Goal: Check status: Check status

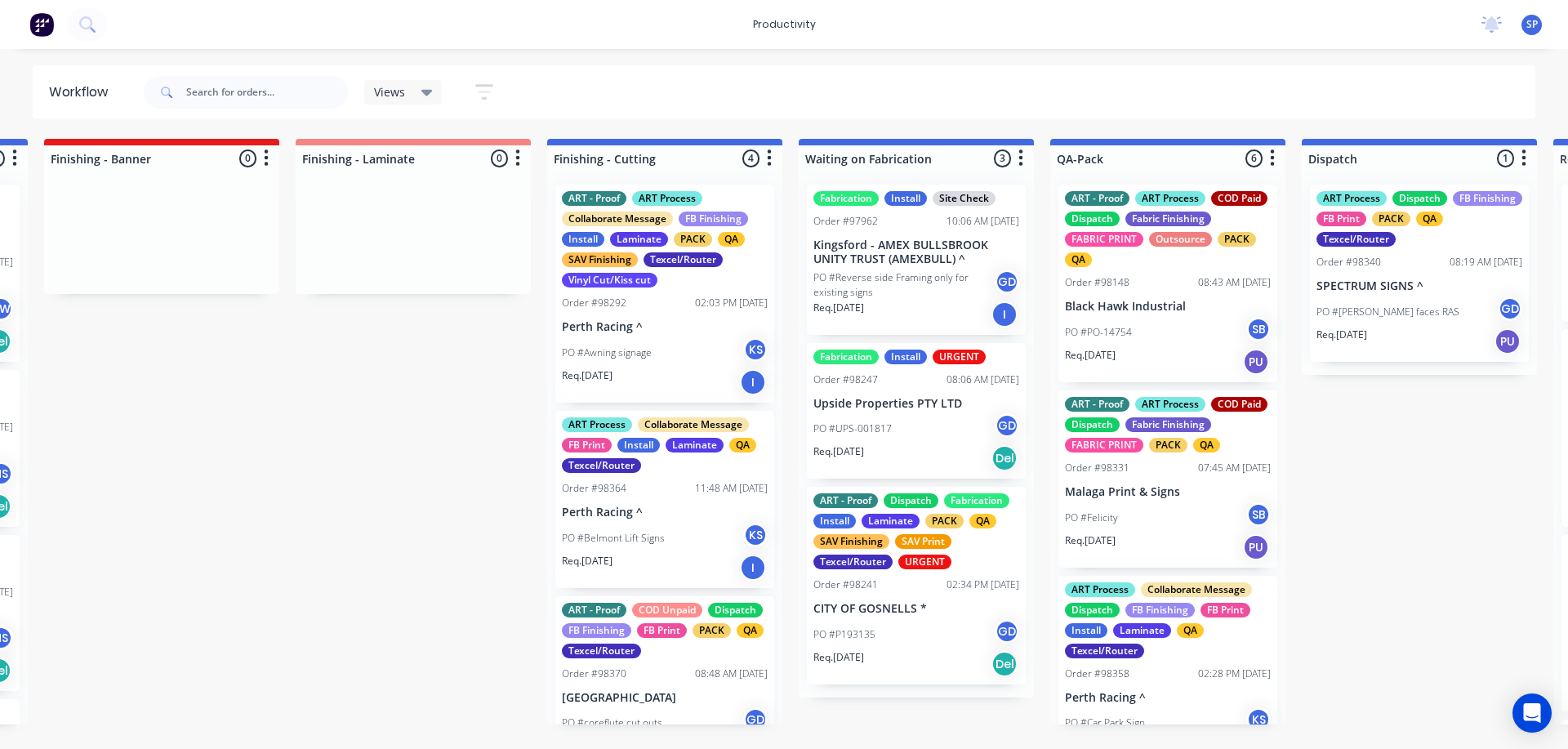
scroll to position [706, 0]
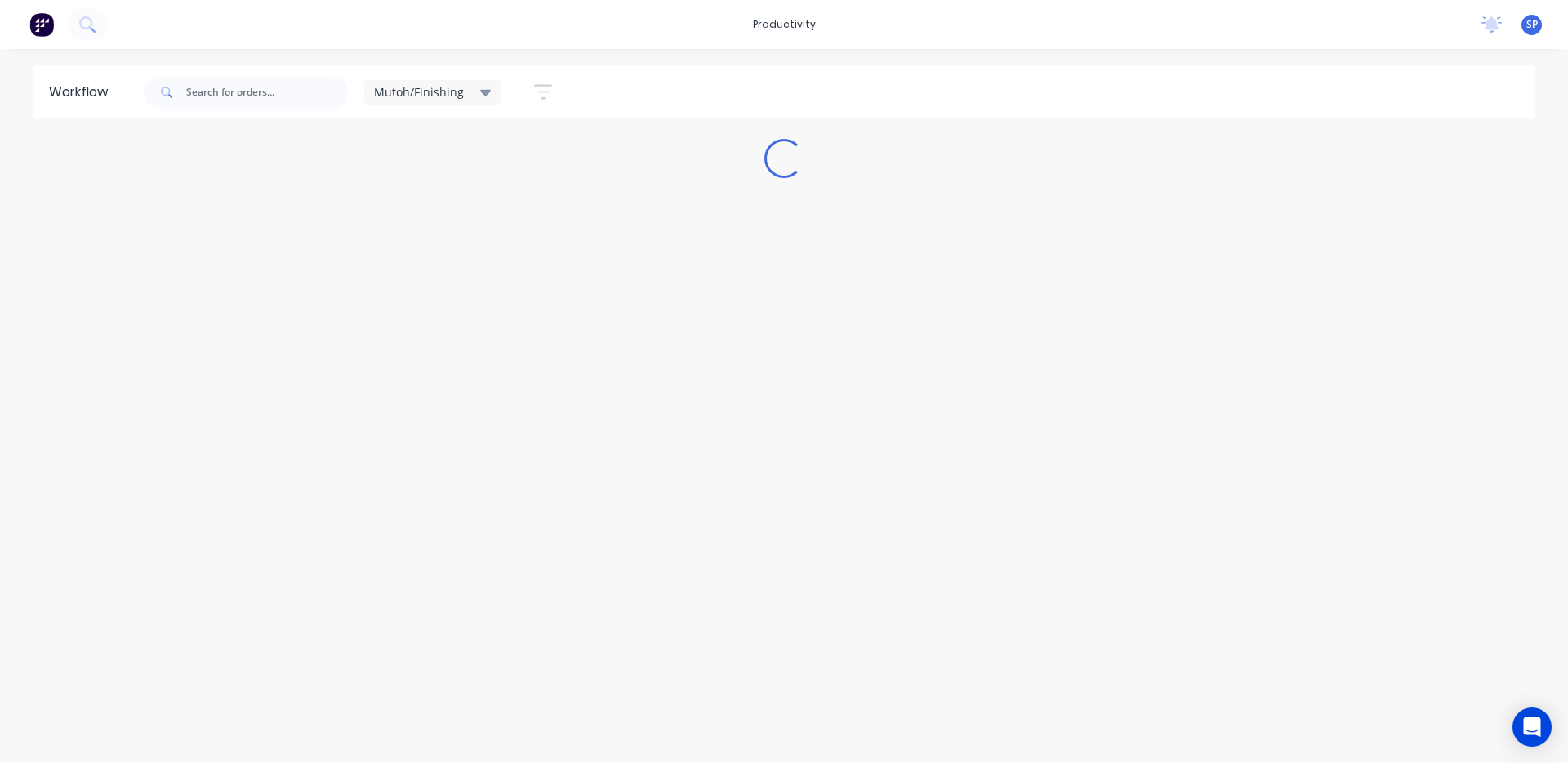
click at [480, 87] on icon at bounding box center [485, 92] width 11 height 18
click at [410, 211] on button "None" at bounding box center [464, 214] width 174 height 19
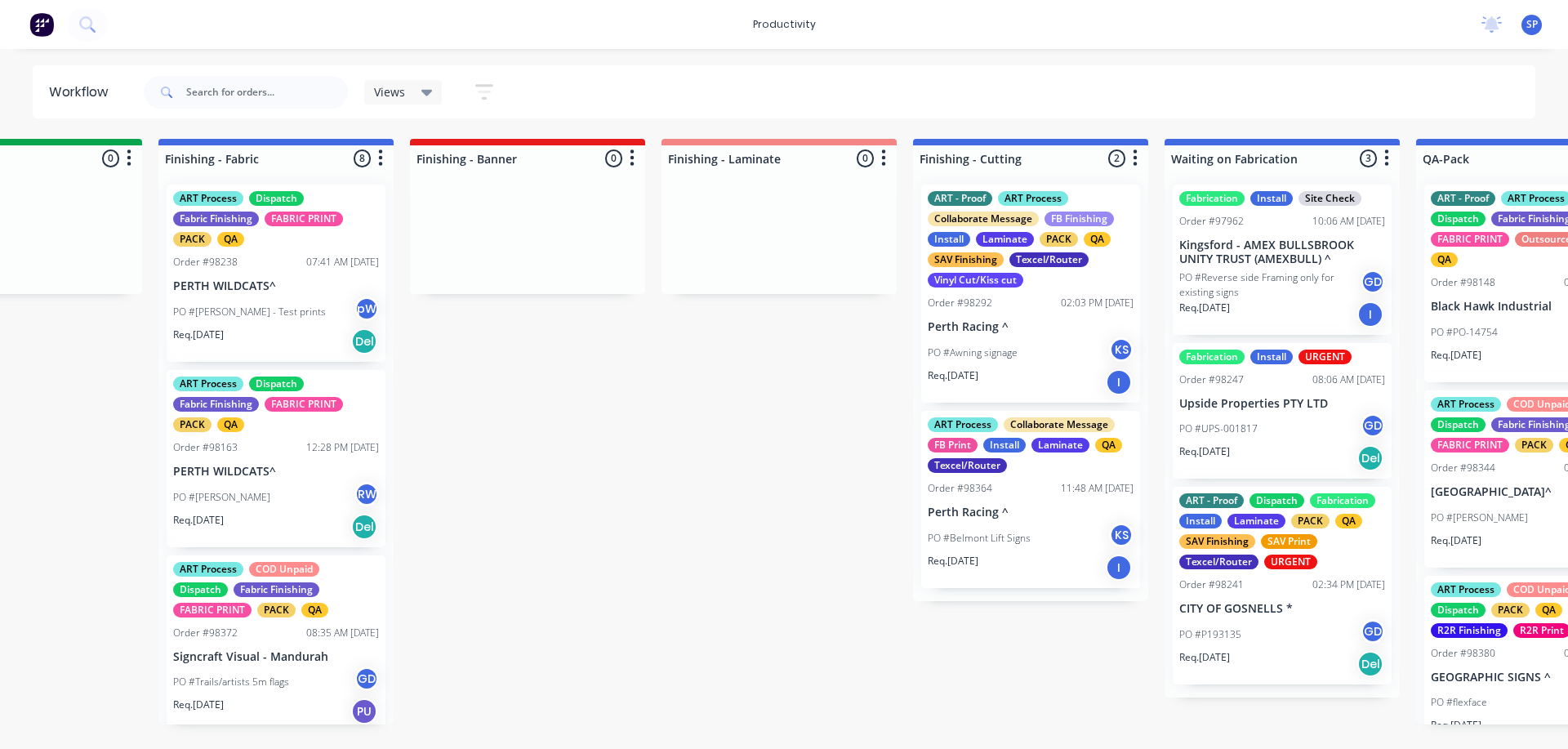
scroll to position [0, 2931]
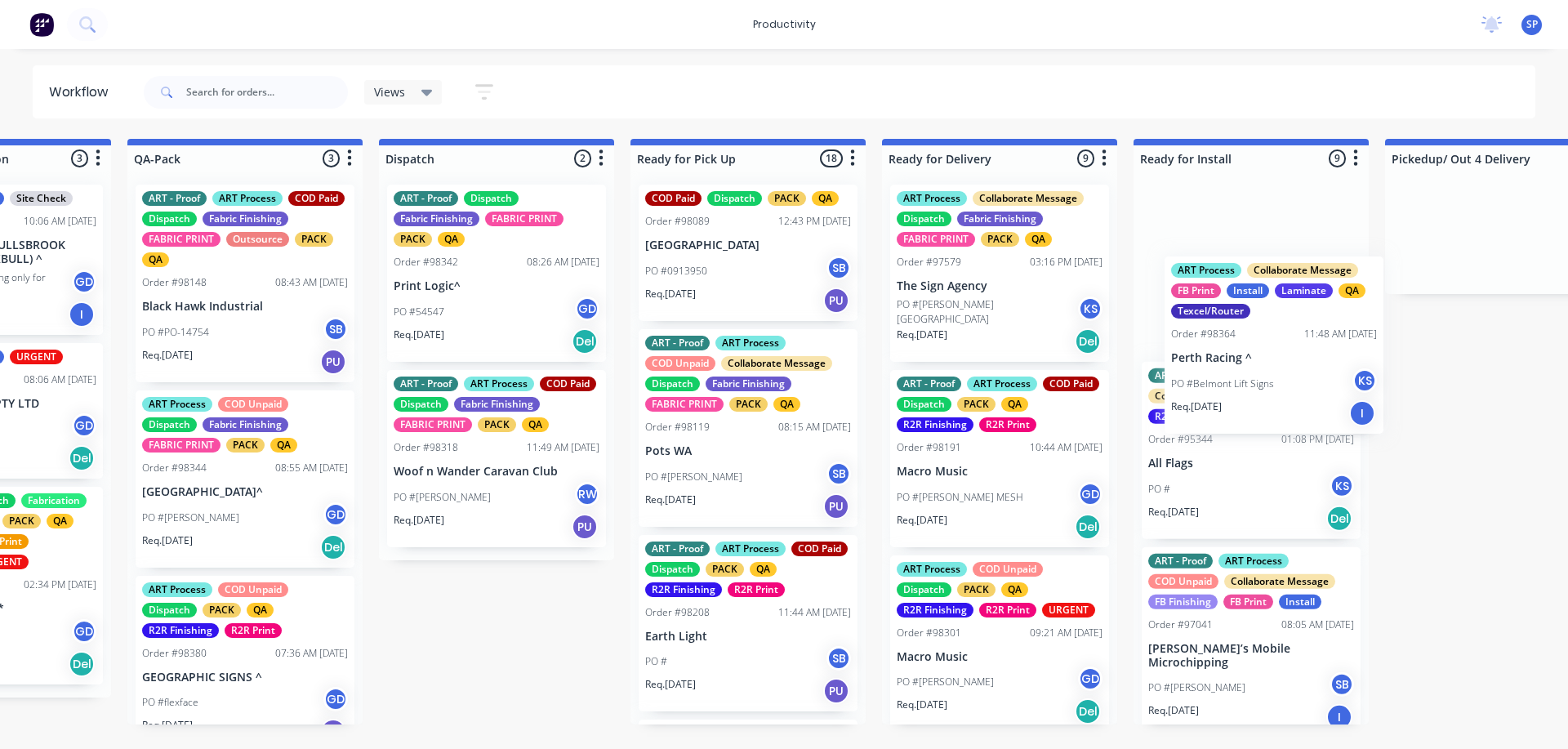
drag, startPoint x: 980, startPoint y: 532, endPoint x: 1263, endPoint y: 376, distance: 323.1
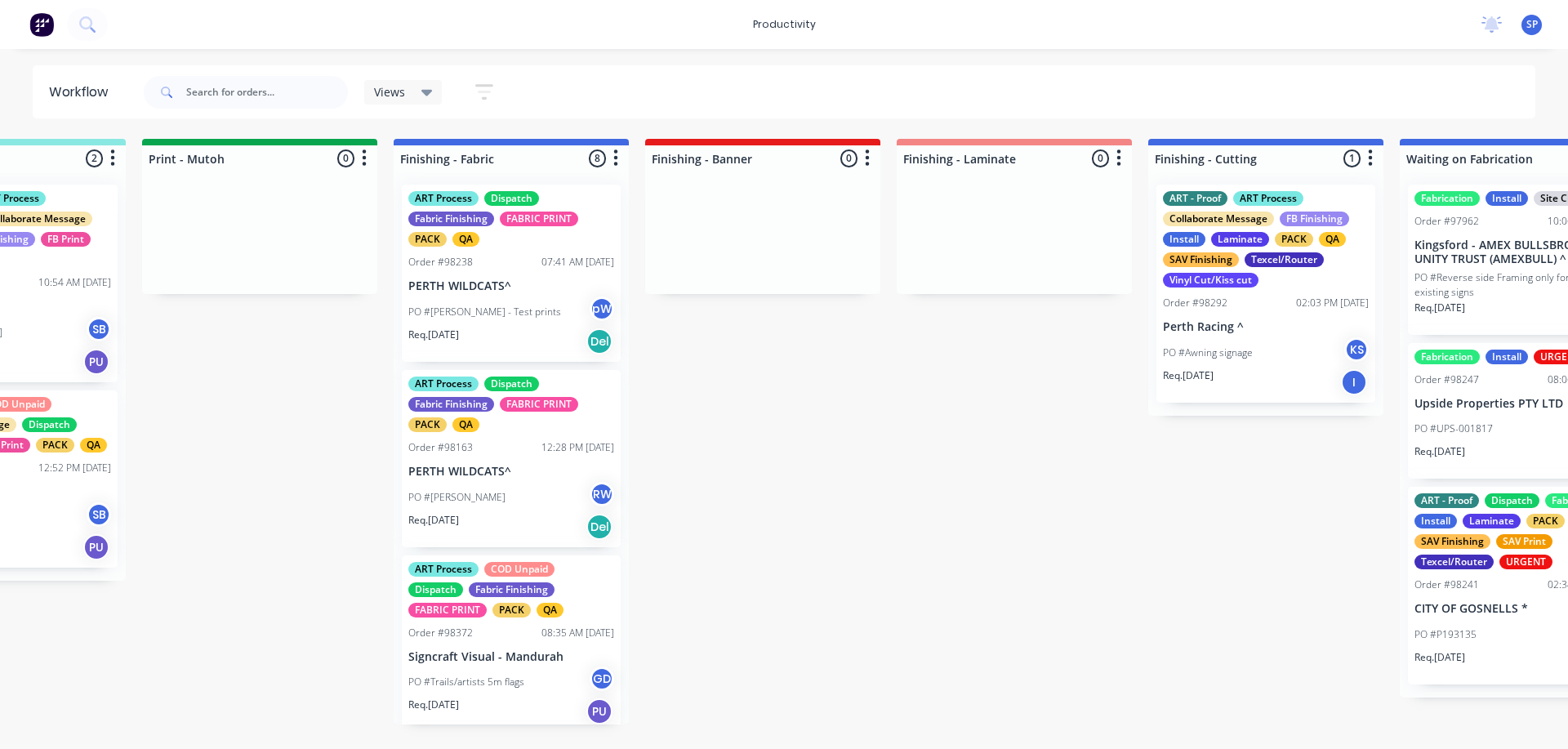
scroll to position [0, 2650]
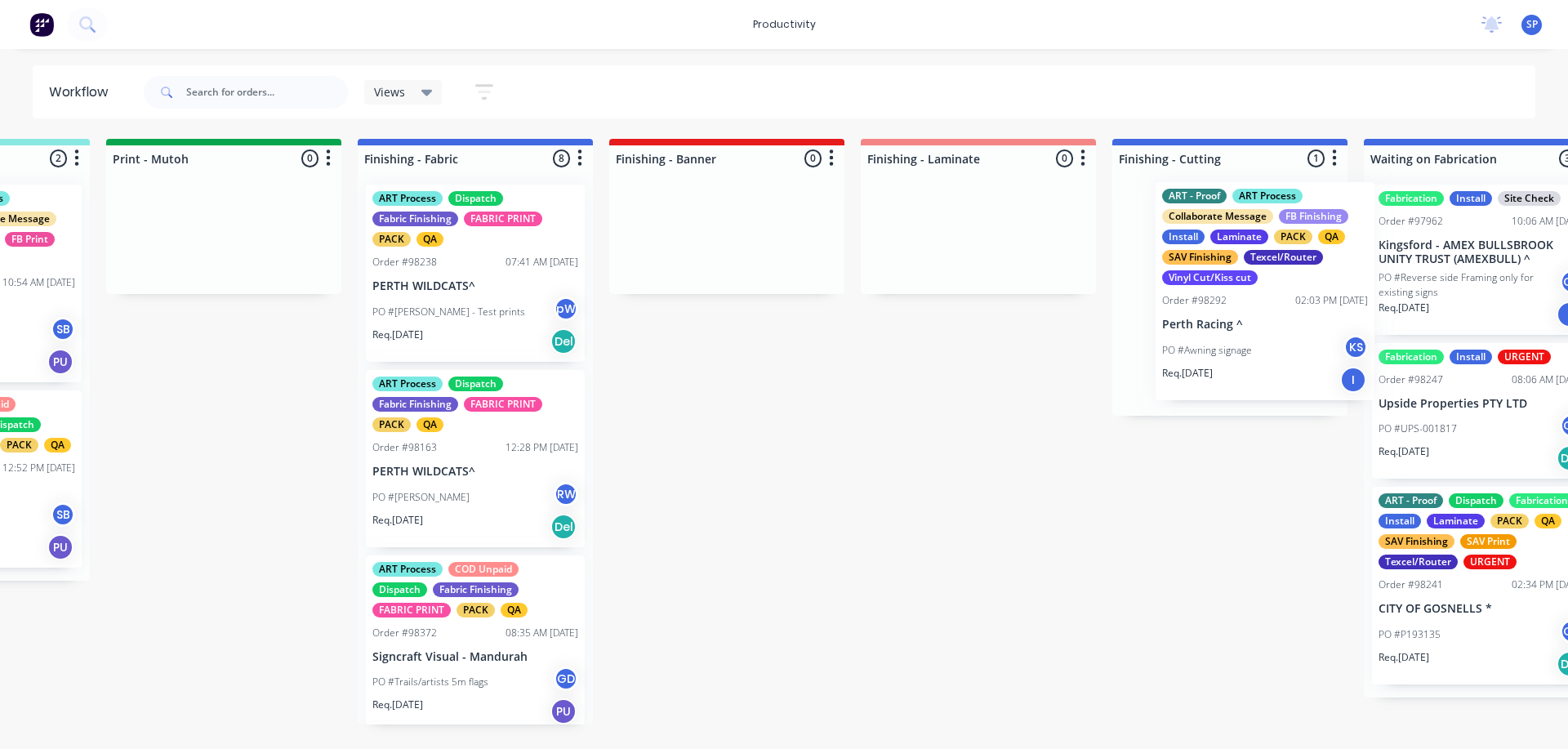
drag, startPoint x: 1227, startPoint y: 352, endPoint x: 1208, endPoint y: 347, distance: 19.6
click at [1208, 347] on div "ART - Proof ART Process Collaborate Message FB Finishing Install Laminate PACK …" at bounding box center [1230, 293] width 235 height 245
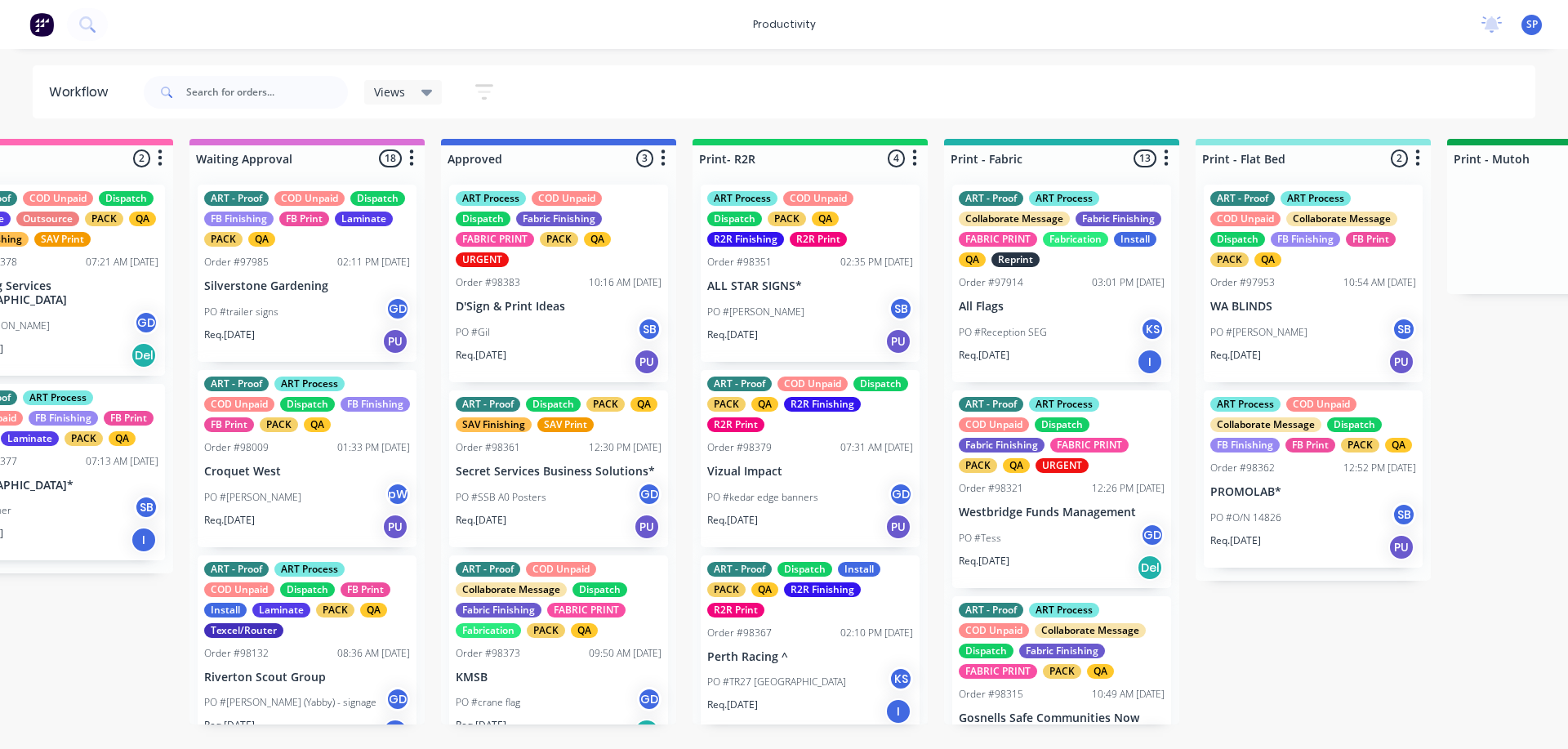
scroll to position [0, 1342]
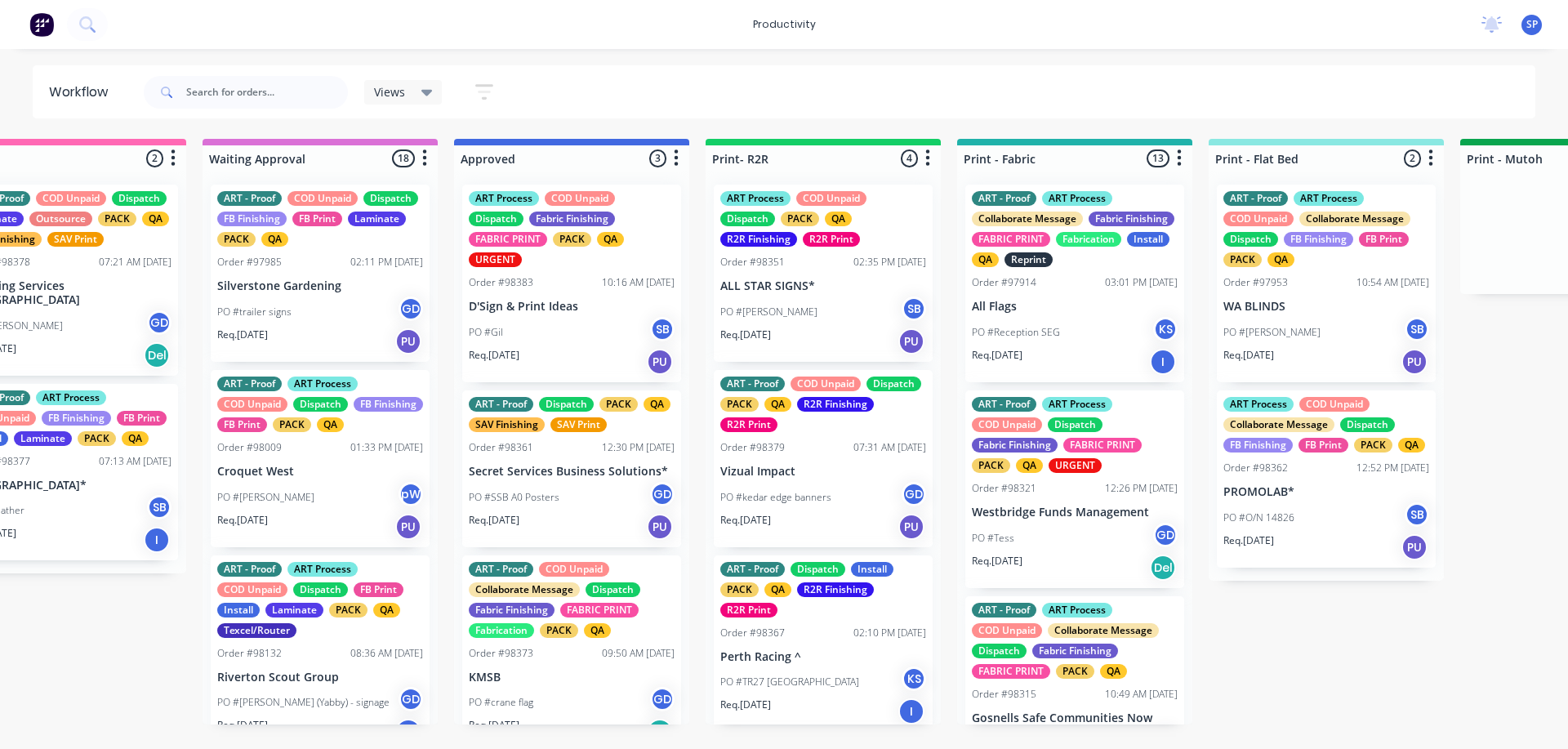
click at [564, 335] on div "PO #Gil SB" at bounding box center [572, 332] width 206 height 31
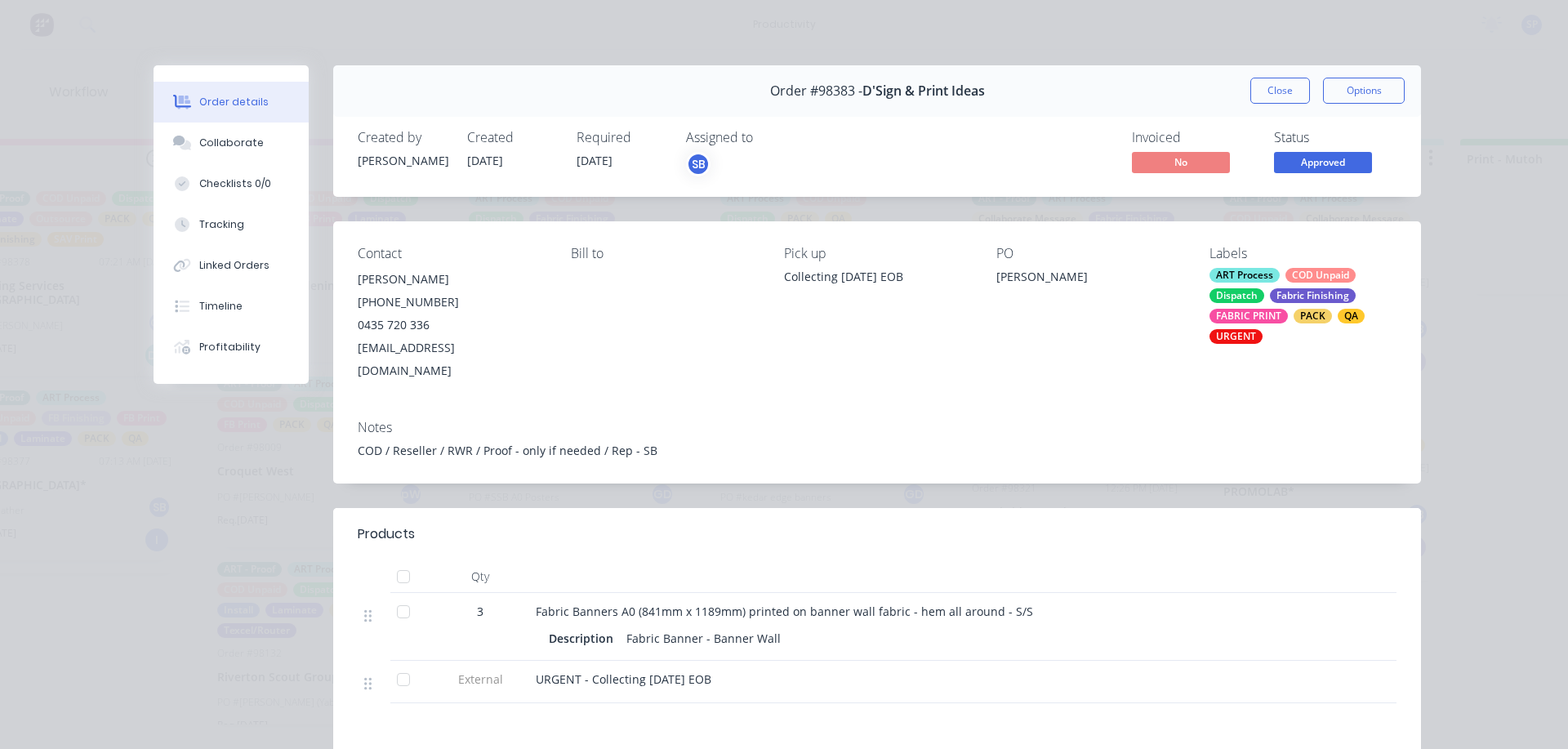
click at [1260, 96] on button "Close" at bounding box center [1280, 91] width 60 height 26
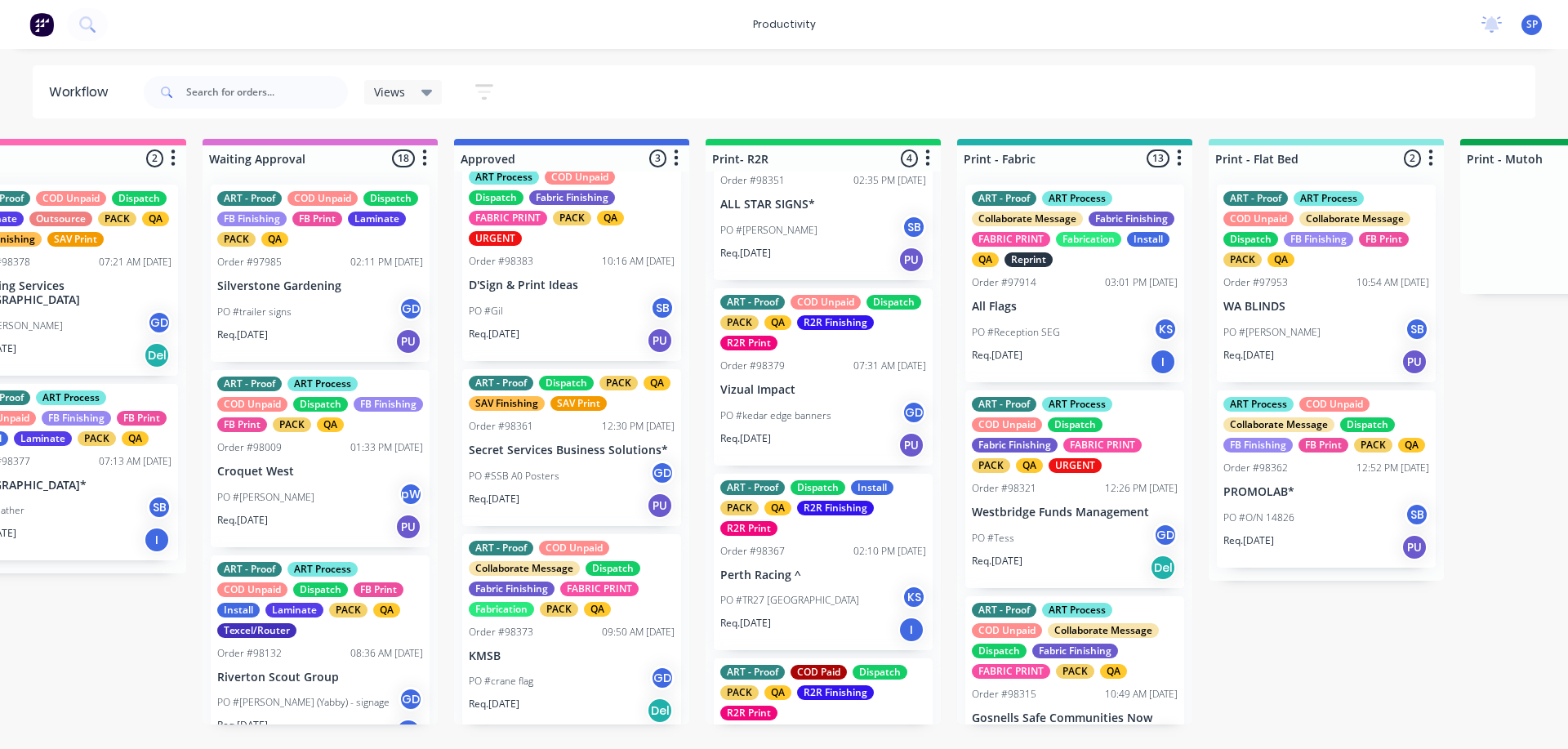
scroll to position [27, 0]
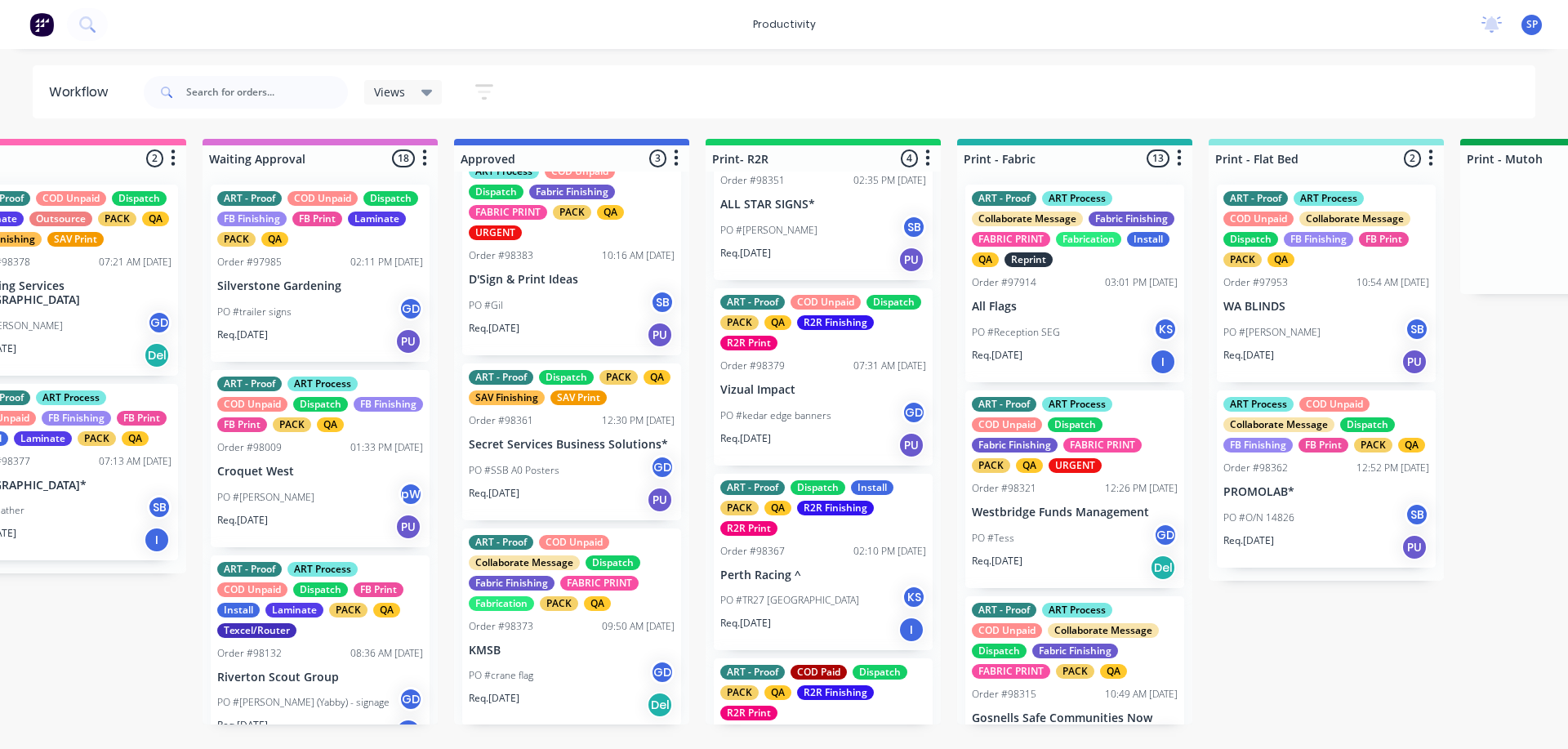
click at [525, 472] on p "PO #SSB A0 Posters" at bounding box center [514, 471] width 91 height 15
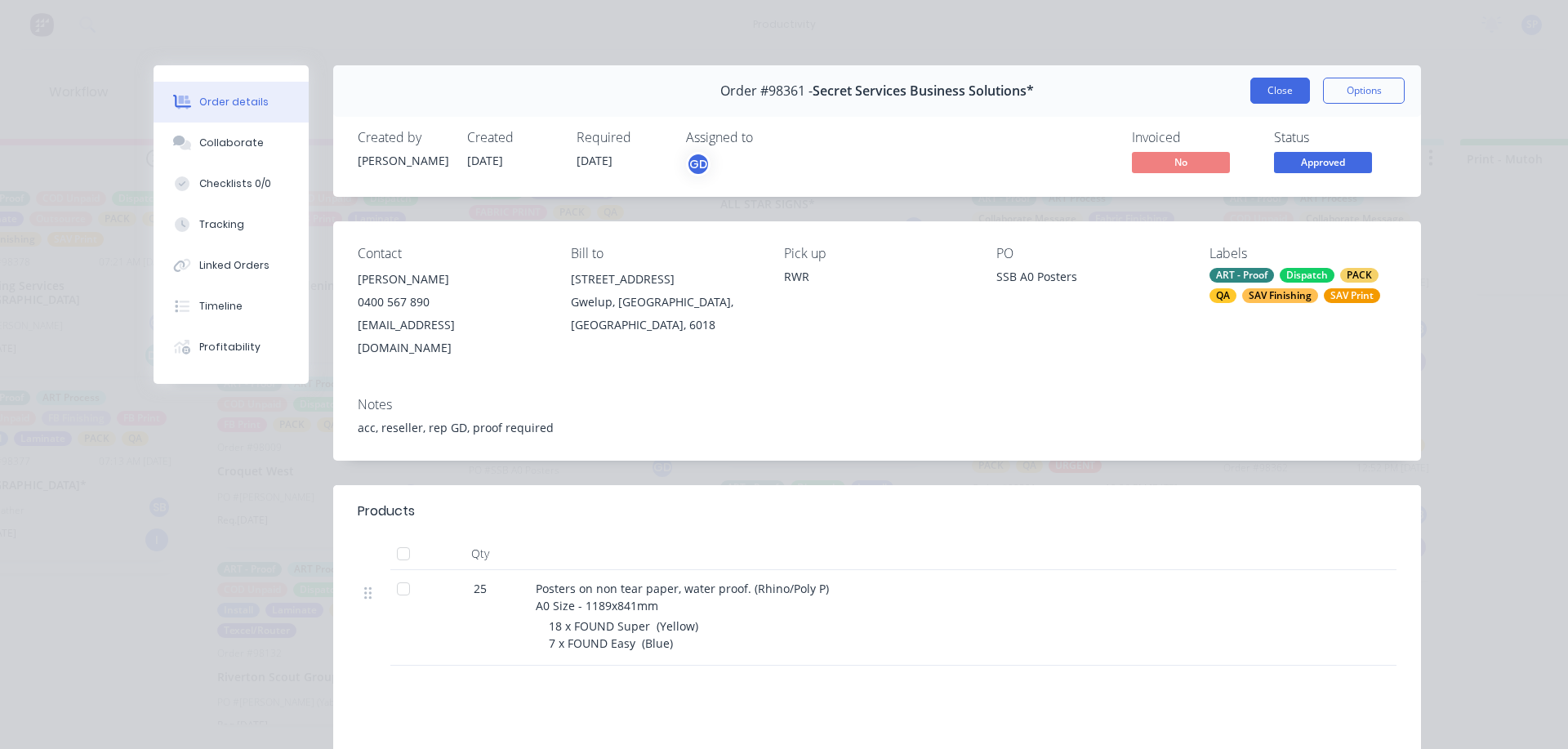
click at [1277, 95] on button "Close" at bounding box center [1280, 91] width 60 height 26
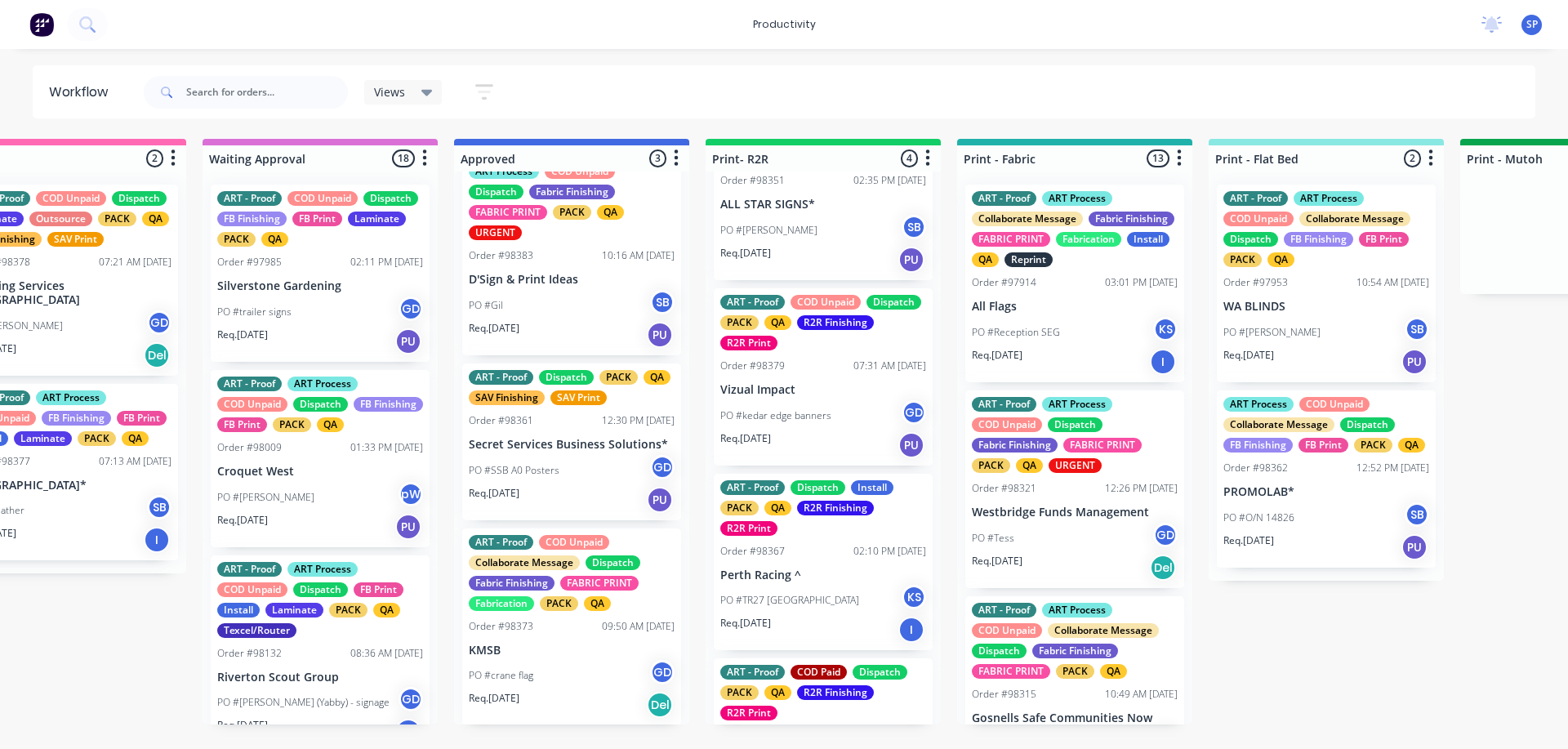
click at [579, 655] on p "KMSB" at bounding box center [572, 651] width 206 height 14
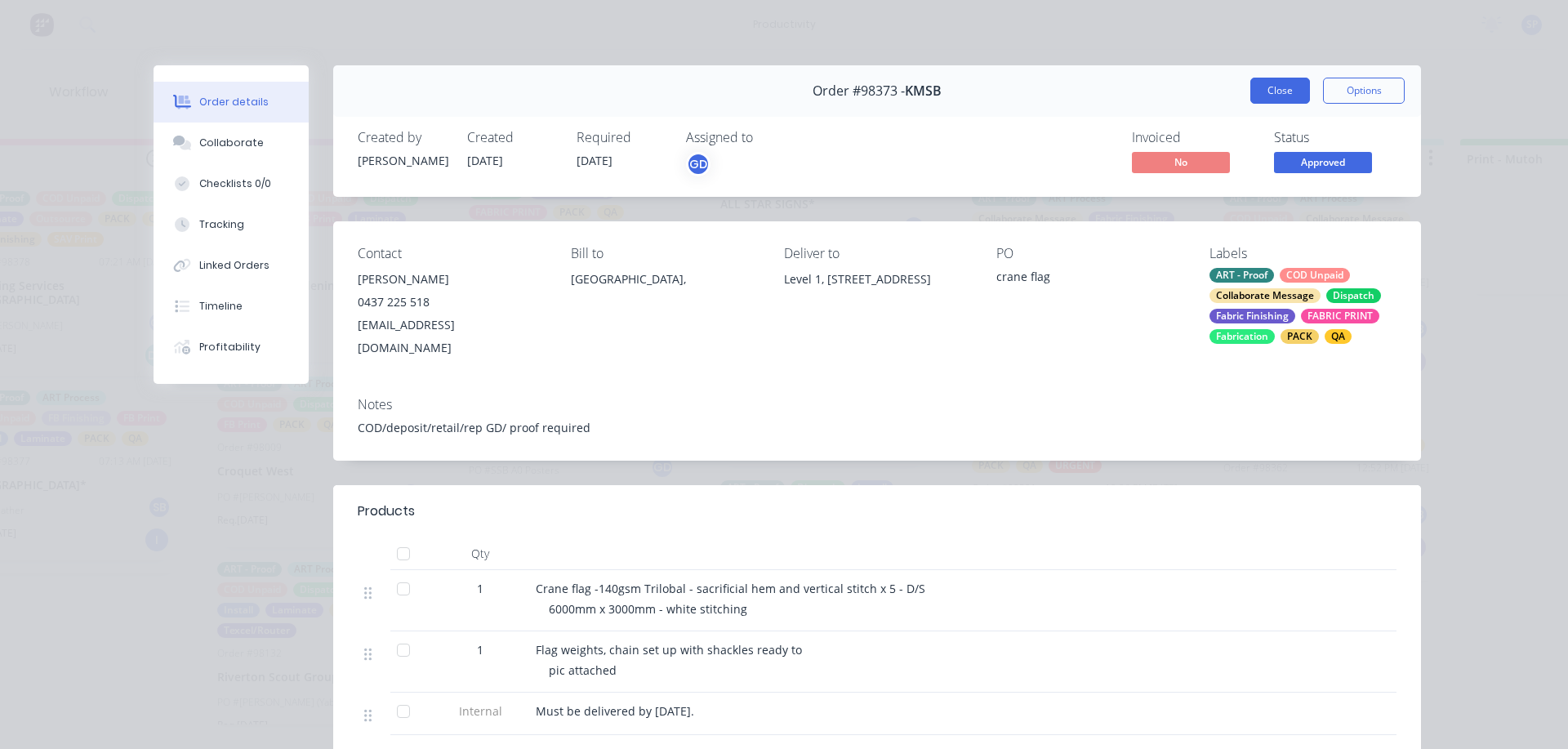
click at [1277, 95] on button "Close" at bounding box center [1280, 91] width 60 height 26
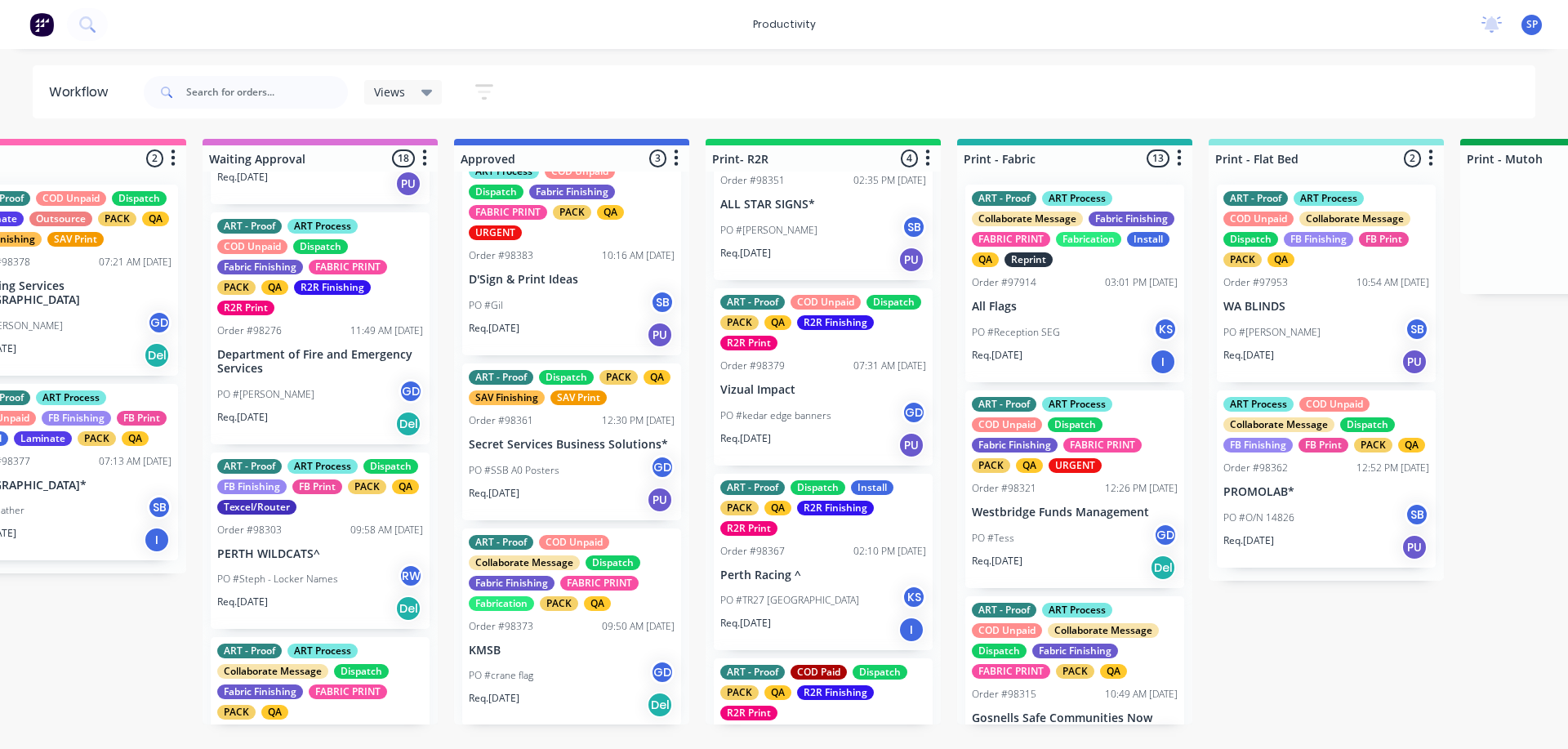
scroll to position [1062, 0]
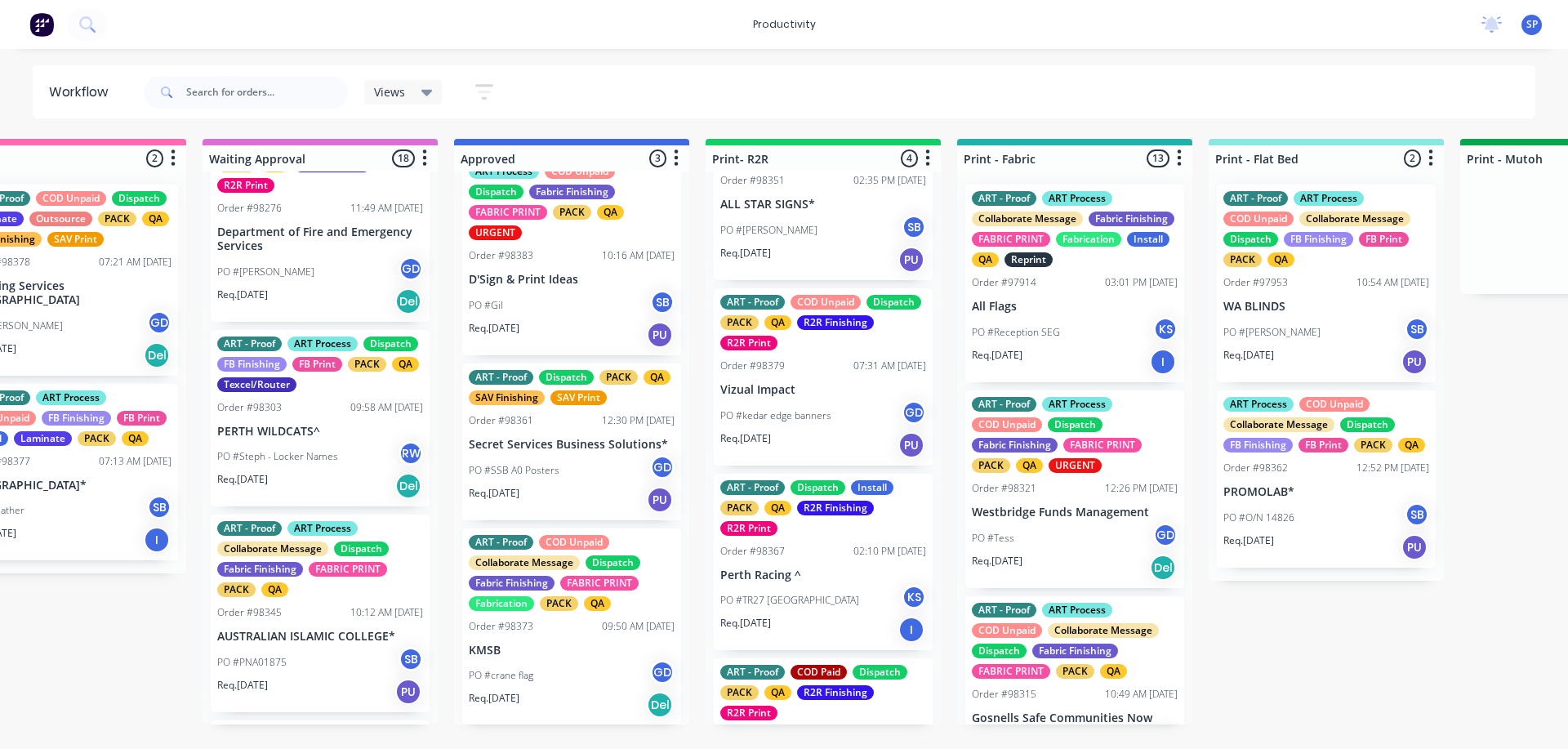
click at [321, 288] on div "PO #Jenny O’Brien GD" at bounding box center [321, 272] width 206 height 31
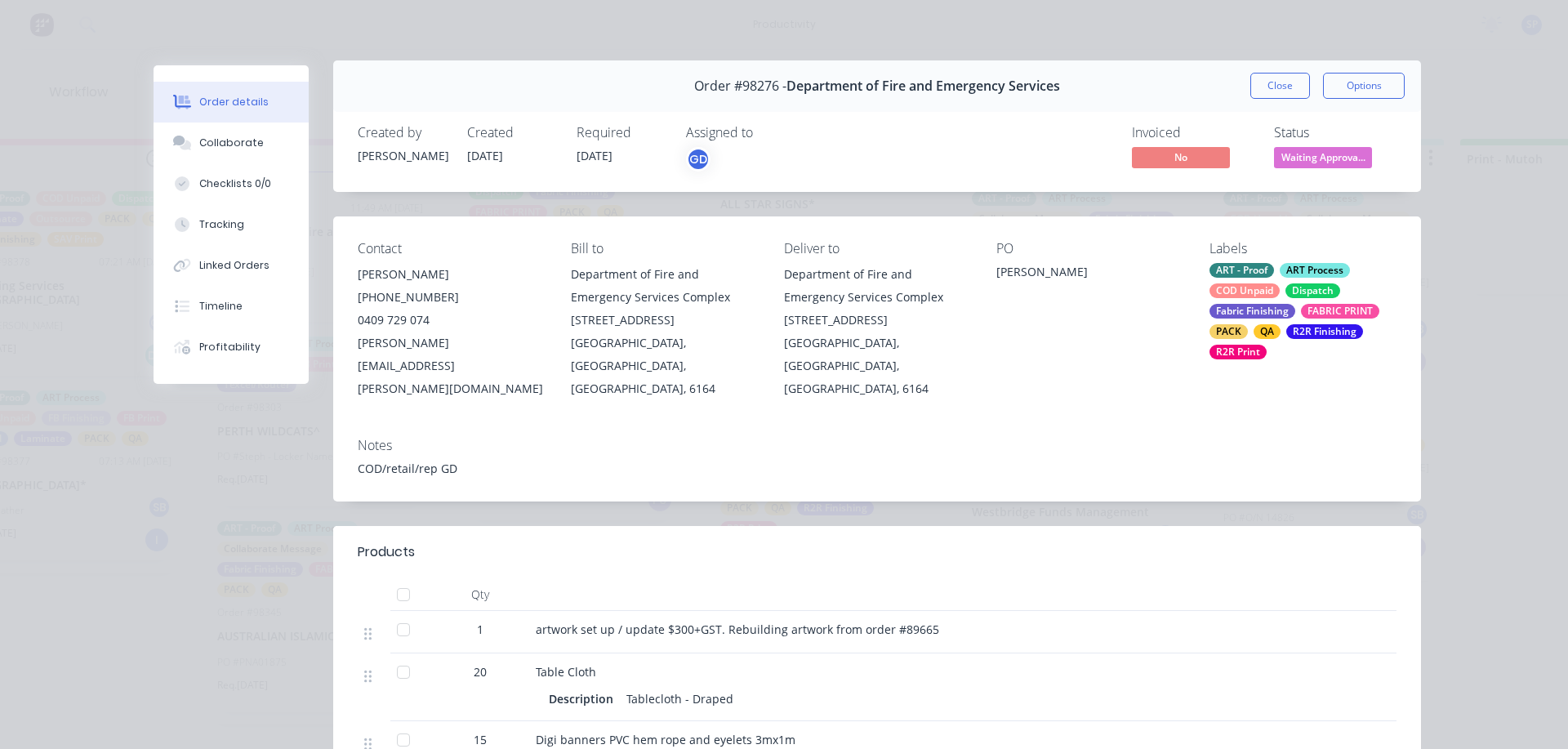
scroll to position [0, 0]
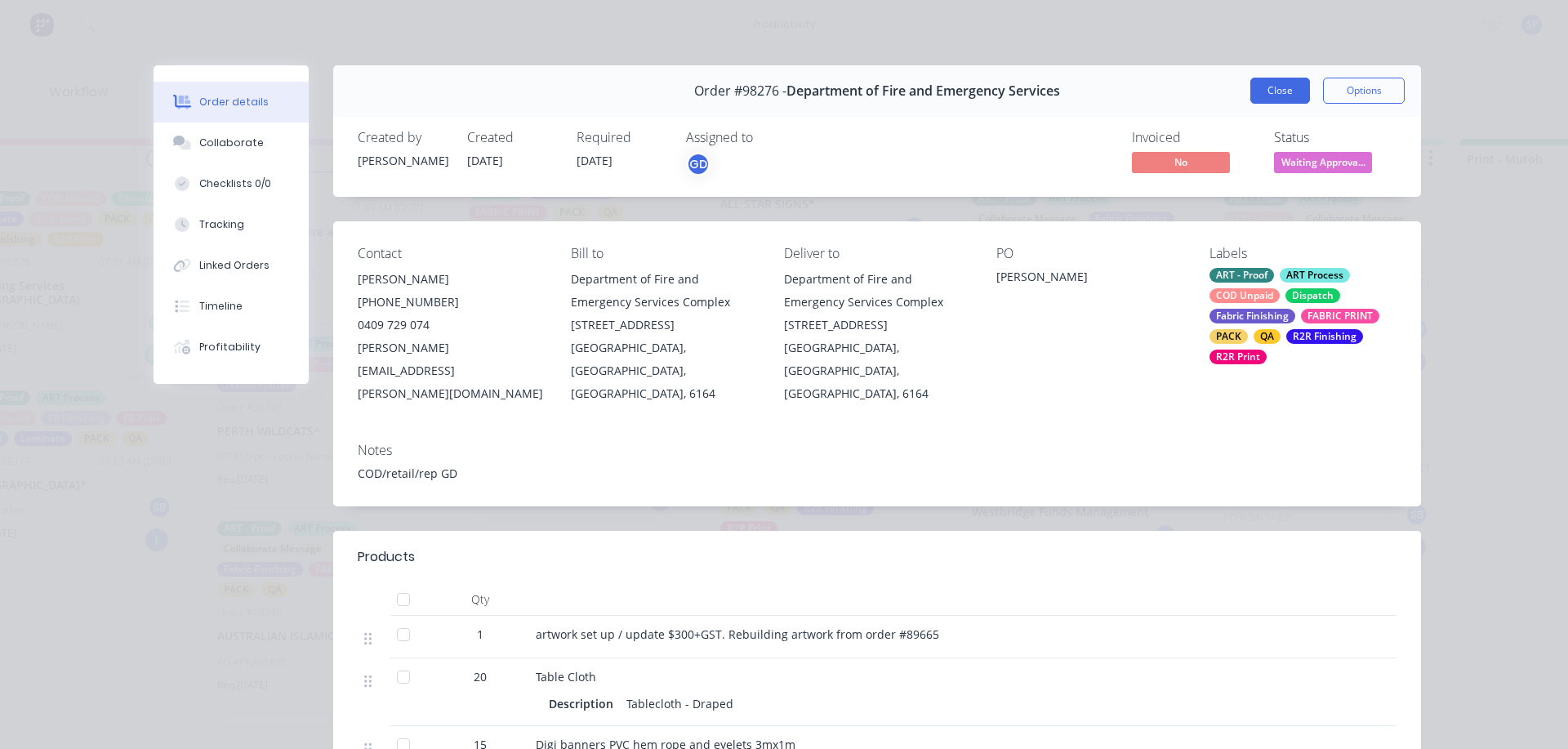
click at [1276, 84] on button "Close" at bounding box center [1280, 91] width 60 height 26
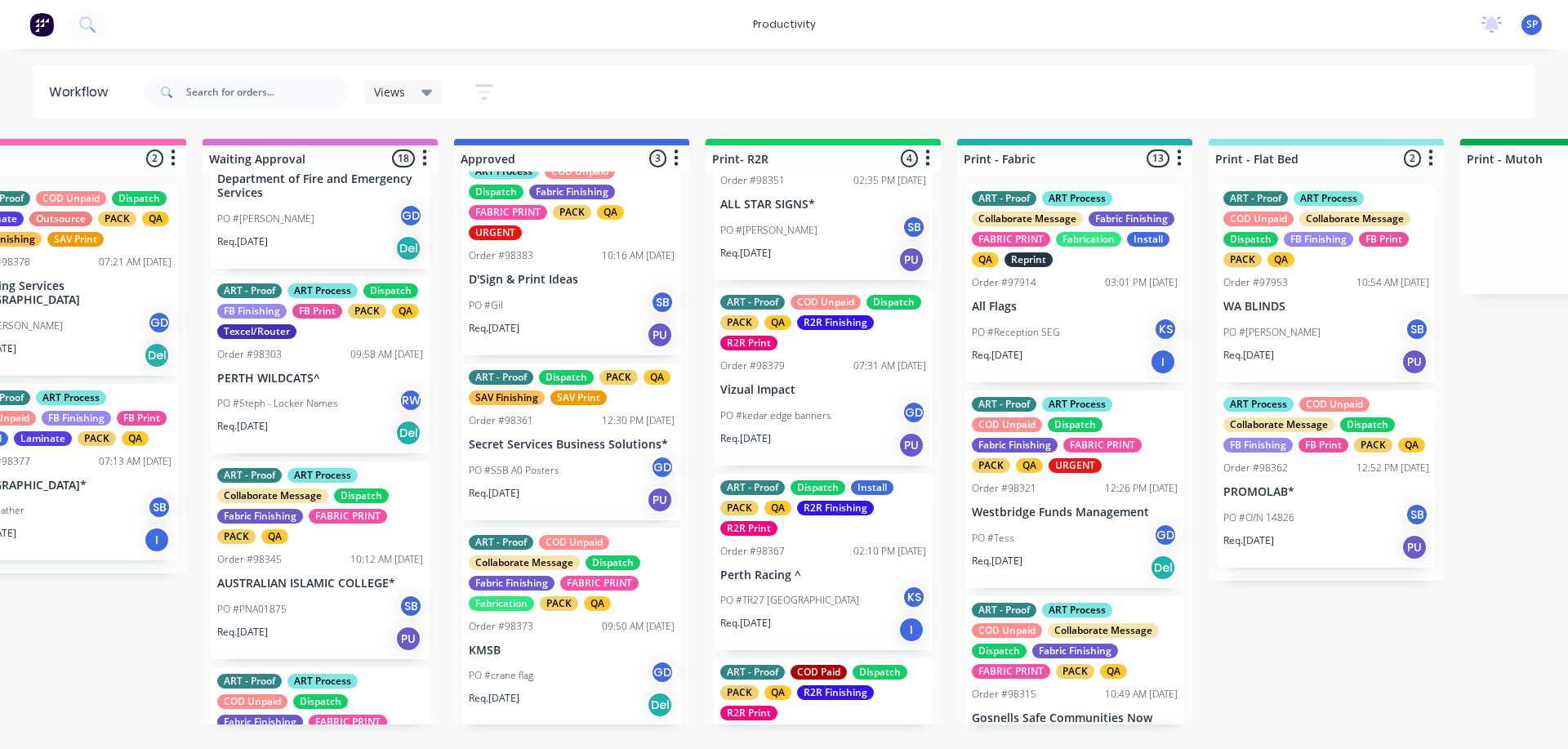
scroll to position [1144, 0]
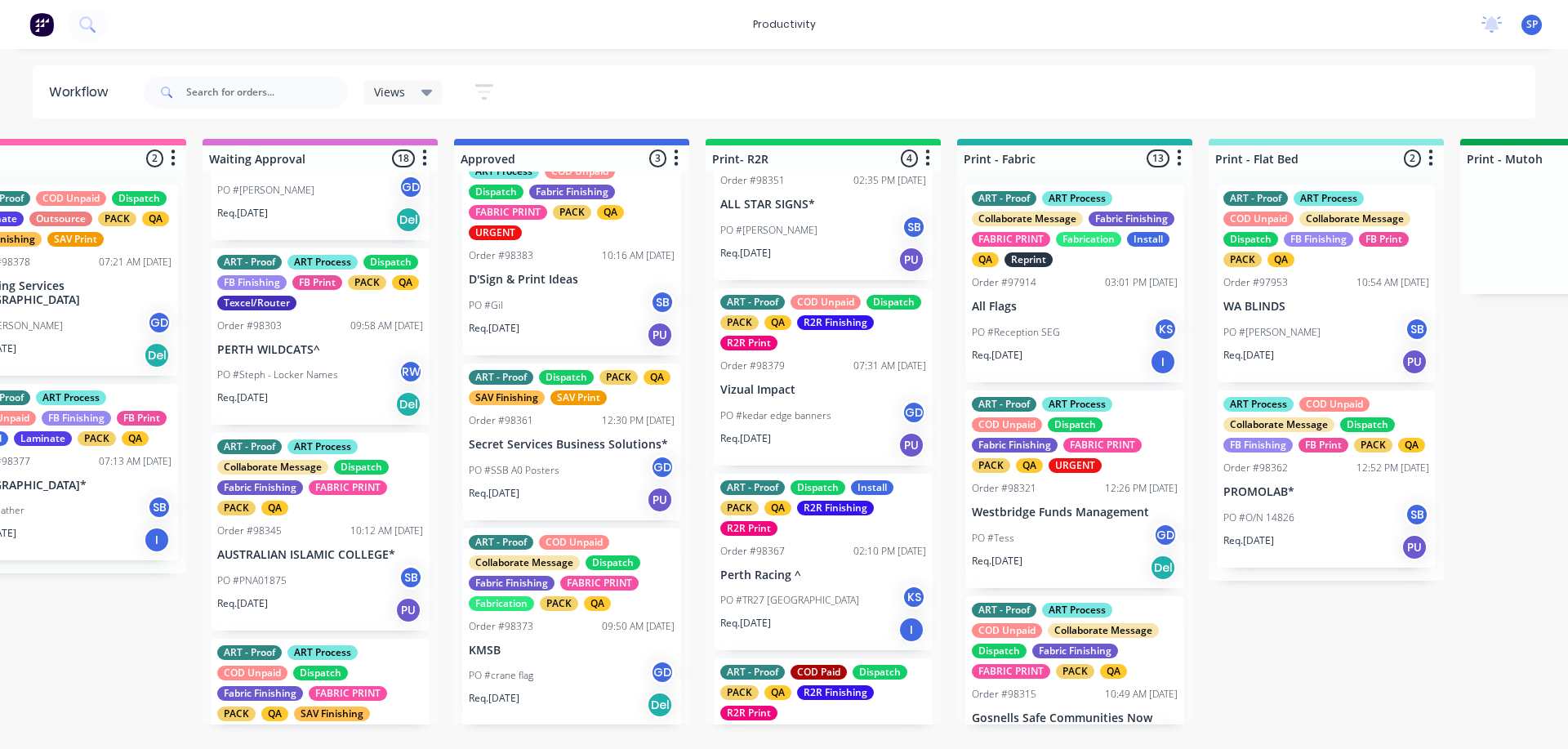
click at [302, 382] on p "PO #Steph - Locker Names" at bounding box center [277, 375] width 121 height 15
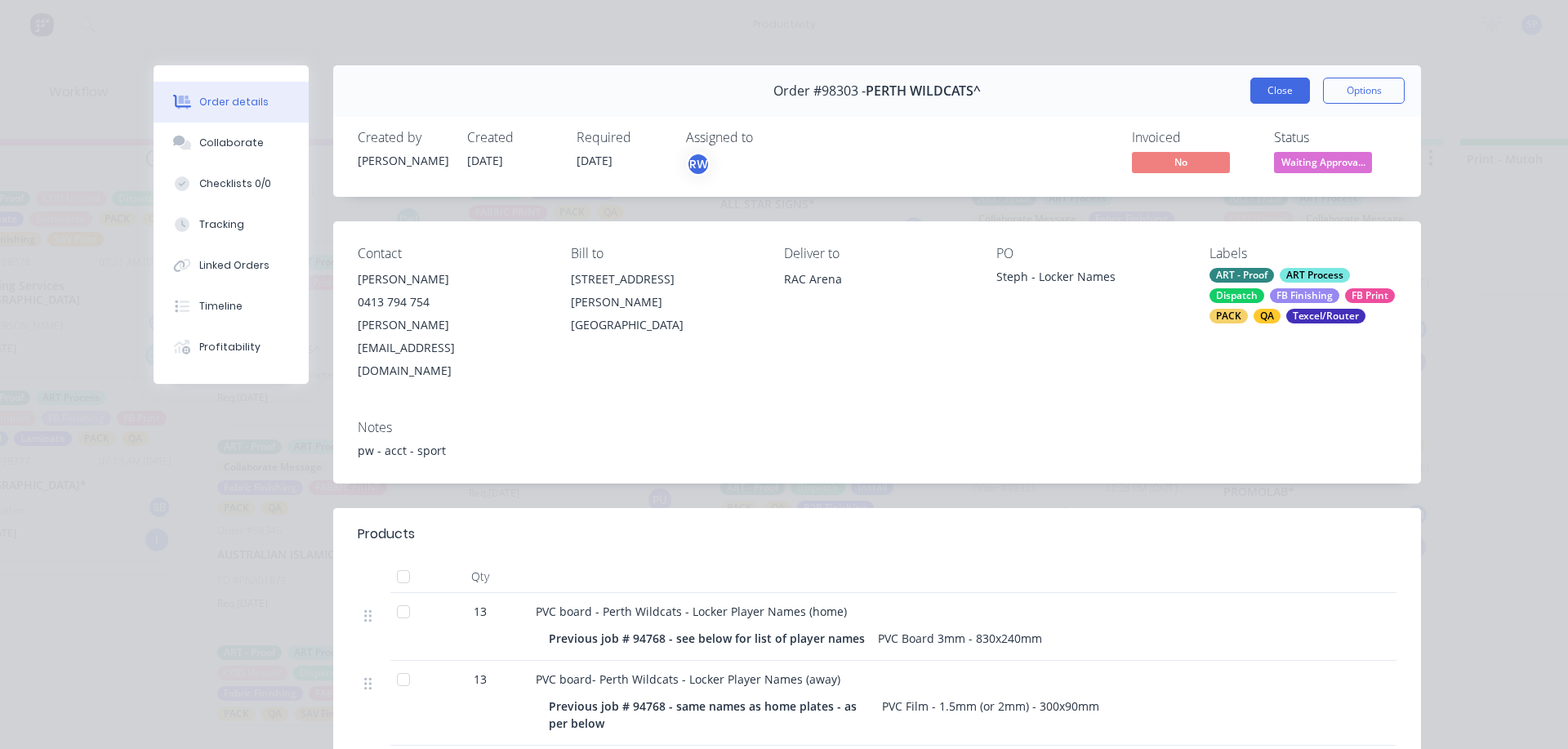
click at [1288, 100] on button "Close" at bounding box center [1280, 91] width 60 height 26
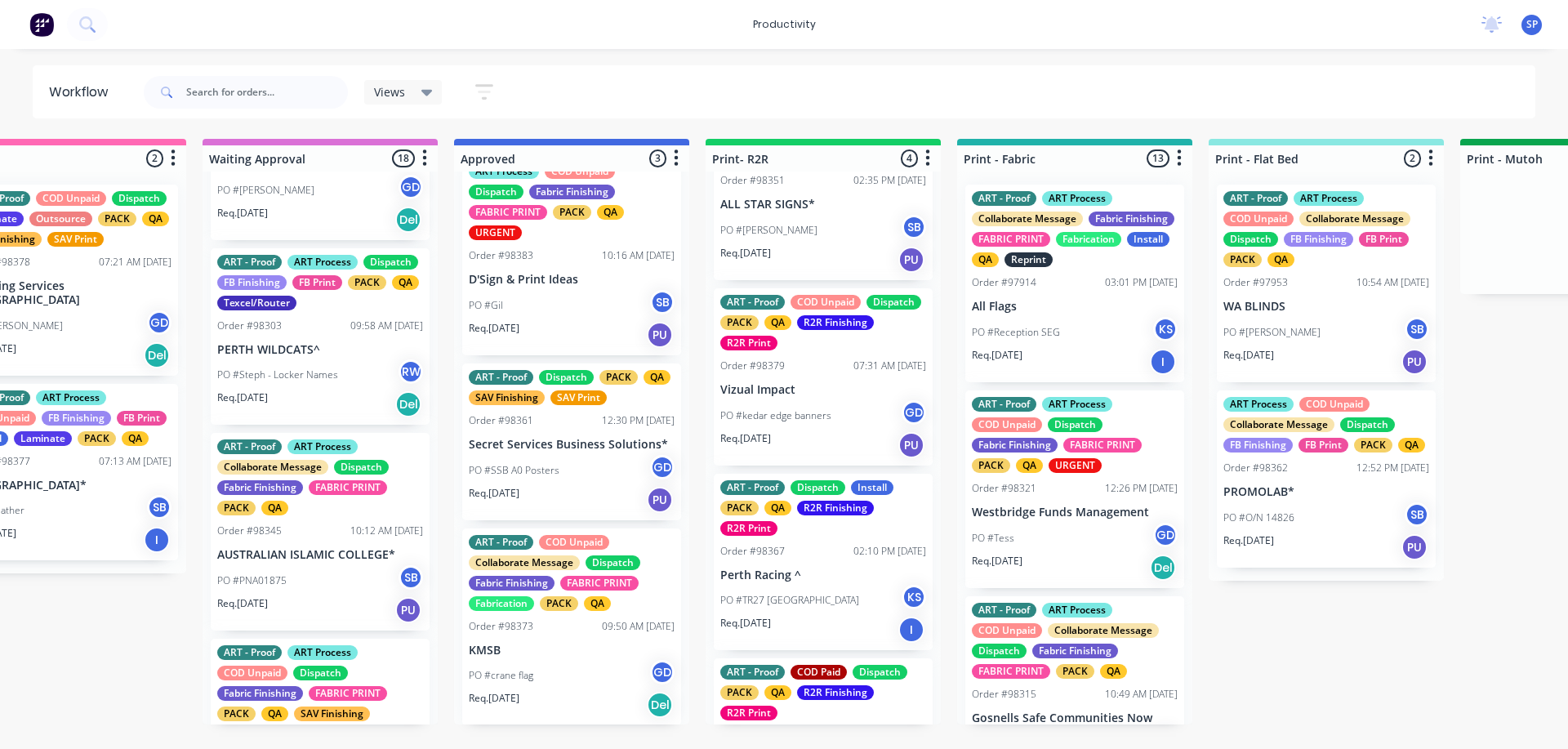
click at [321, 624] on div "Req. 29/08/25 PU" at bounding box center [321, 610] width 206 height 28
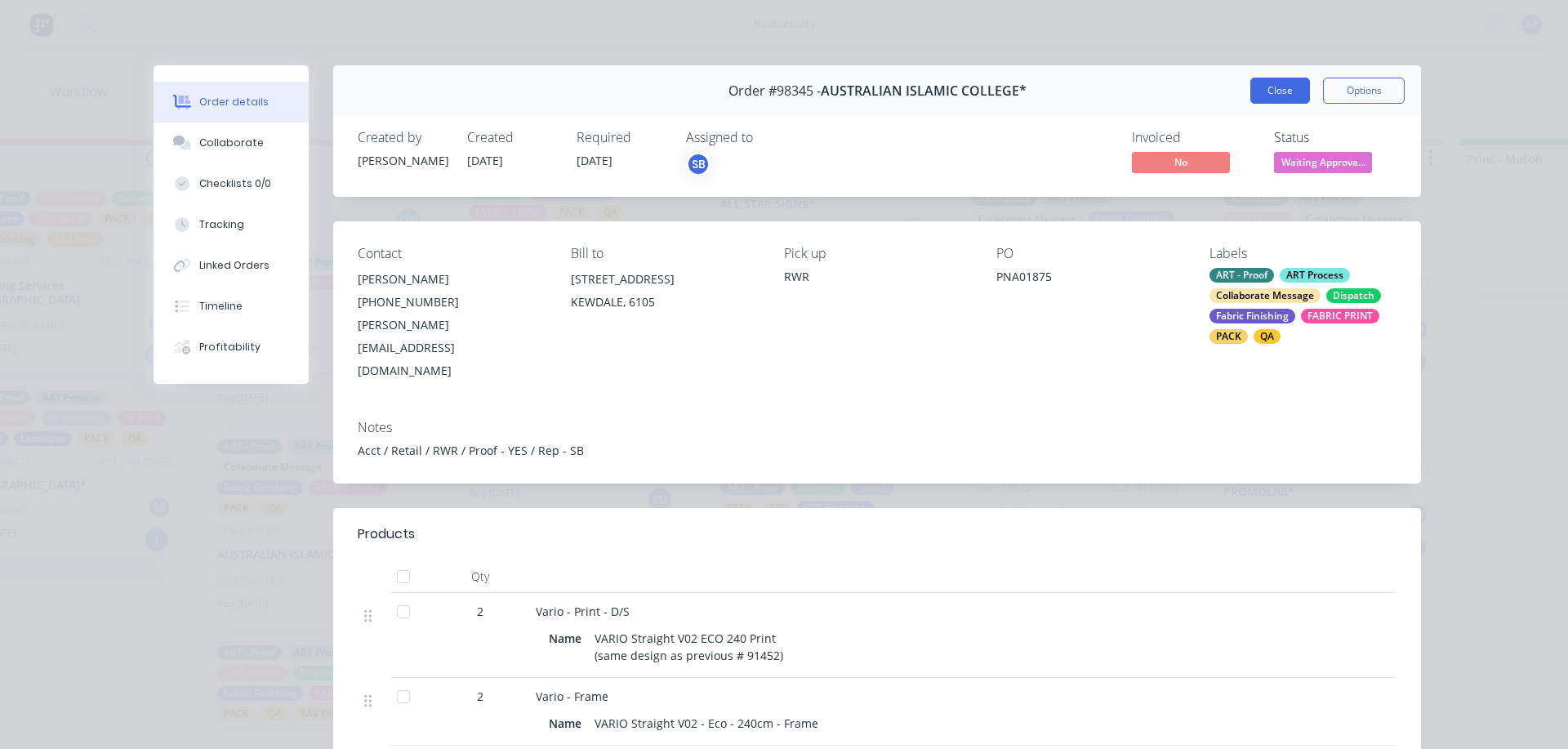
click at [1276, 98] on button "Close" at bounding box center [1280, 91] width 60 height 26
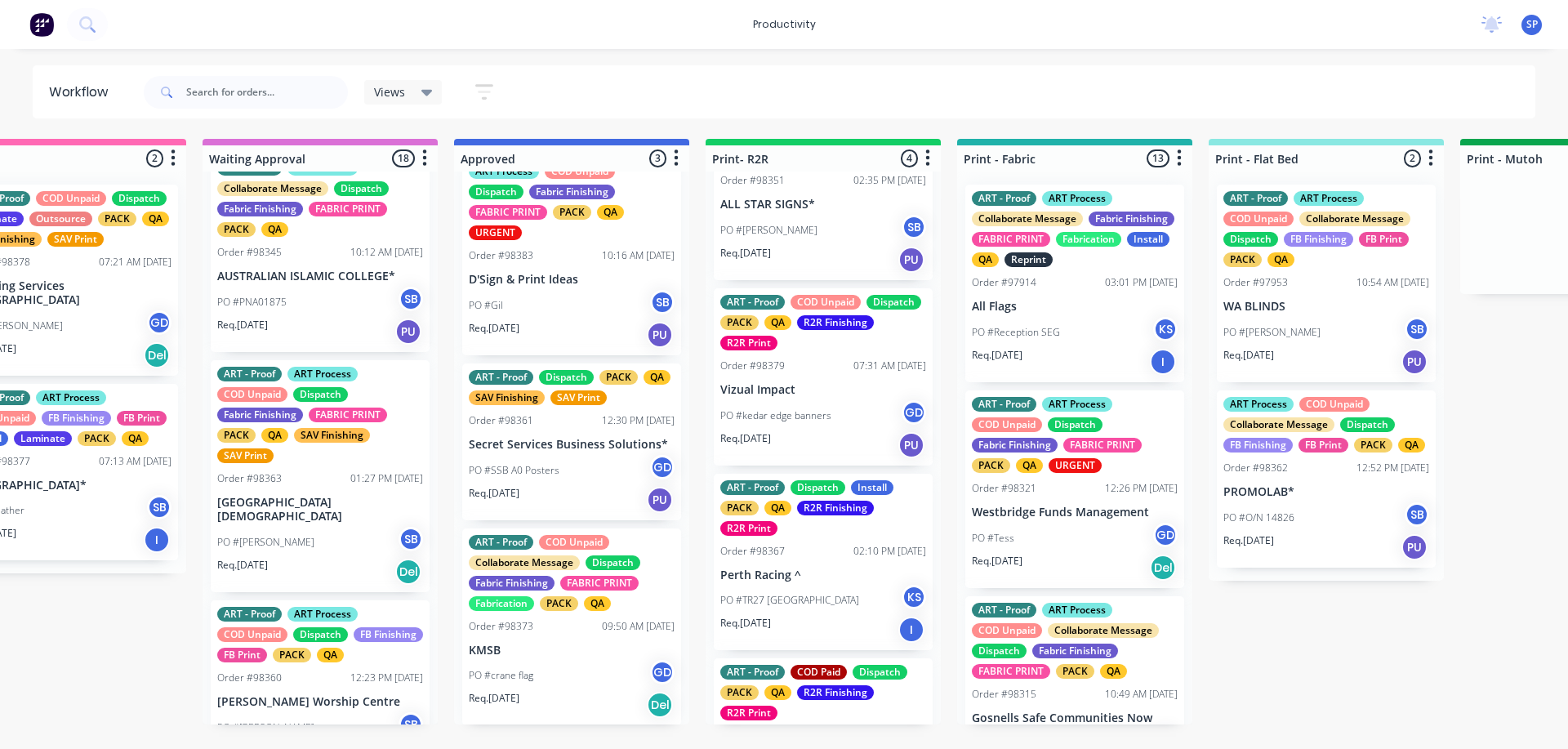
scroll to position [1470, 0]
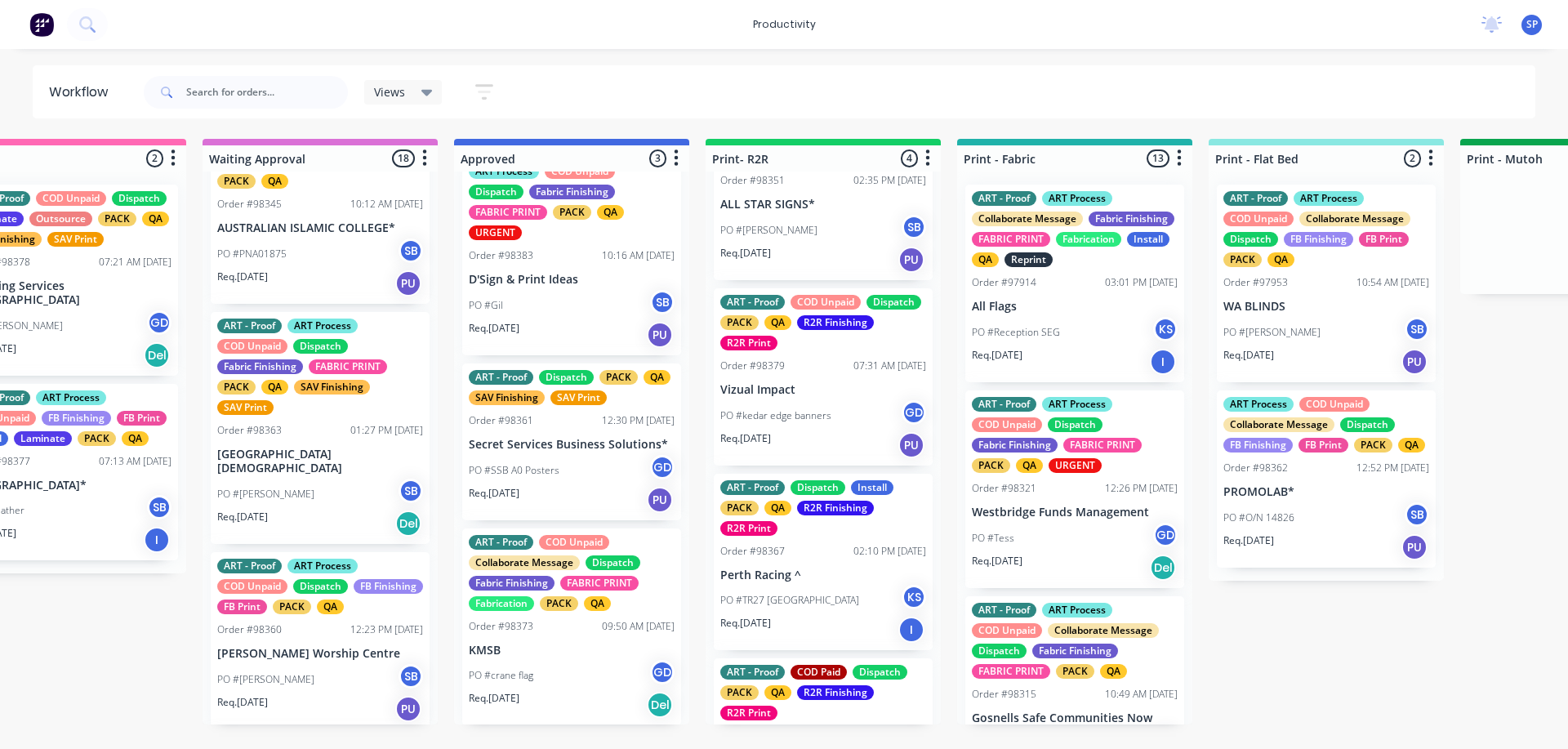
click at [303, 475] on p "[GEOGRAPHIC_DATA][DEMOGRAPHIC_DATA]" at bounding box center [321, 461] width 206 height 28
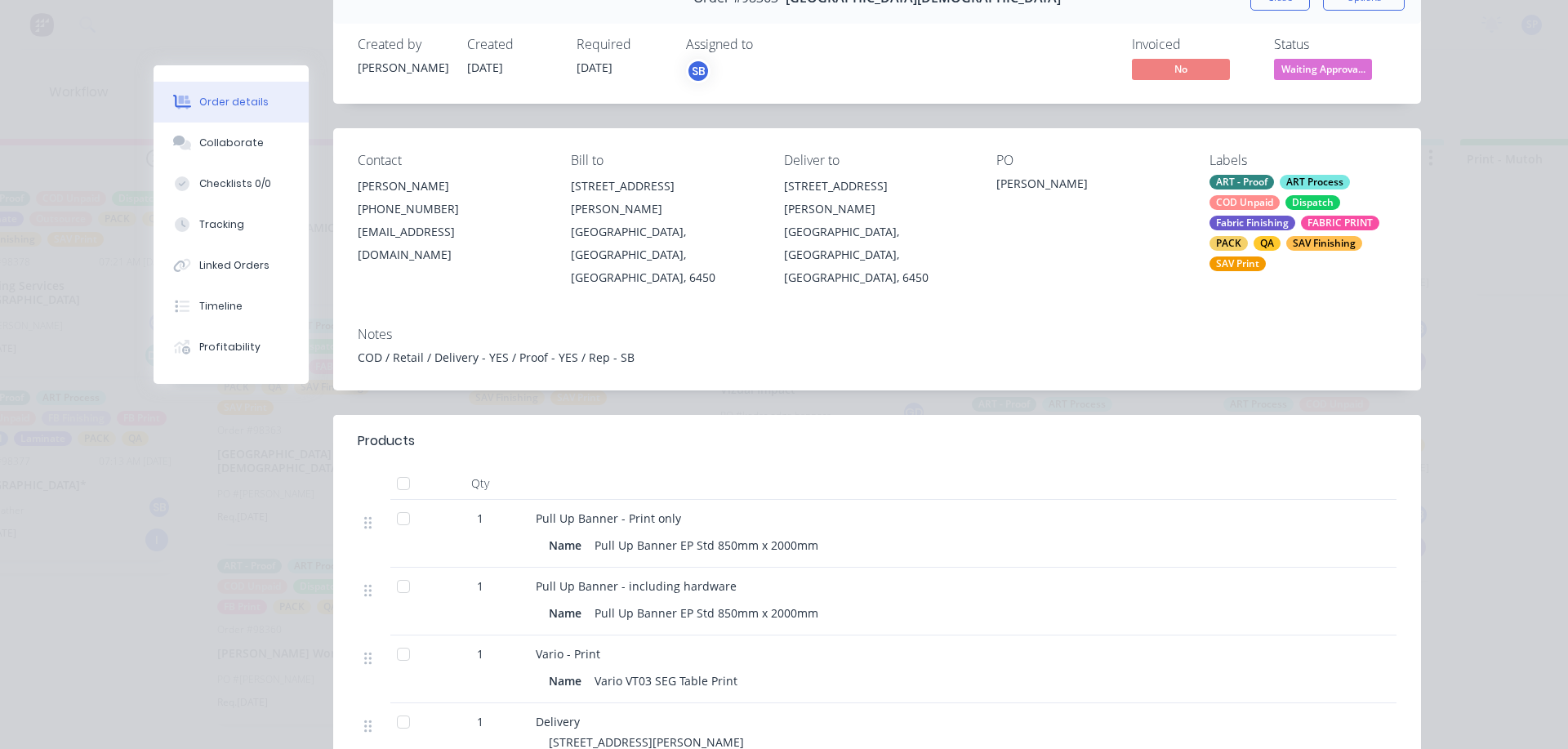
scroll to position [163, 0]
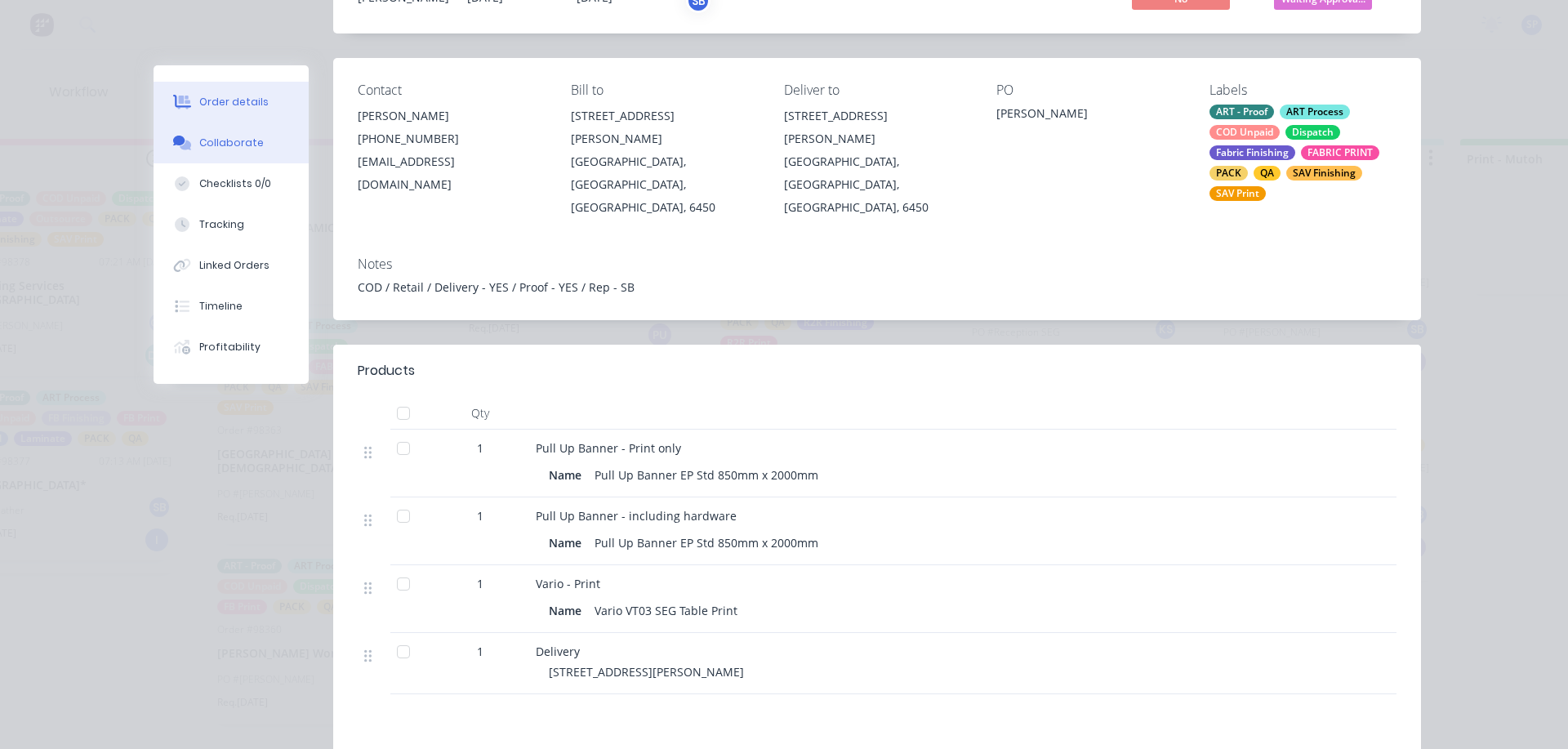
click at [231, 139] on div "Collaborate" at bounding box center [231, 143] width 65 height 15
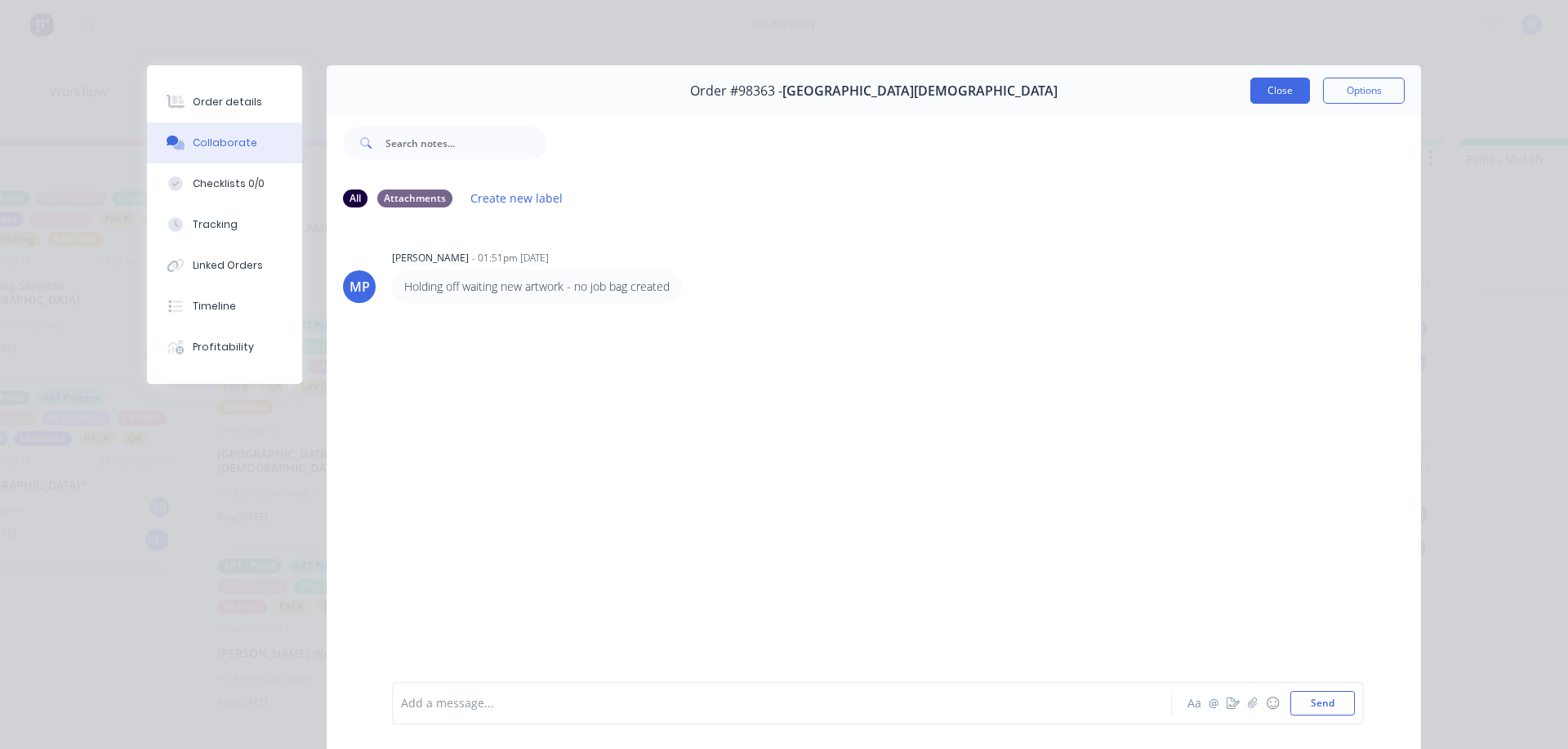
click at [1270, 81] on button "Close" at bounding box center [1280, 91] width 60 height 26
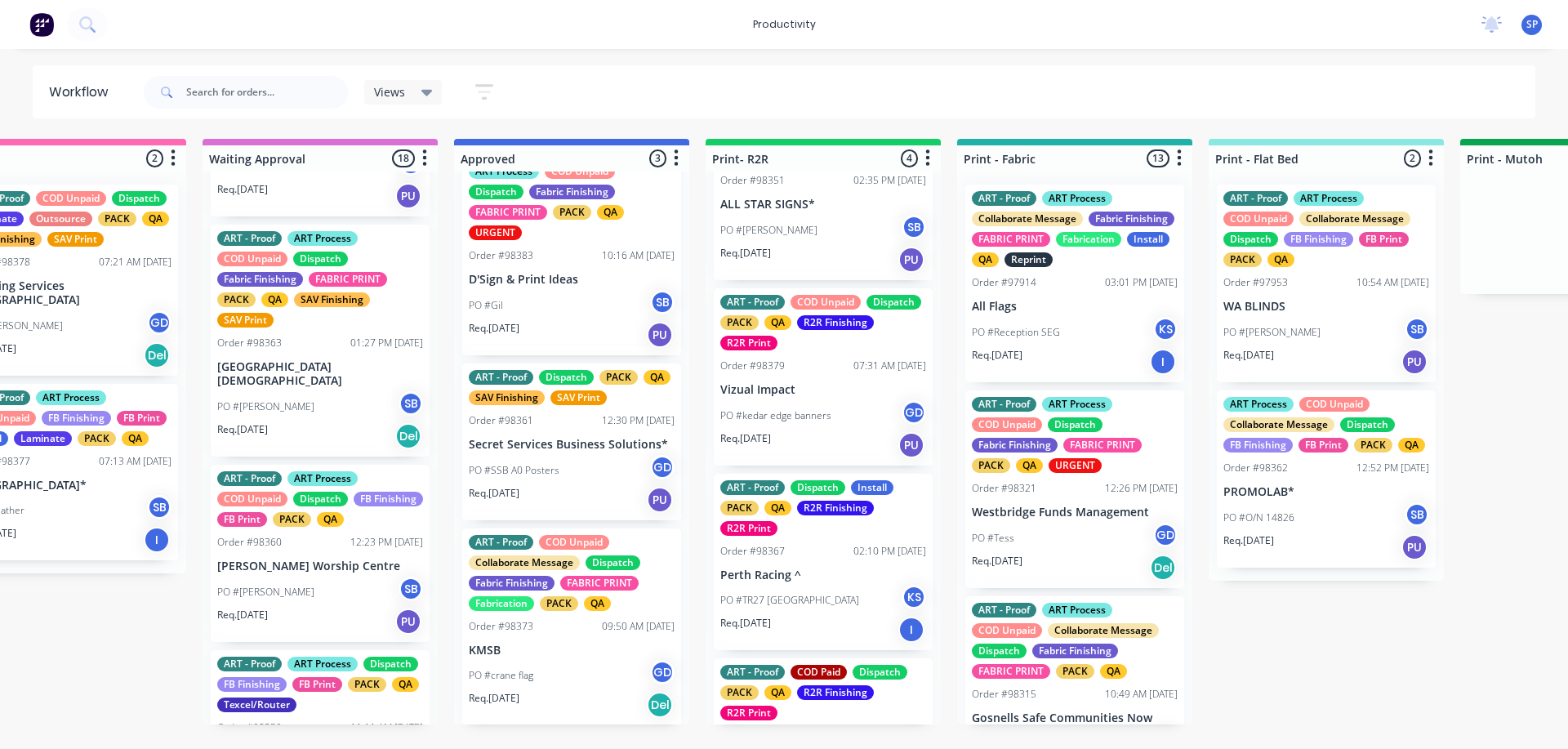
scroll to position [1715, 0]
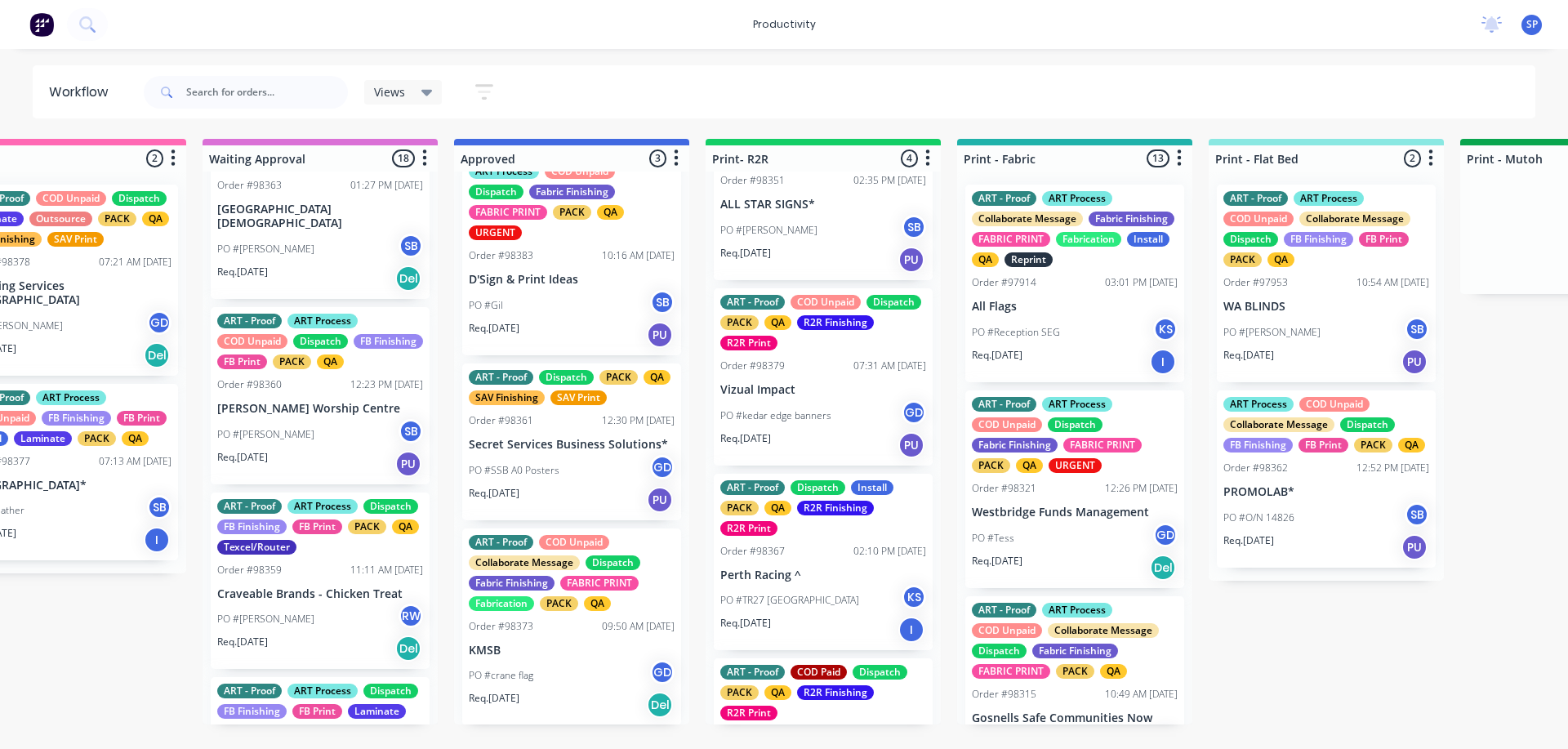
click at [278, 450] on div "PO #John SB" at bounding box center [321, 434] width 206 height 31
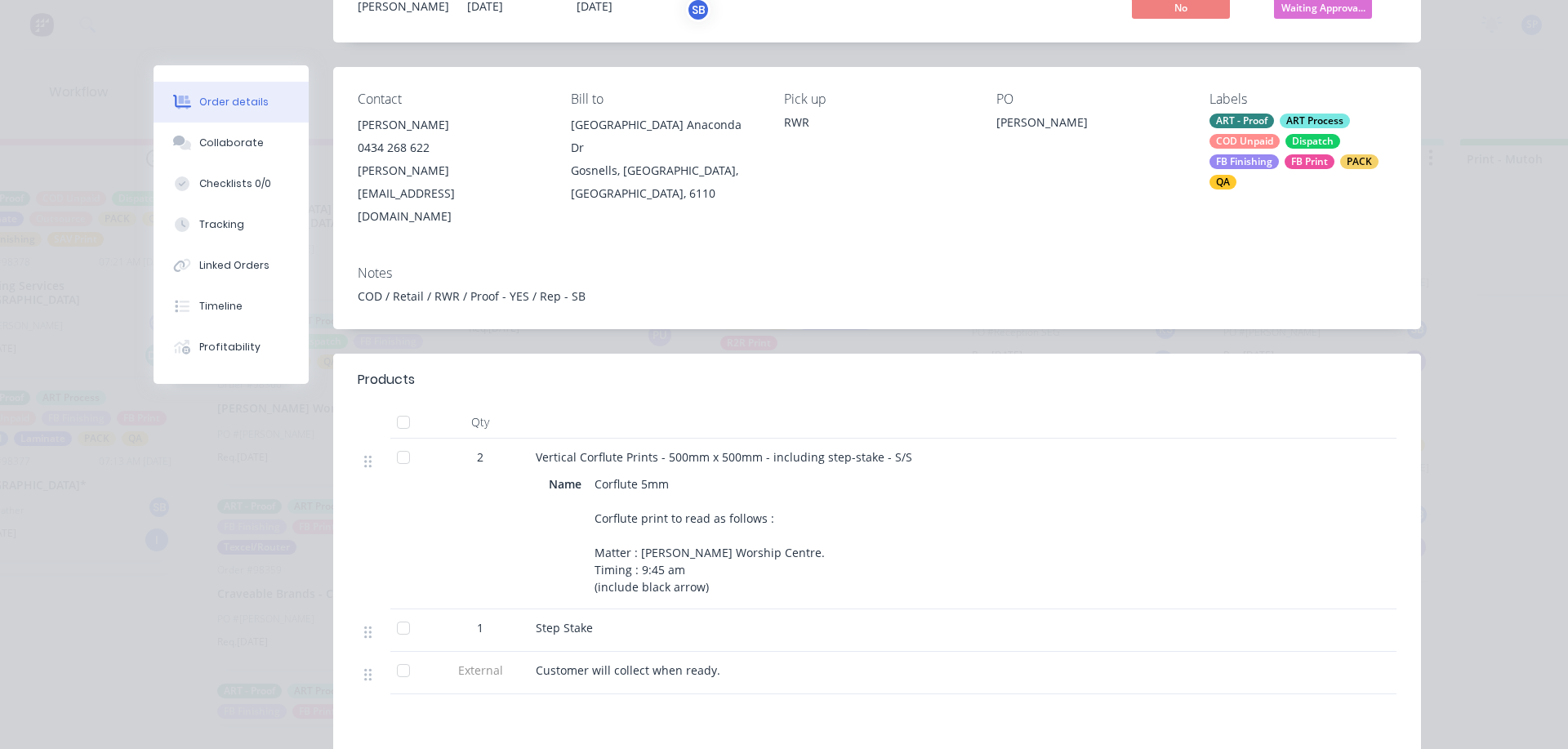
scroll to position [163, 0]
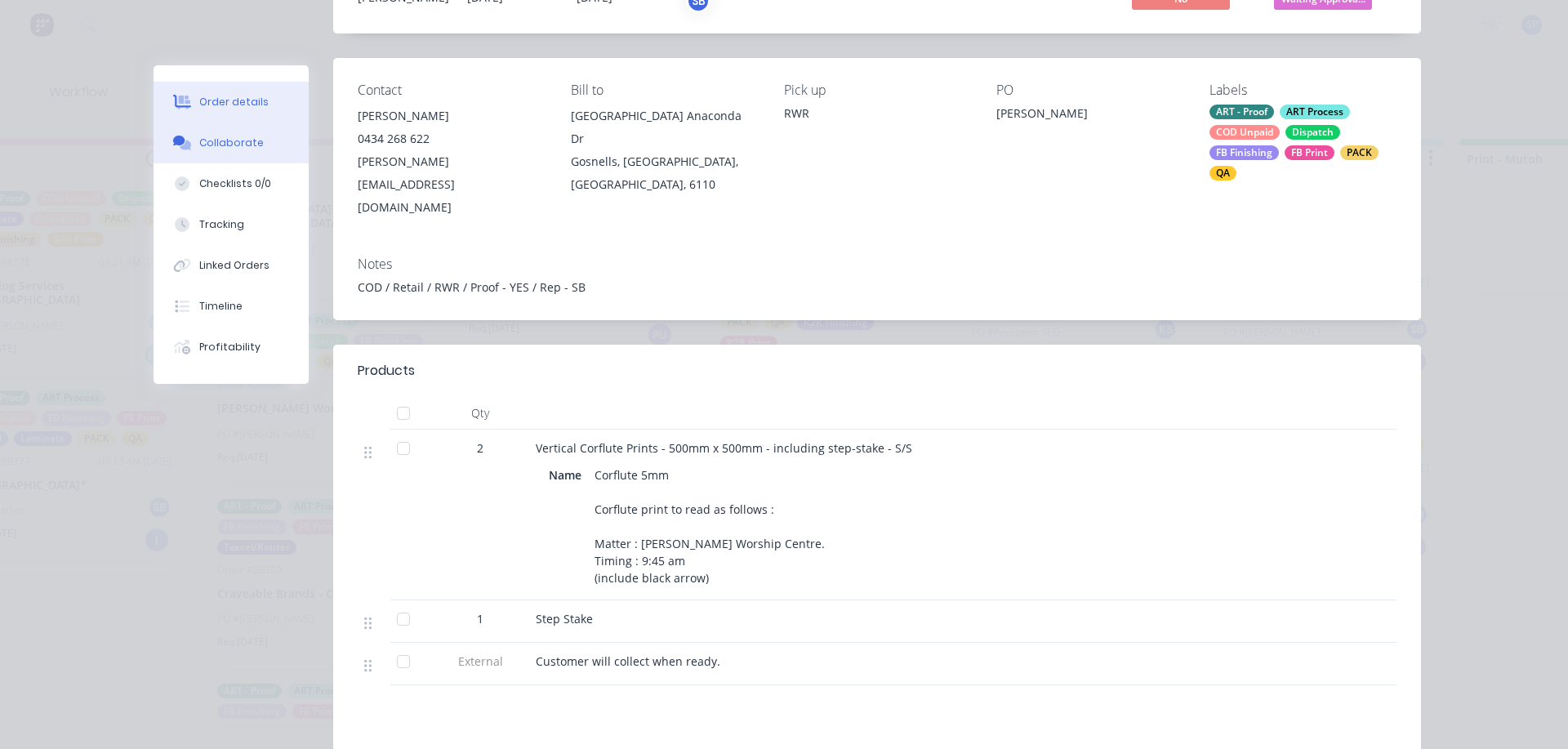
click at [233, 142] on div "Collaborate" at bounding box center [231, 143] width 65 height 15
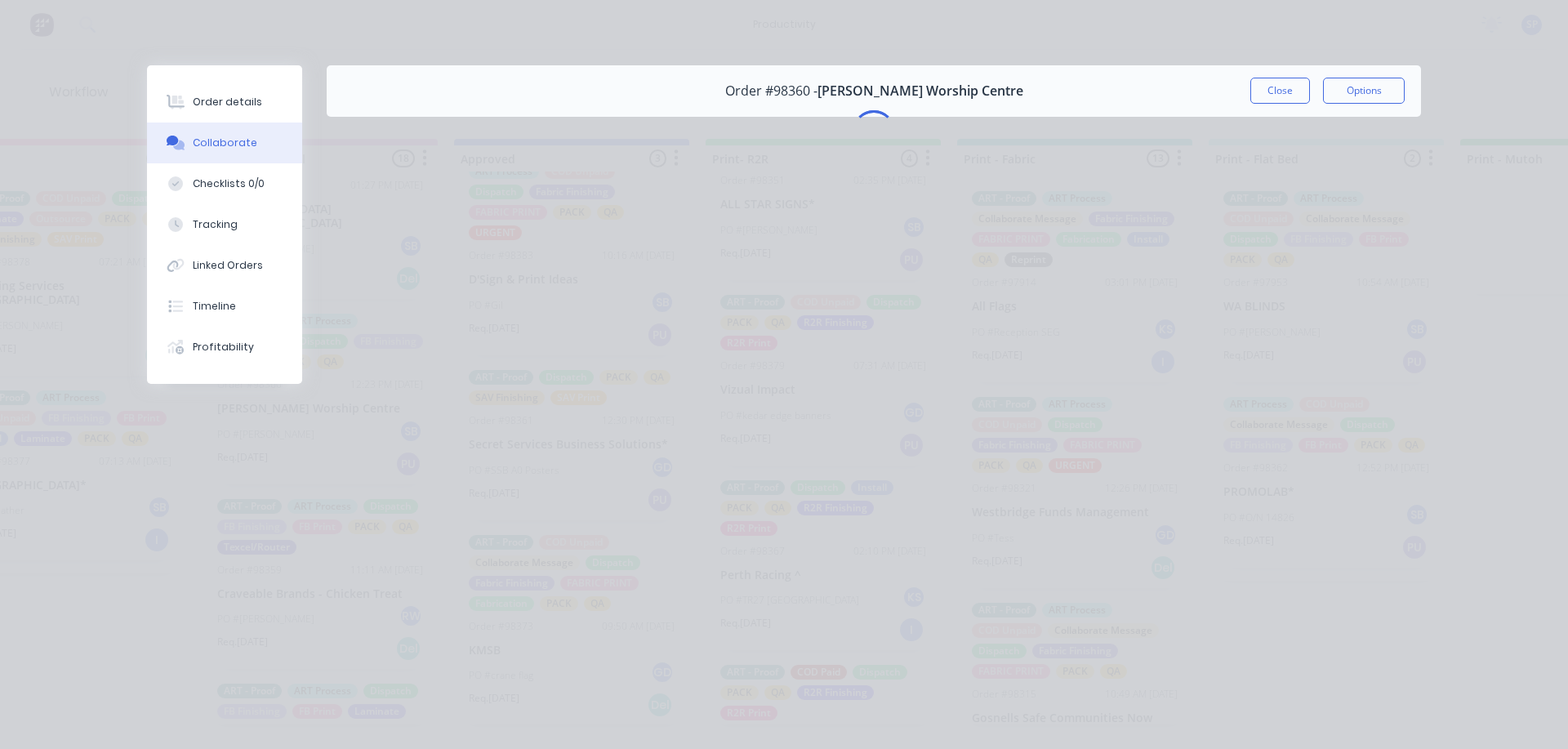
scroll to position [0, 0]
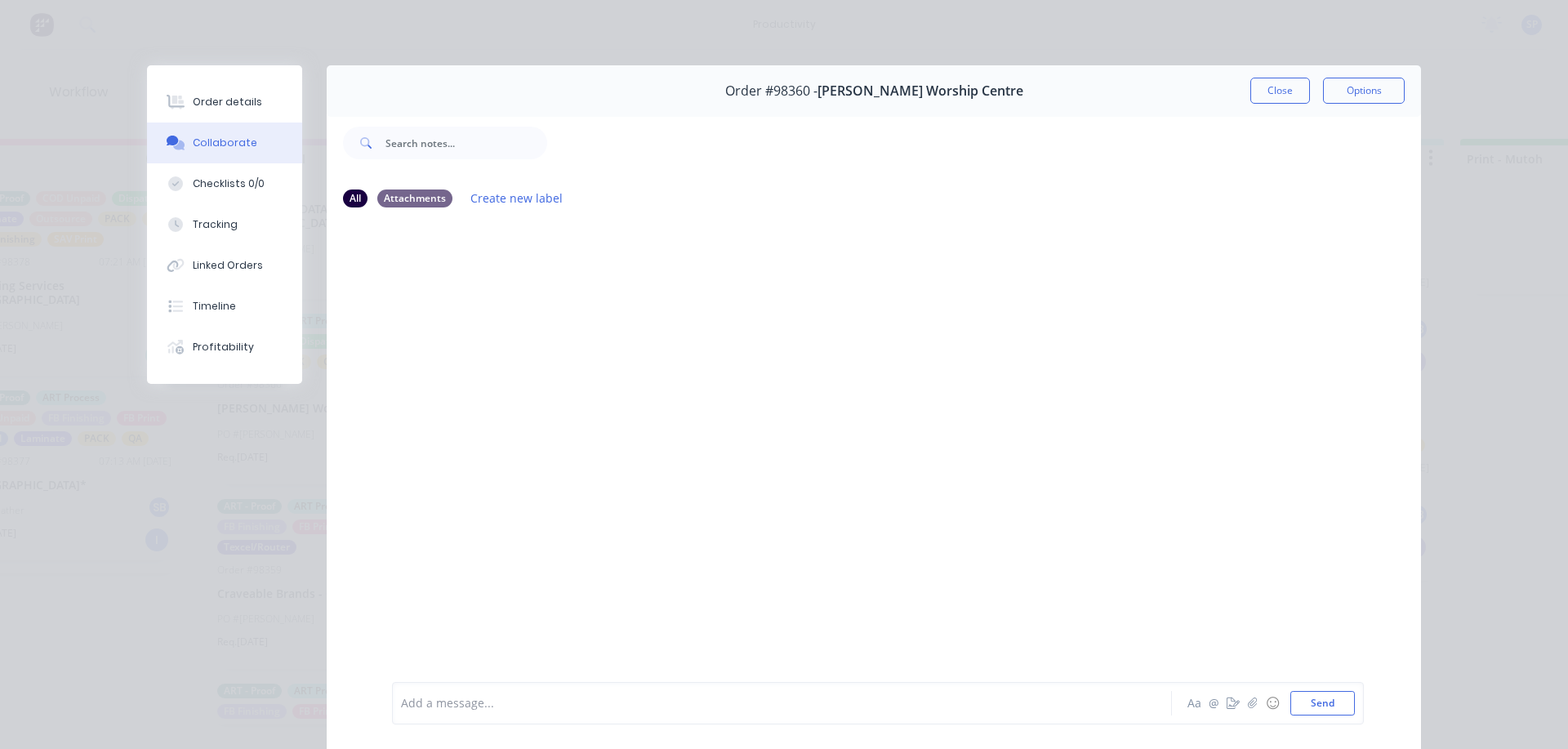
click at [1251, 87] on button "Close" at bounding box center [1280, 91] width 60 height 26
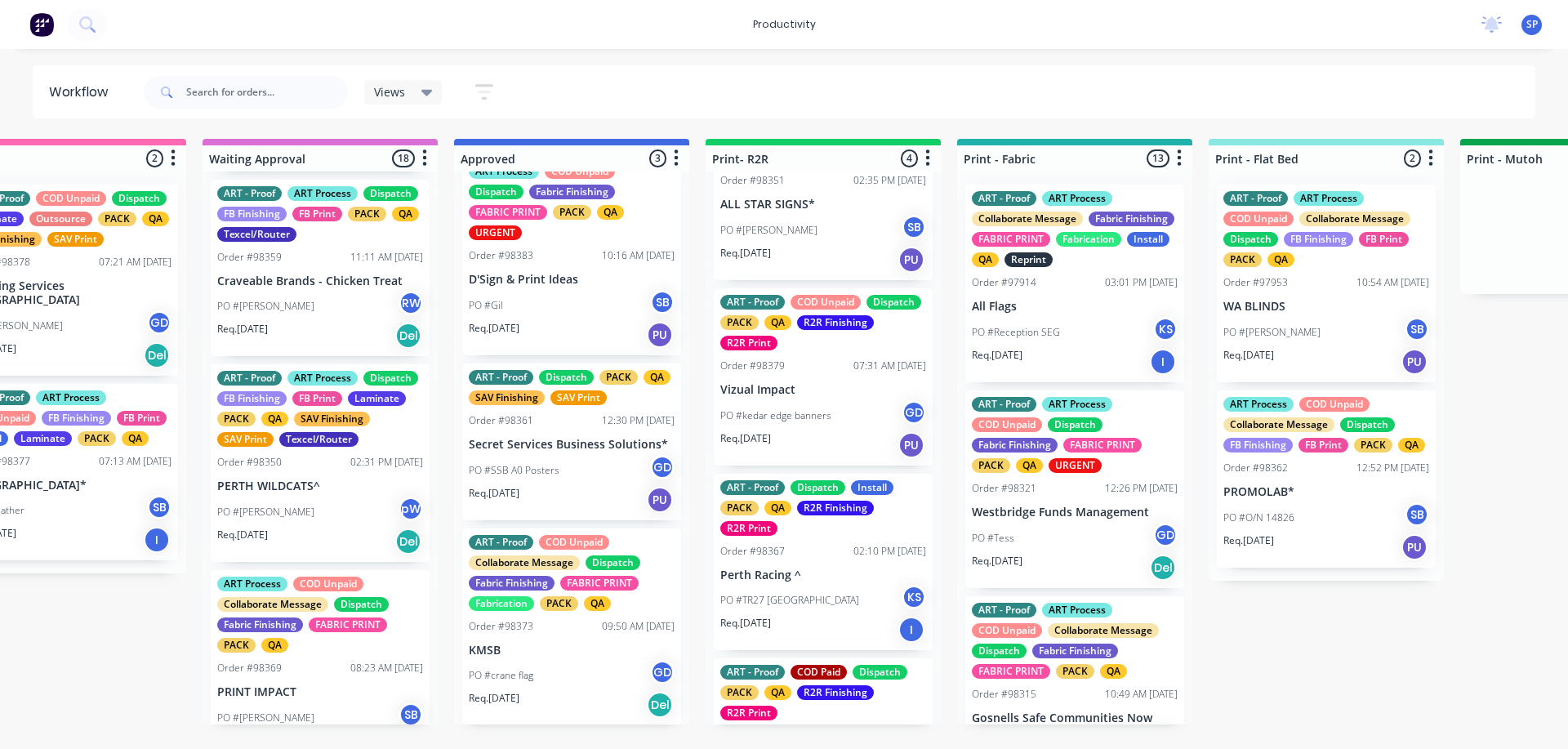
scroll to position [2042, 0]
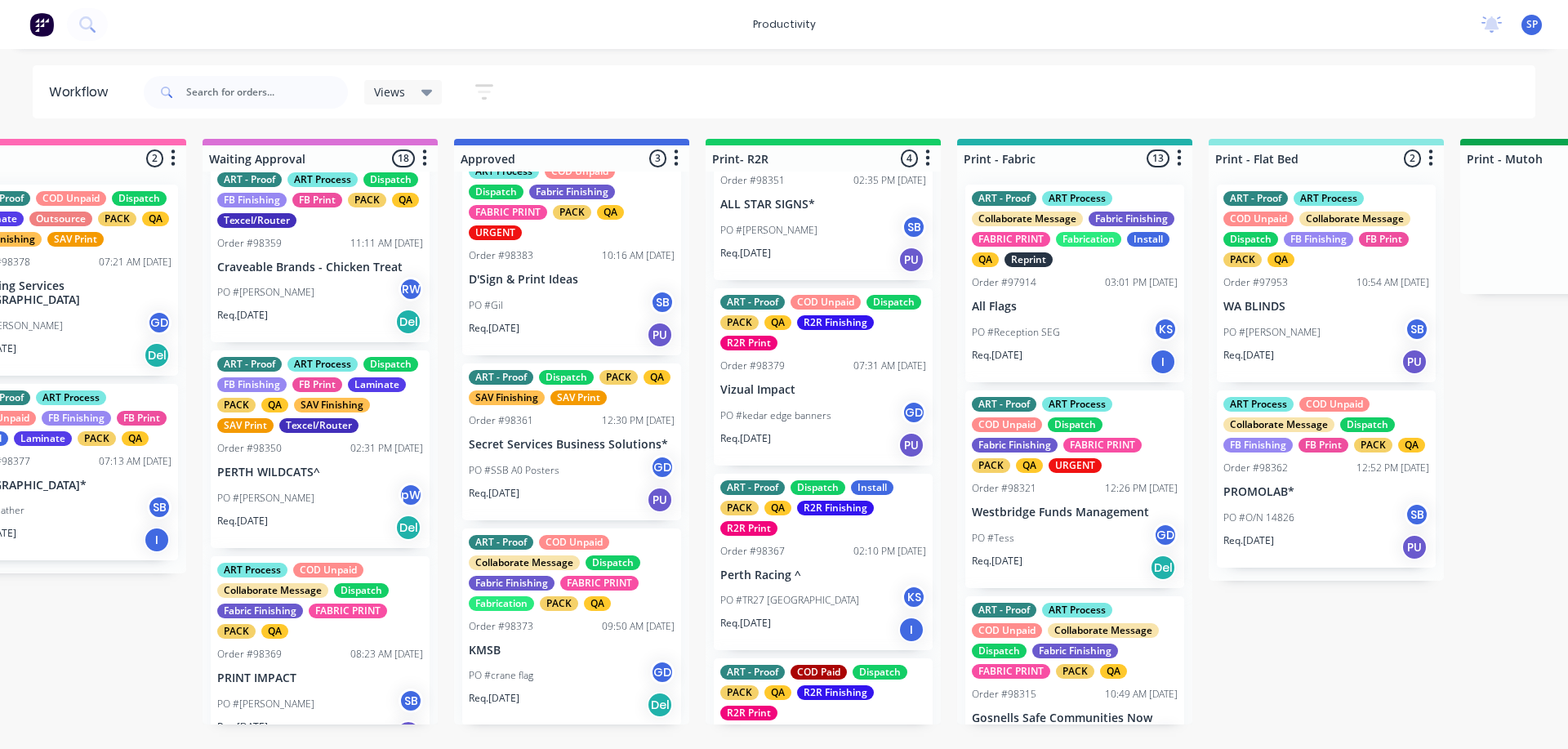
click at [302, 307] on div "PO #David H RW" at bounding box center [321, 292] width 206 height 31
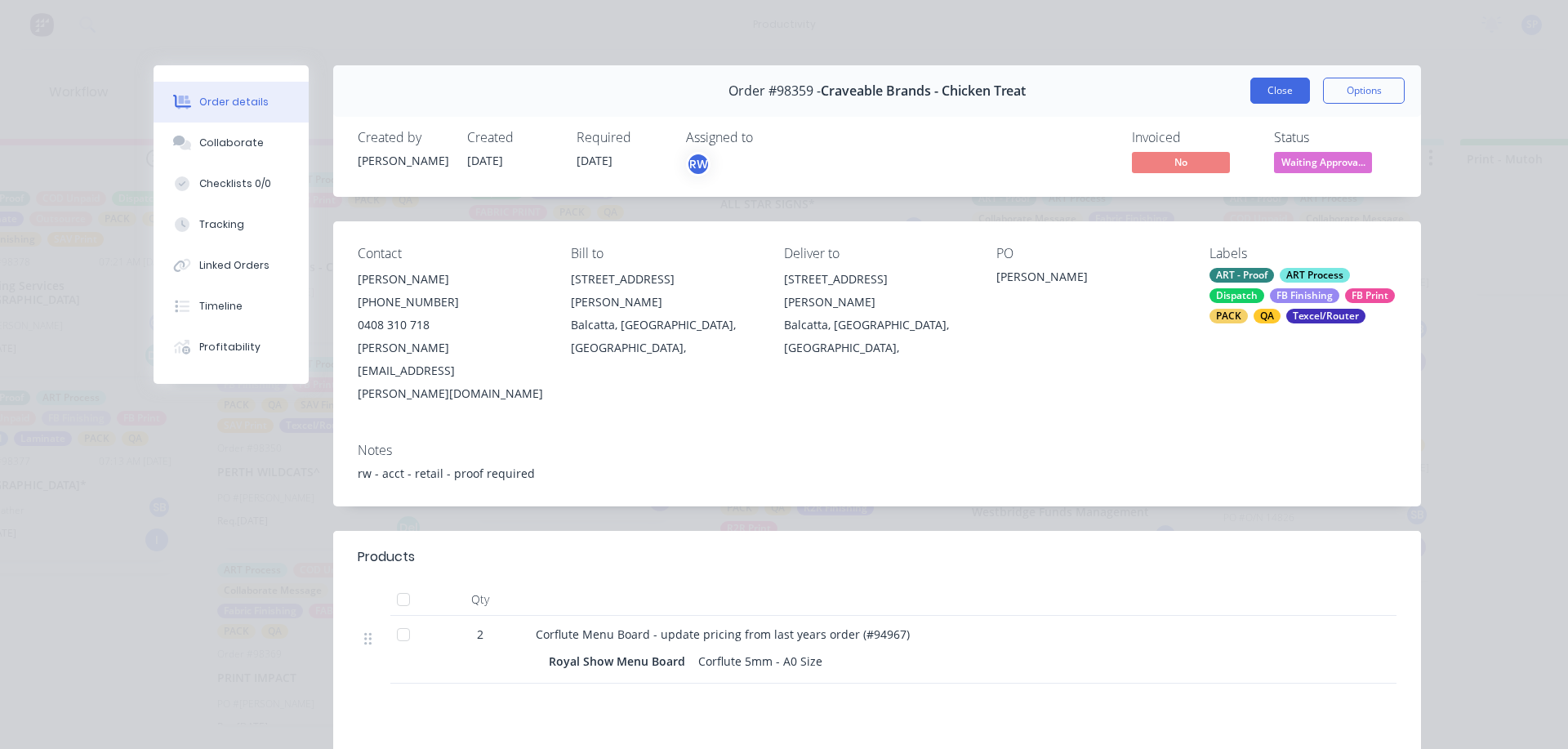
click at [1256, 81] on button "Close" at bounding box center [1280, 91] width 60 height 26
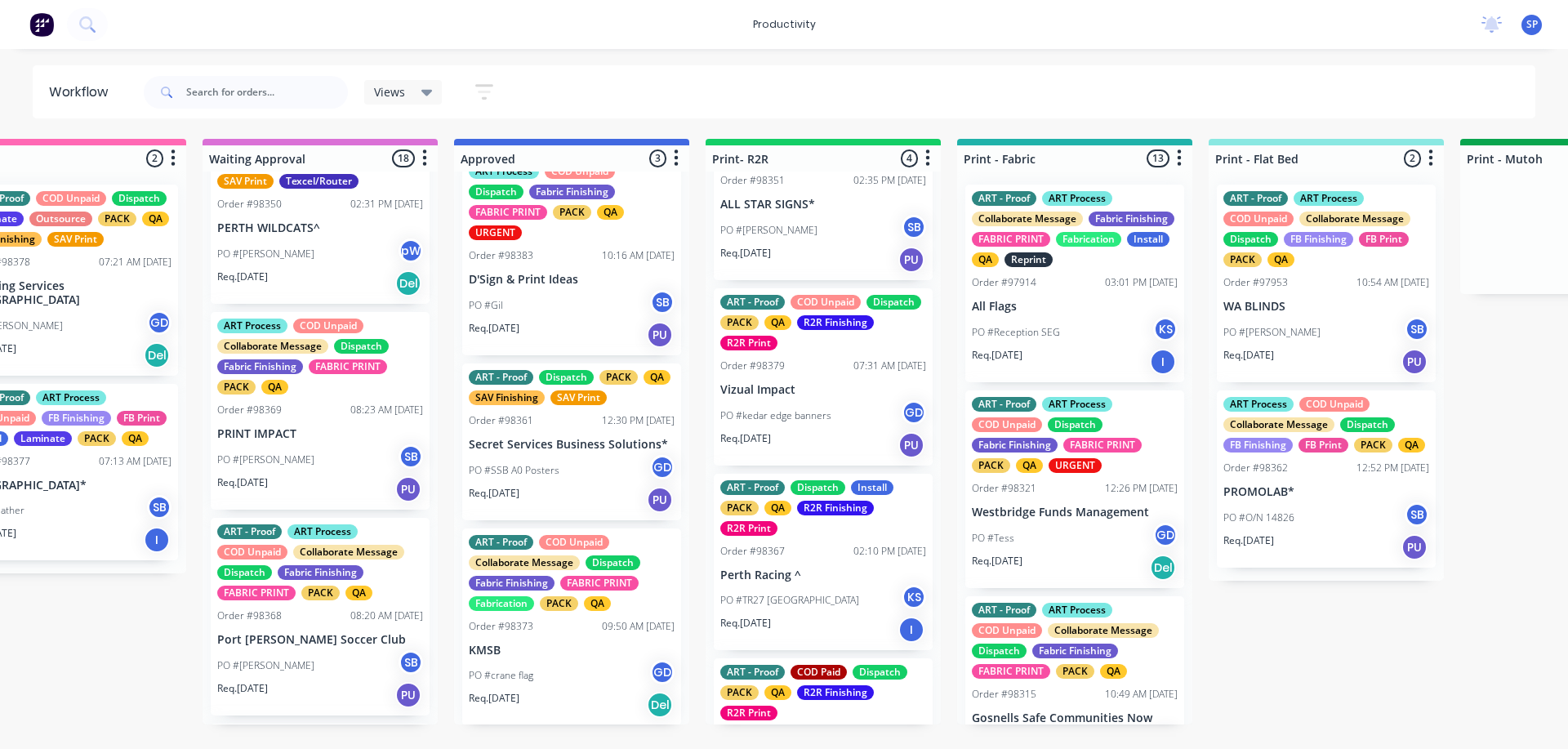
scroll to position [2287, 0]
click at [293, 296] on div "Req. 29/08/25 Del" at bounding box center [321, 283] width 206 height 28
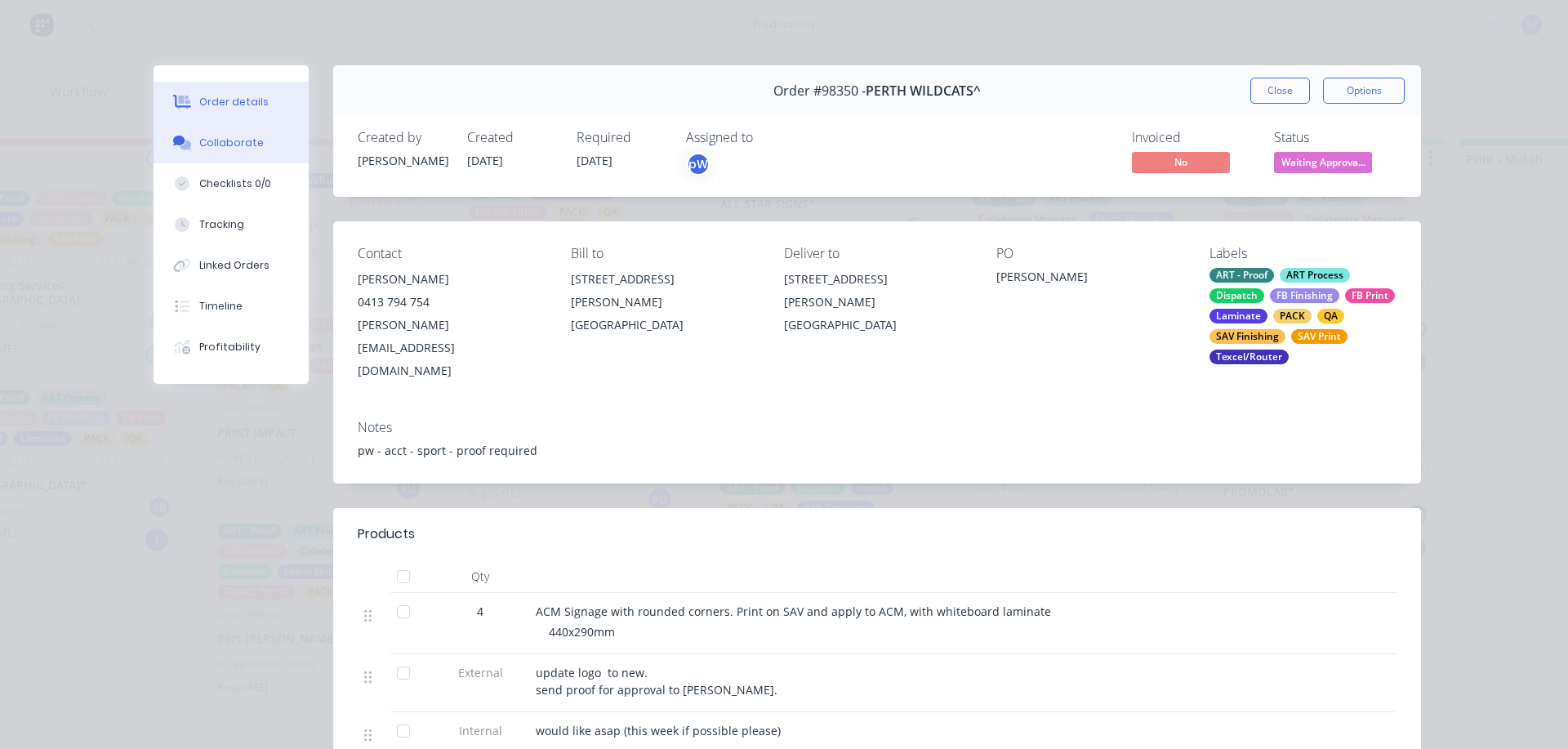
click at [227, 141] on div "Collaborate" at bounding box center [231, 143] width 65 height 15
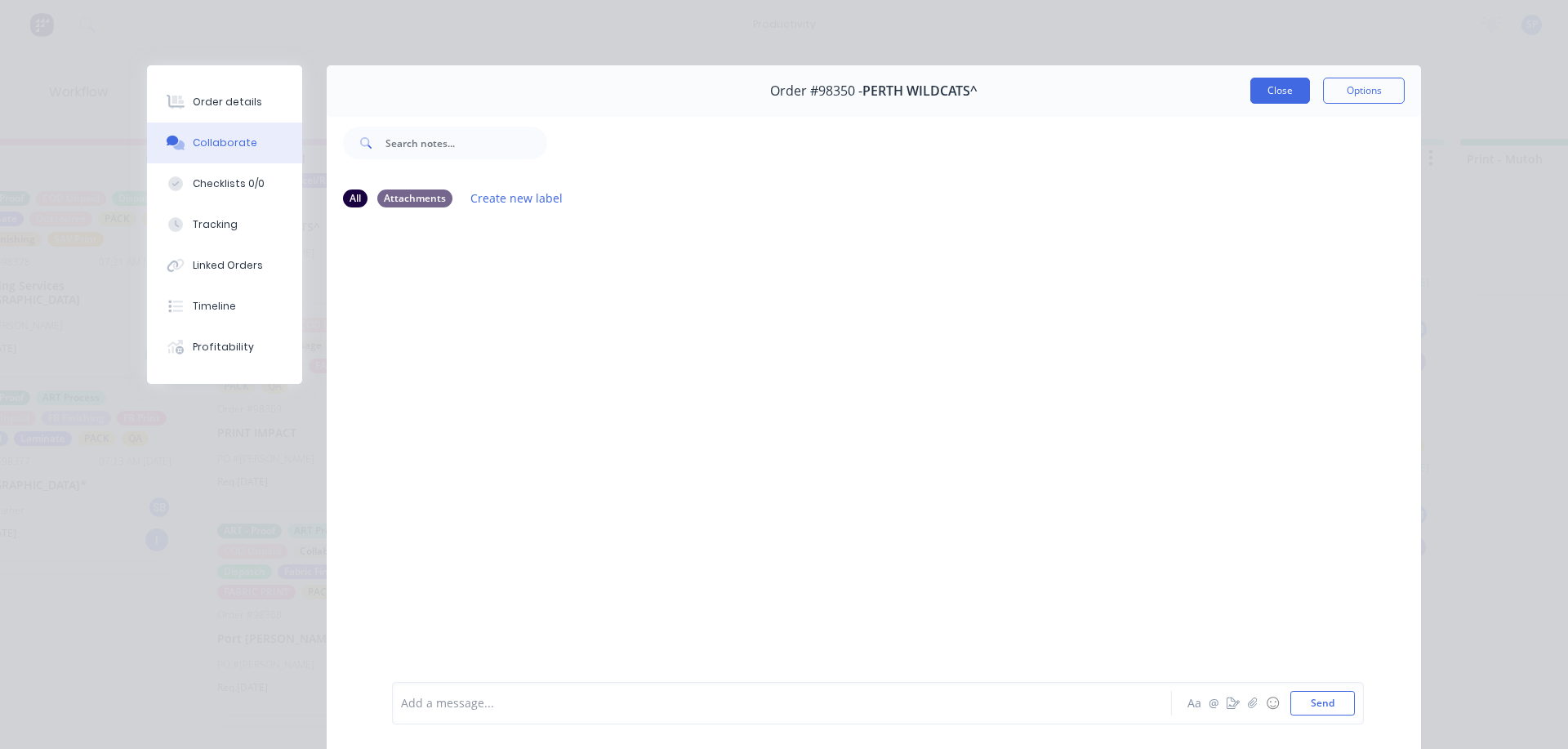
click at [1273, 85] on button "Close" at bounding box center [1280, 91] width 60 height 26
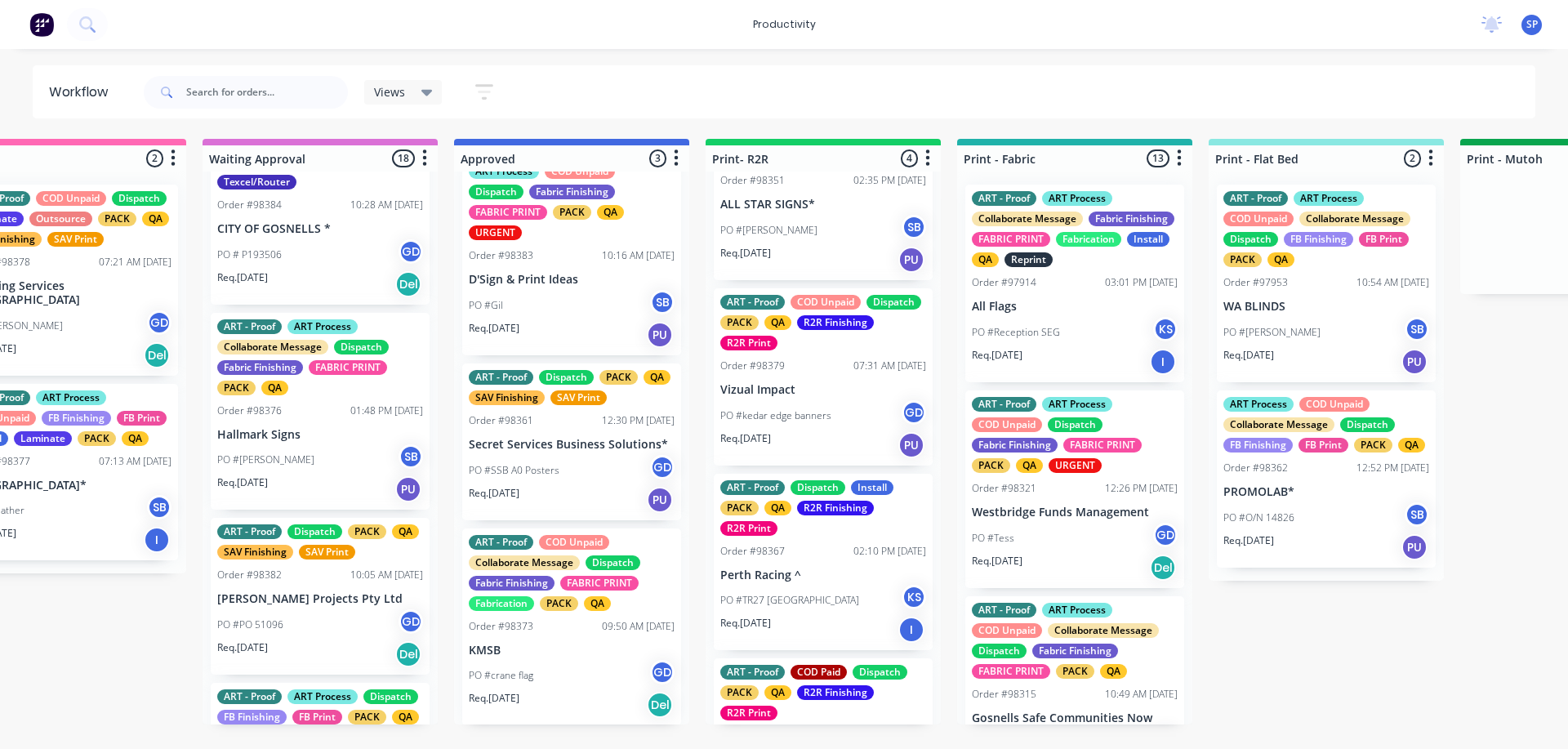
scroll to position [2854, 0]
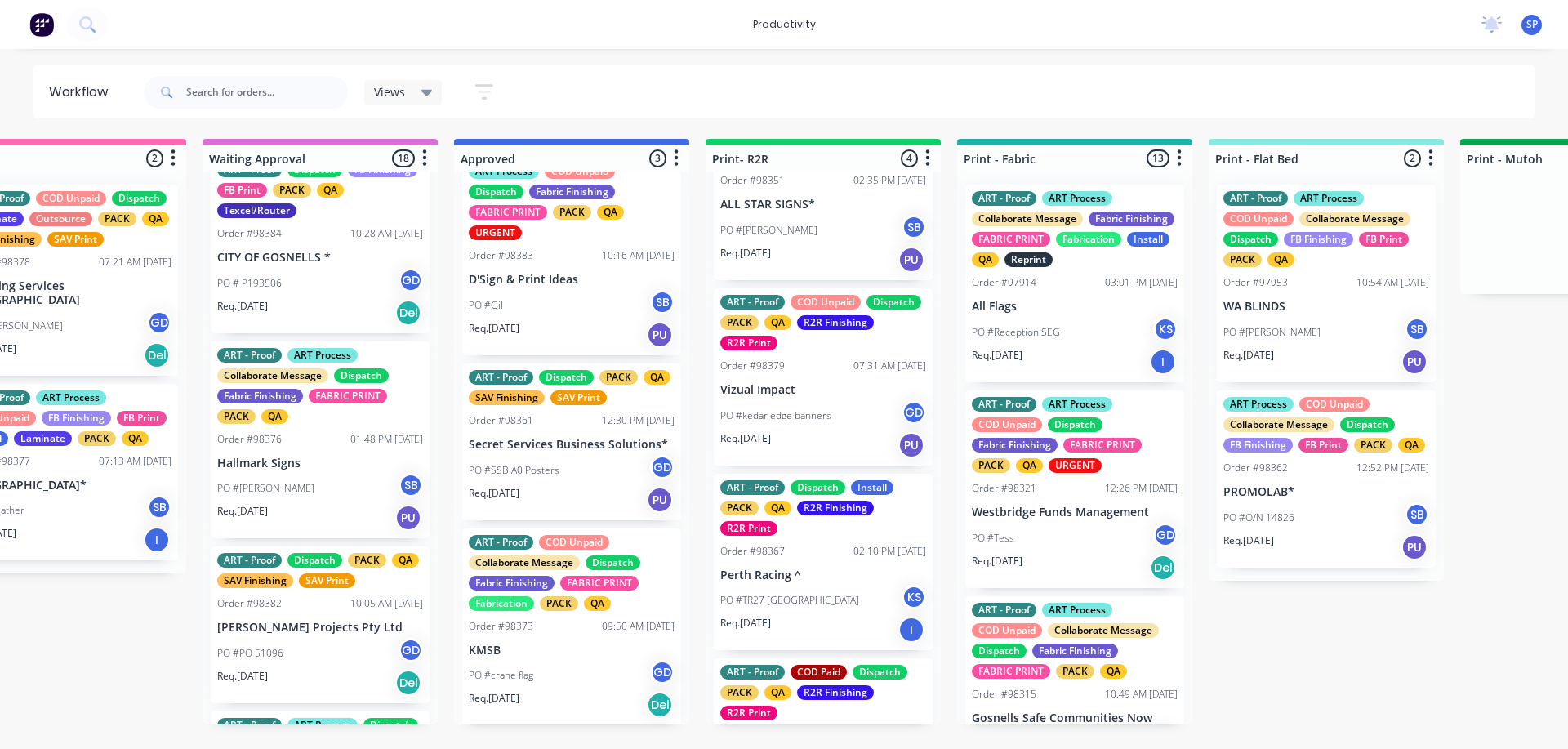
click at [284, 299] on div "PO # P193506 GD" at bounding box center [321, 283] width 206 height 31
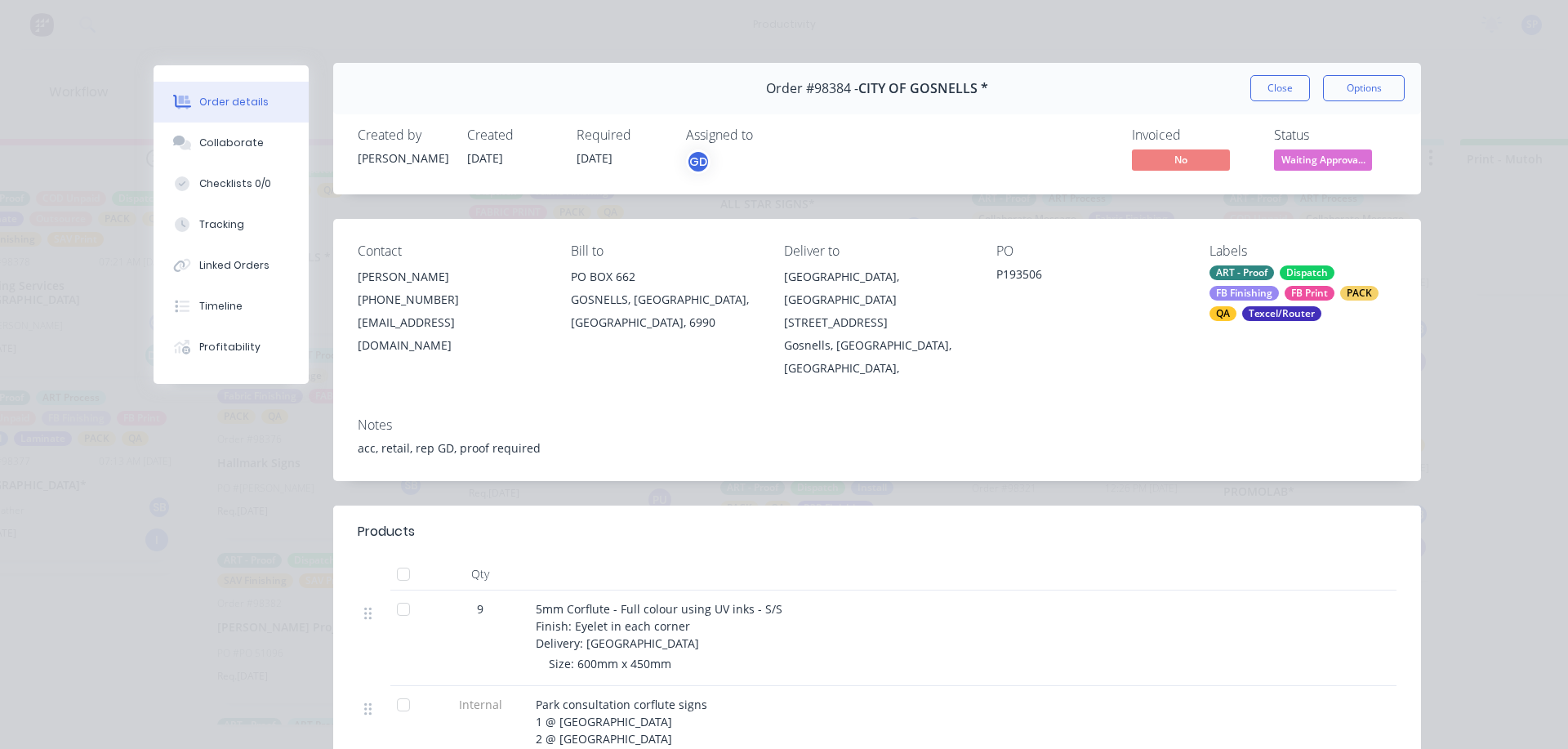
scroll to position [0, 0]
click at [1273, 87] on button "Close" at bounding box center [1280, 91] width 60 height 26
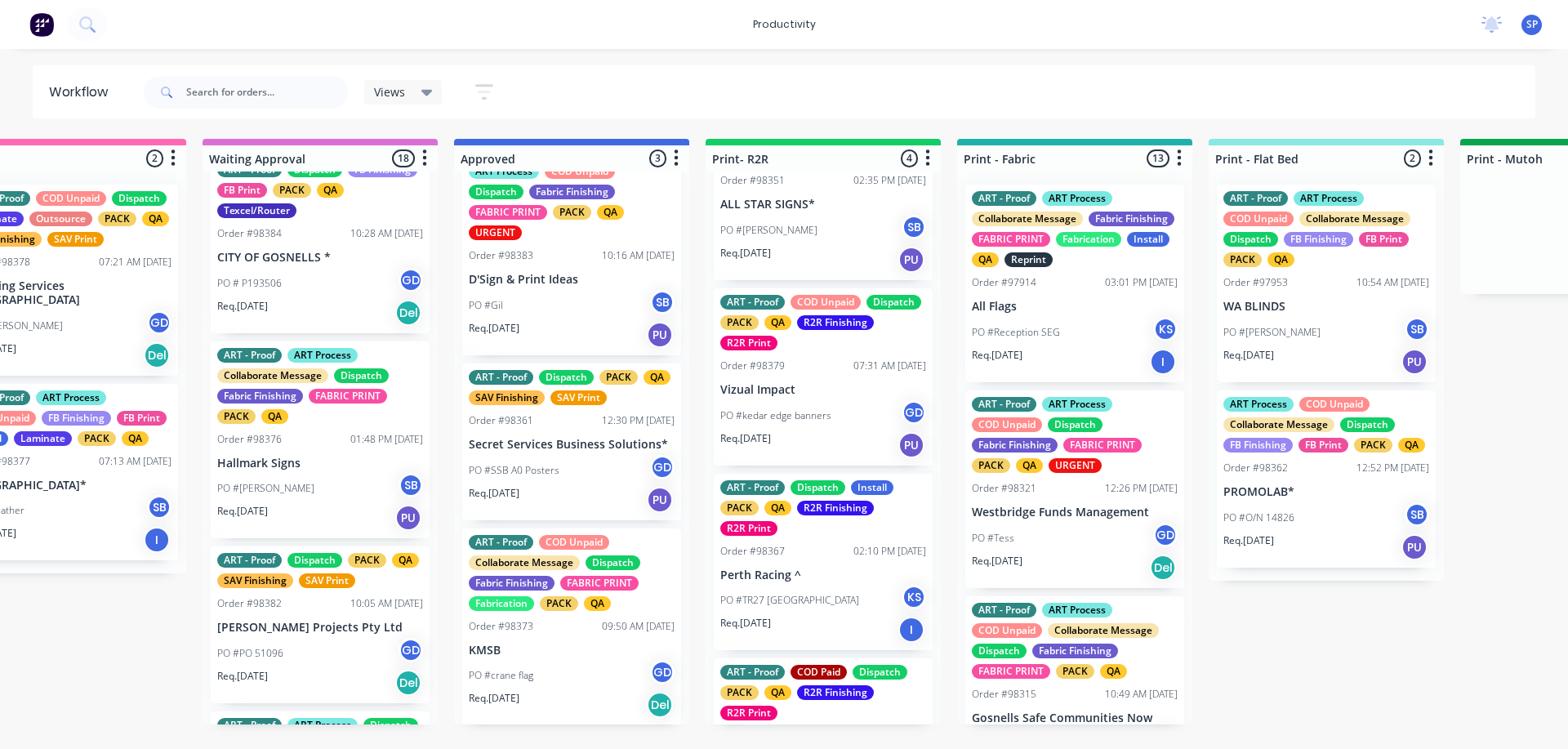
click at [279, 504] on div "PO #Matthew SB" at bounding box center [321, 488] width 206 height 31
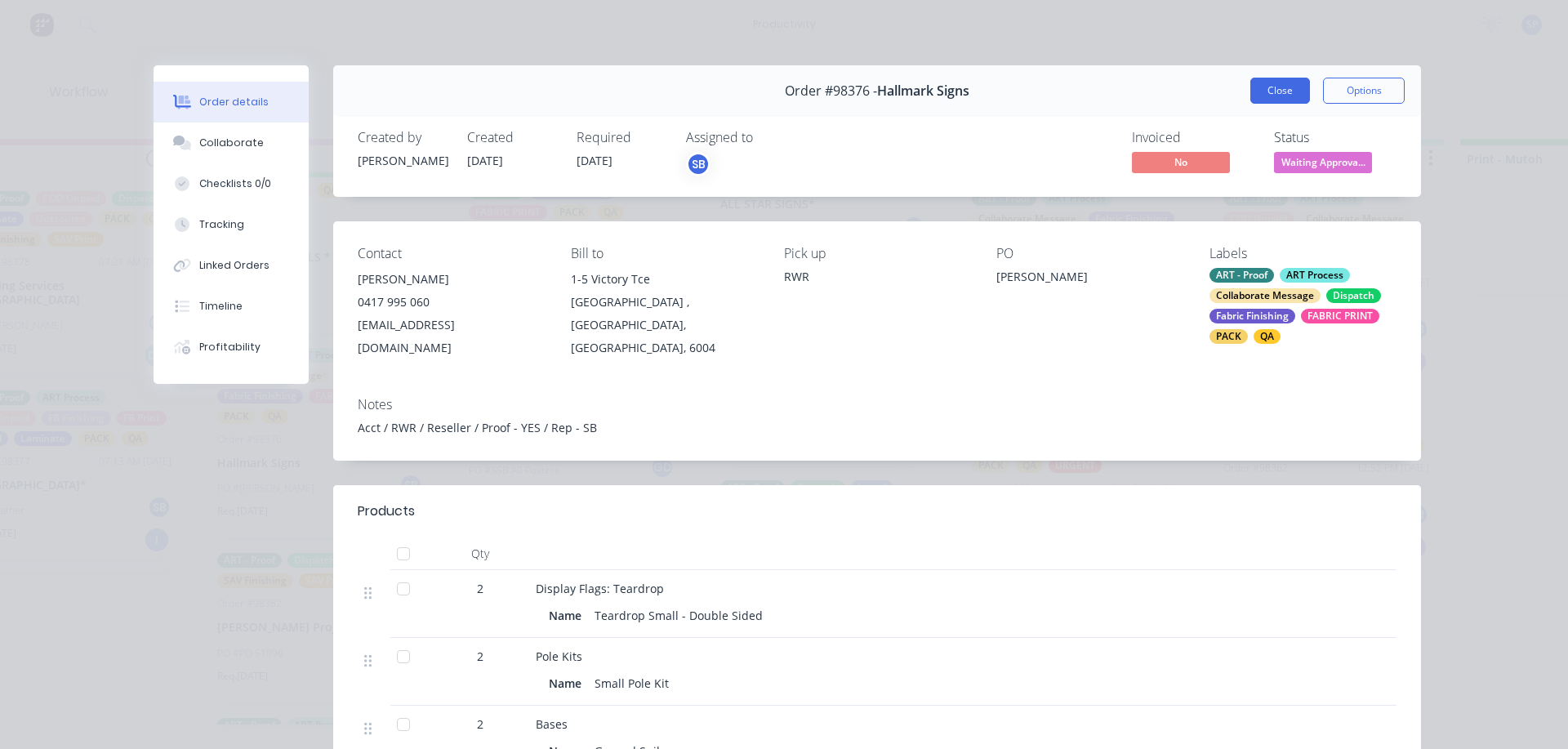
click at [1258, 92] on button "Close" at bounding box center [1280, 91] width 60 height 26
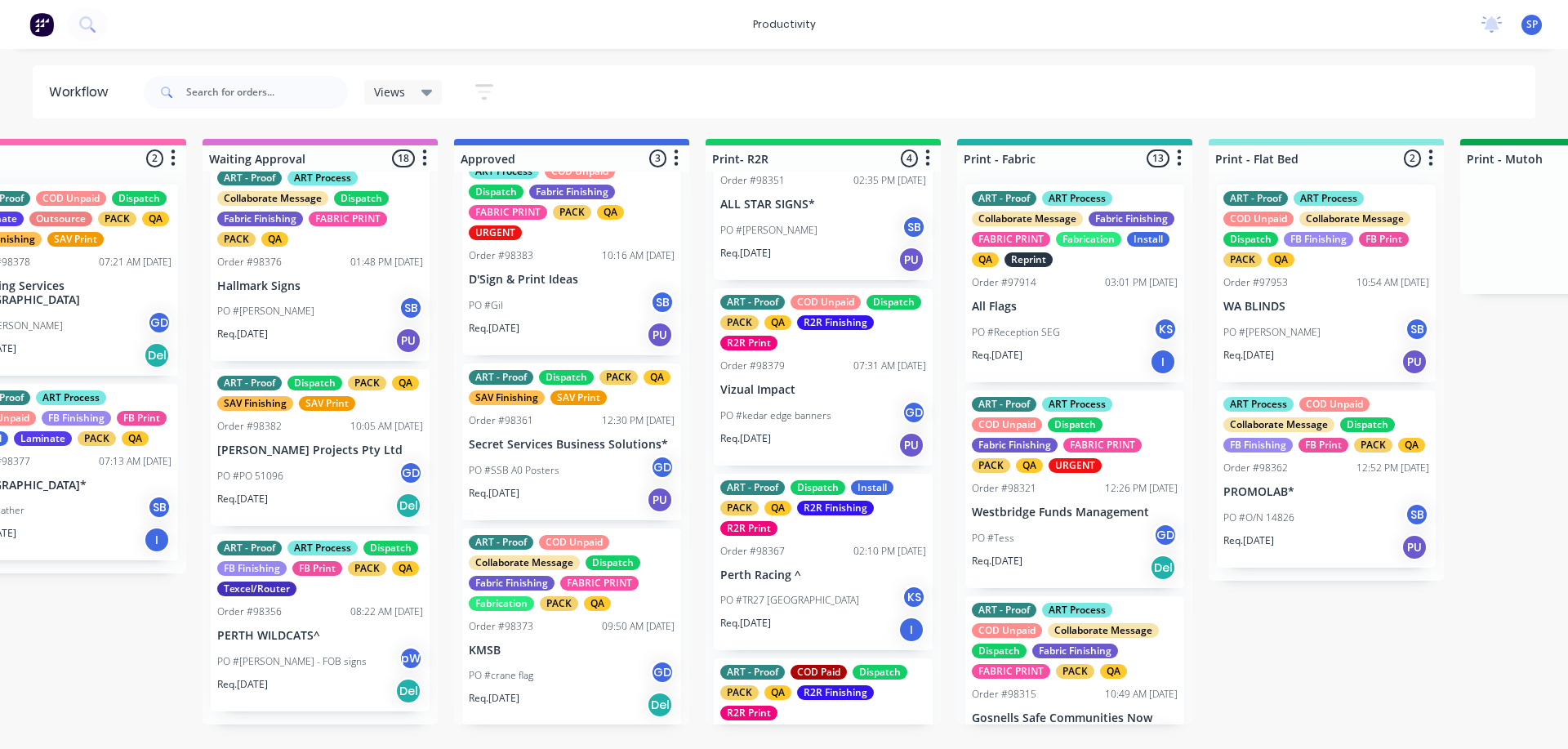
scroll to position [3099, 0]
click at [301, 517] on div "Req. 04/09/25 Del" at bounding box center [321, 506] width 206 height 28
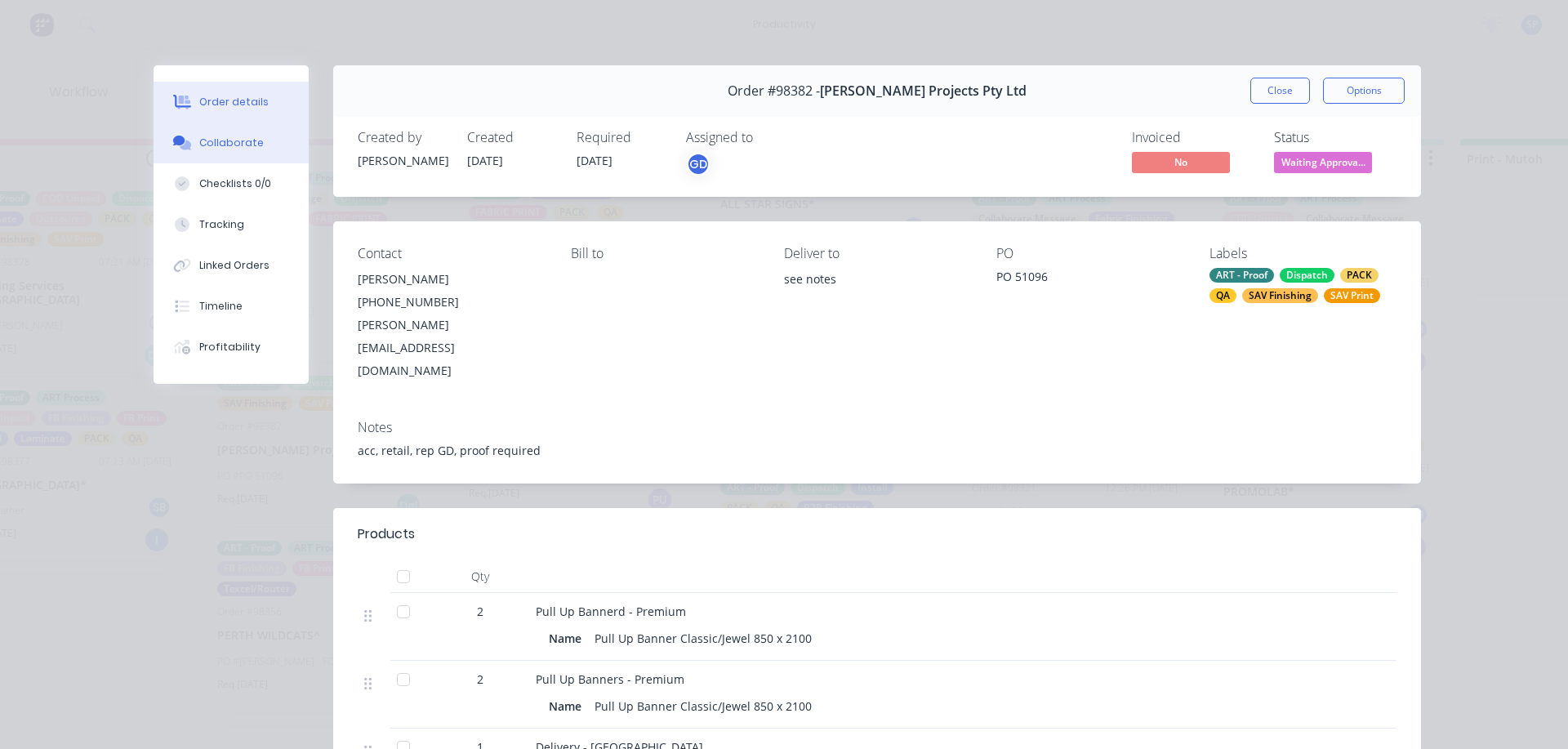
click at [238, 142] on div "Collaborate" at bounding box center [231, 143] width 65 height 15
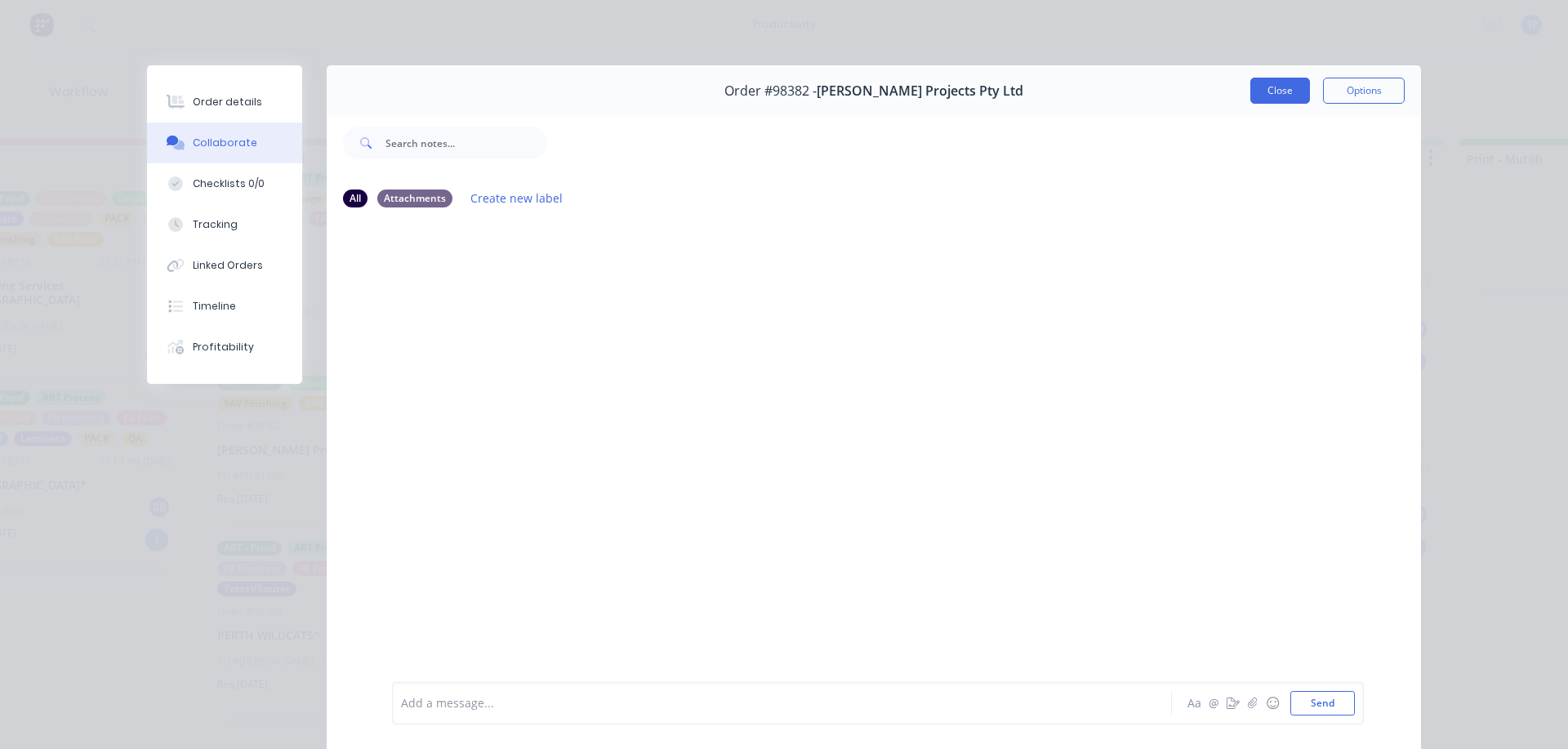
click at [1262, 94] on button "Close" at bounding box center [1280, 91] width 60 height 26
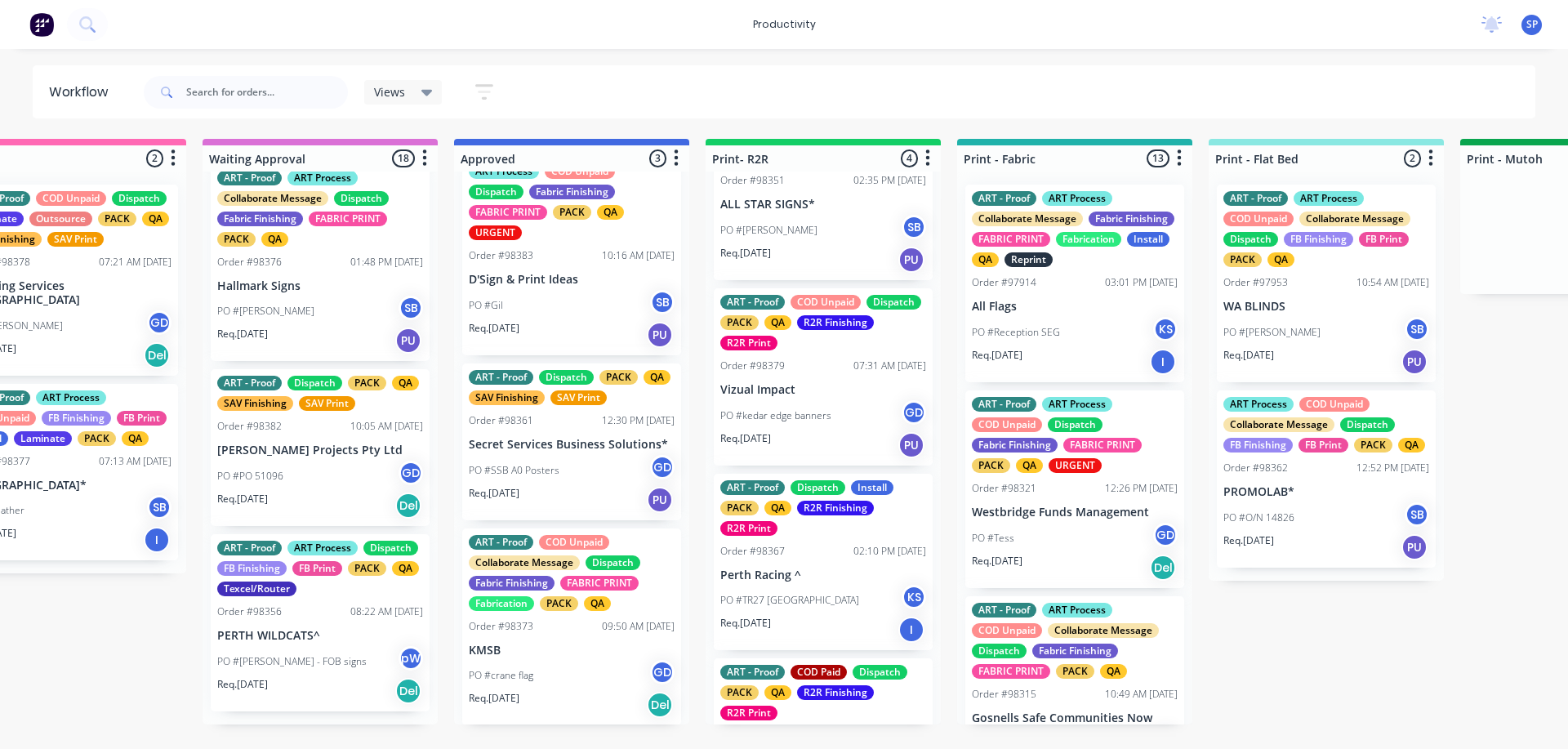
click at [261, 619] on div "Order #98356" at bounding box center [249, 612] width 65 height 15
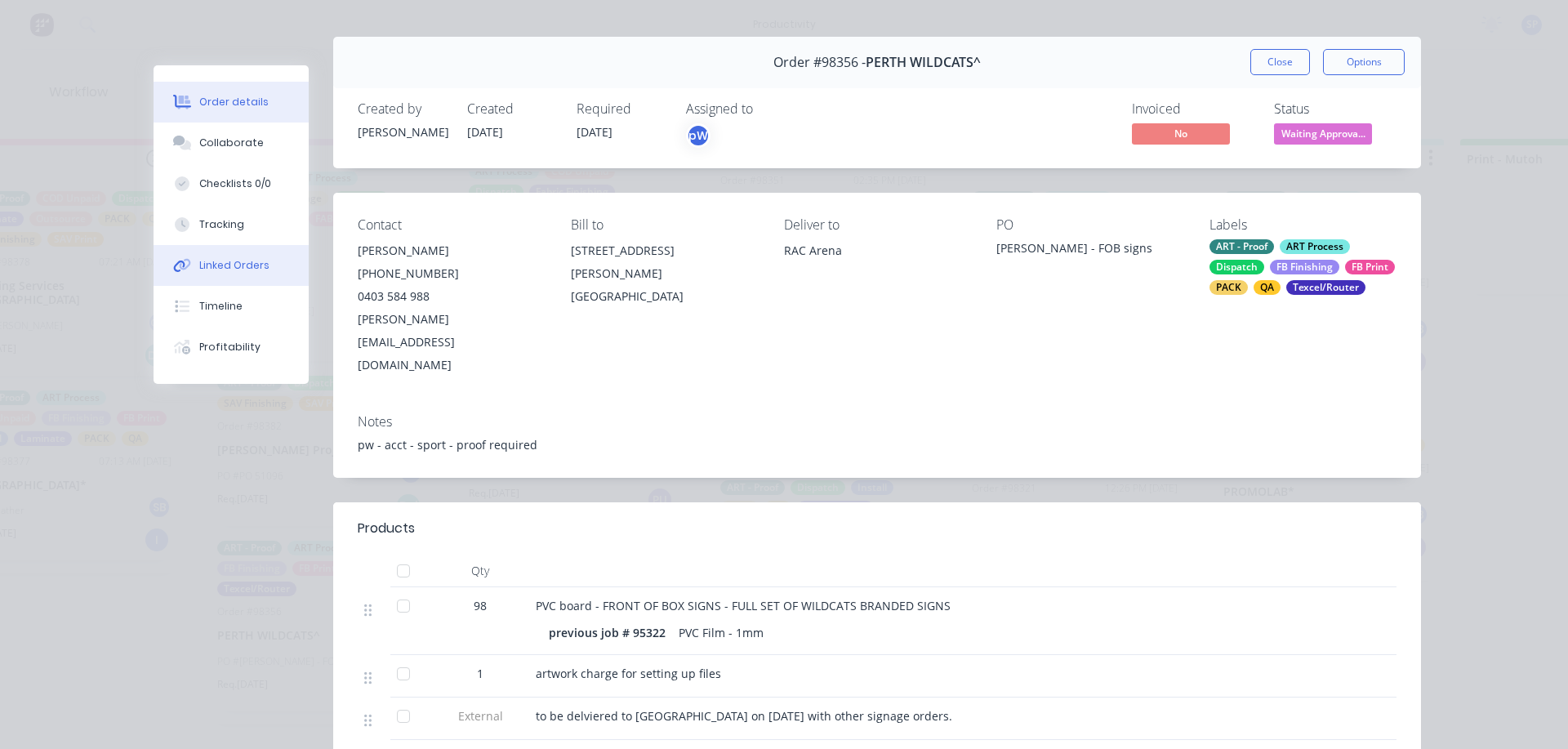
scroll to position [0, 0]
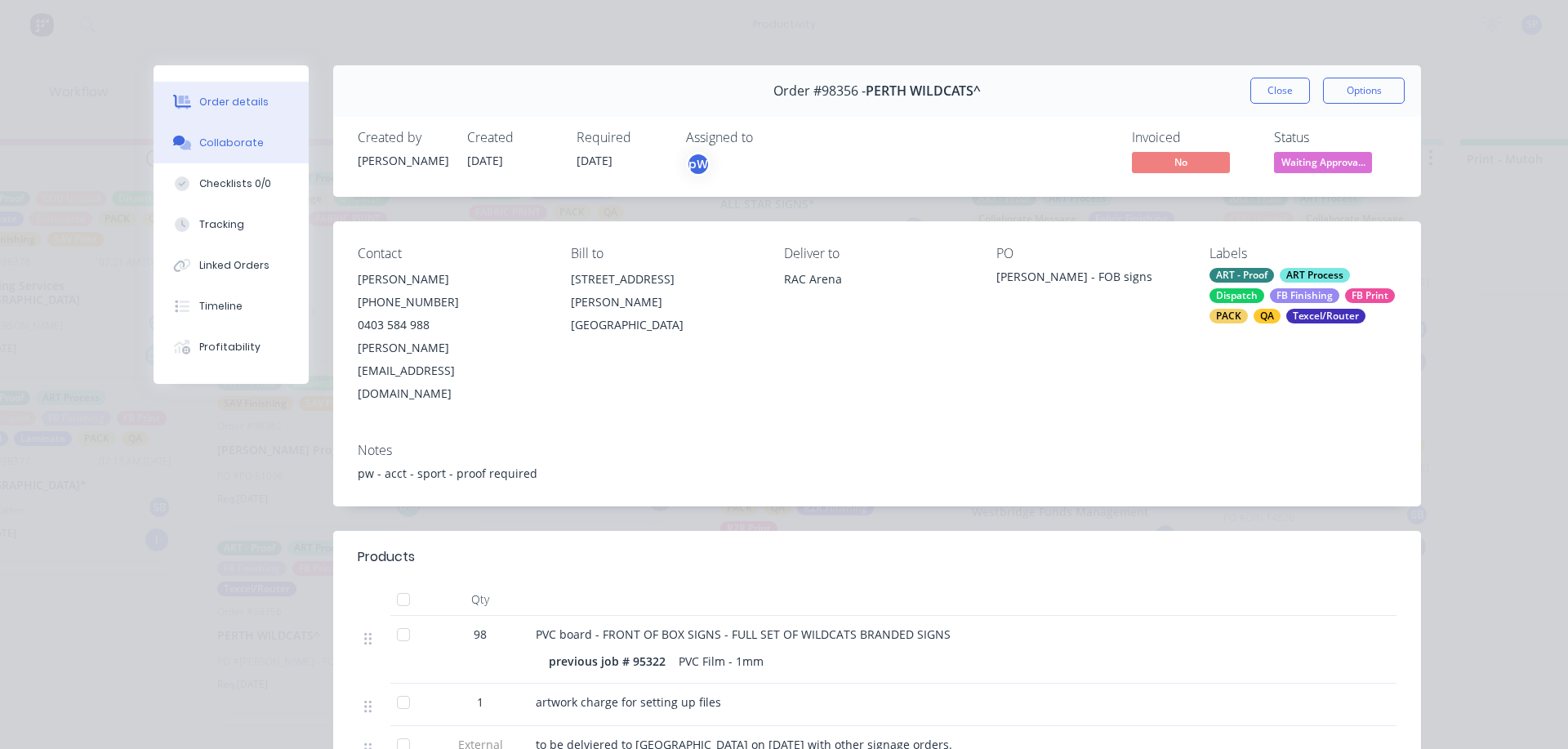
click at [215, 130] on button "Collaborate" at bounding box center [231, 143] width 156 height 41
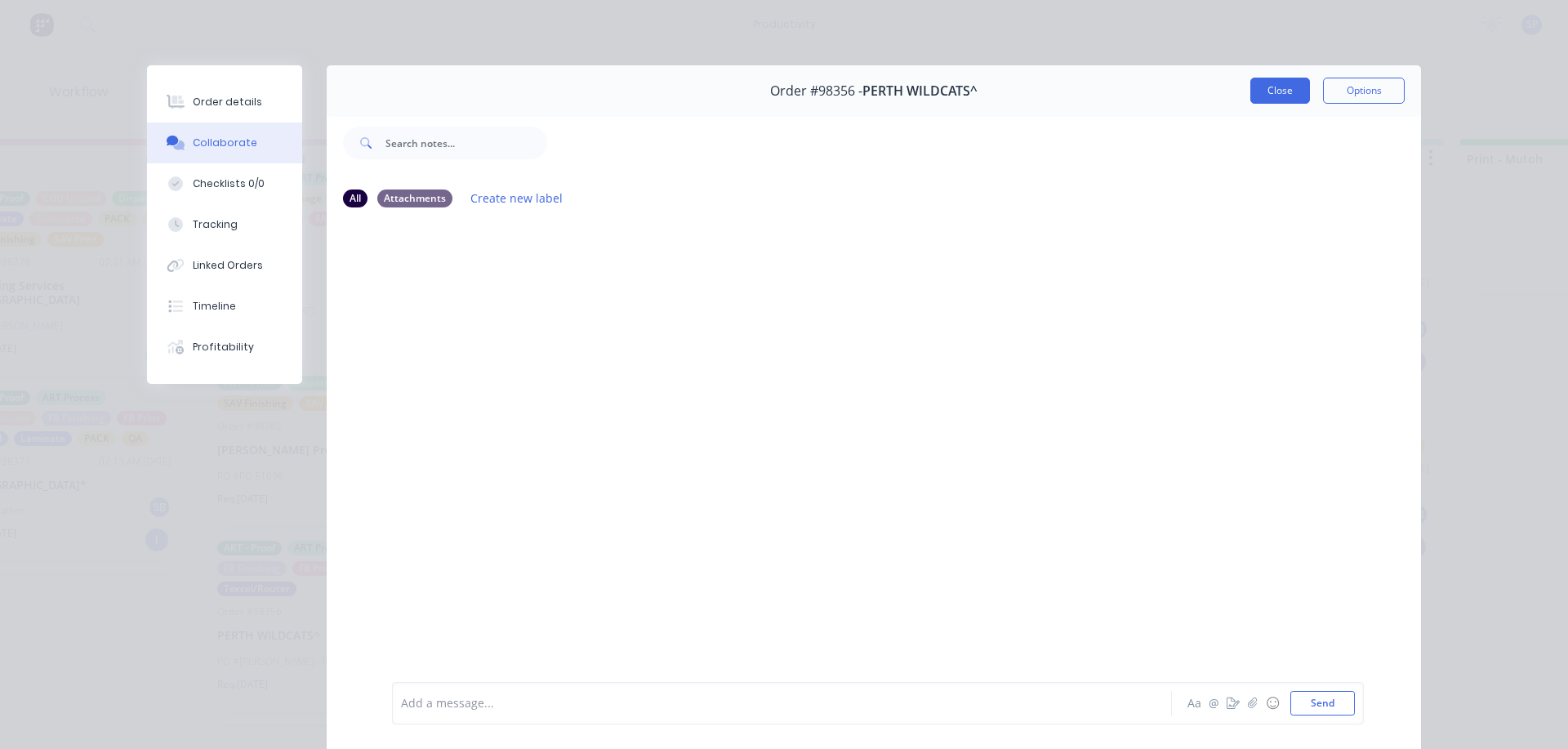
click at [1280, 86] on button "Close" at bounding box center [1280, 91] width 60 height 26
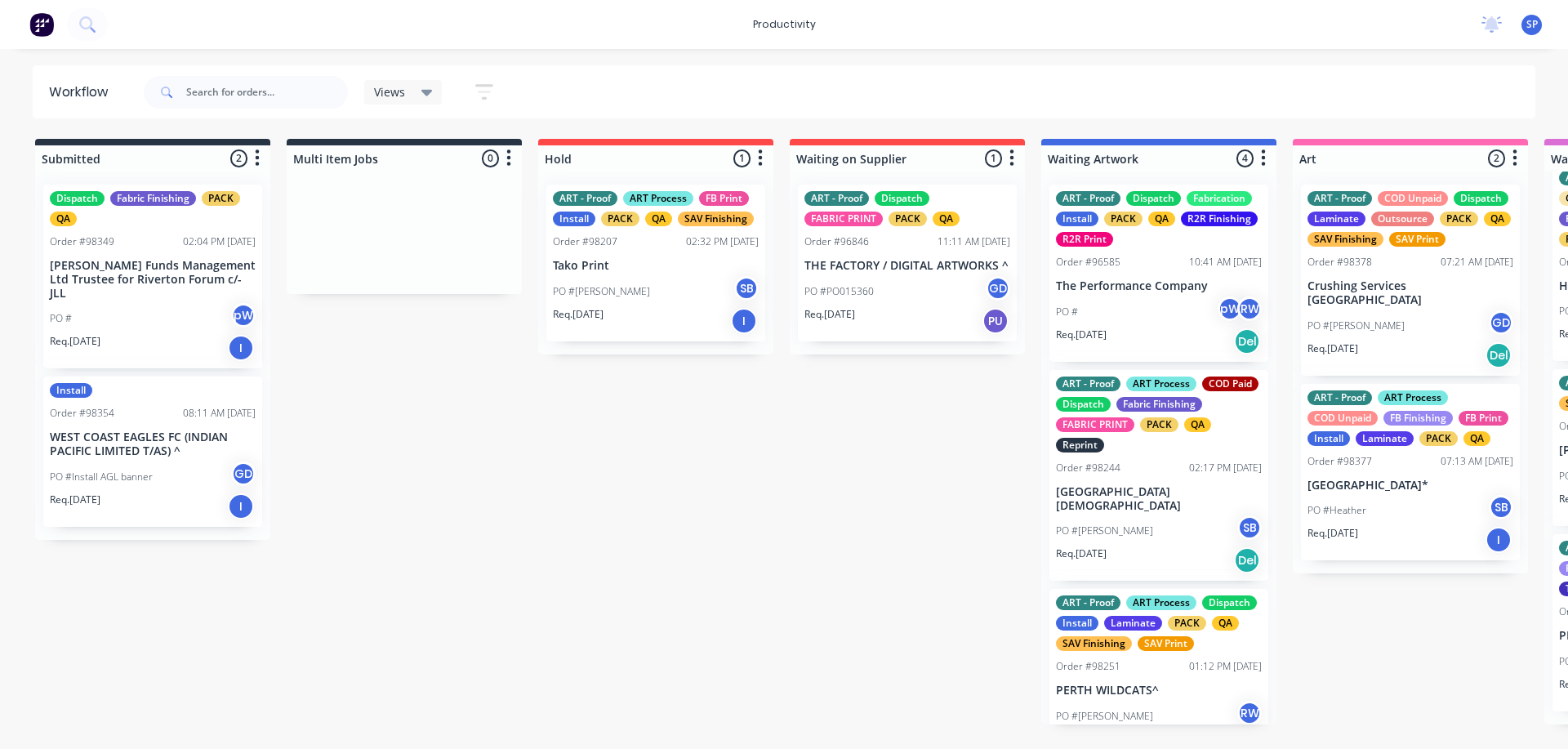
click at [89, 273] on p "[PERSON_NAME] Funds Management Ltd Trustee for Riverton Forum c/- JLL" at bounding box center [153, 279] width 206 height 41
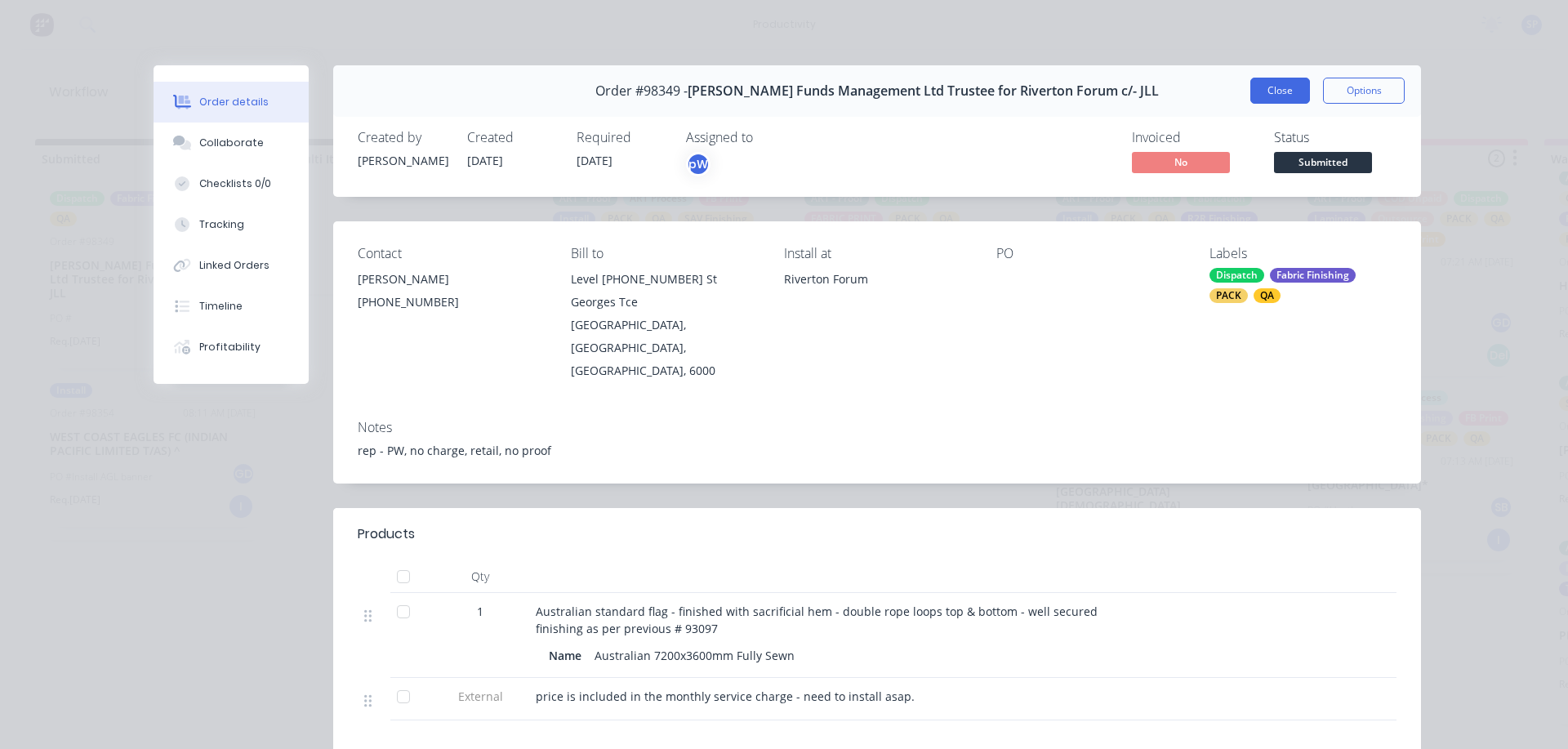
click at [1285, 93] on button "Close" at bounding box center [1280, 91] width 60 height 26
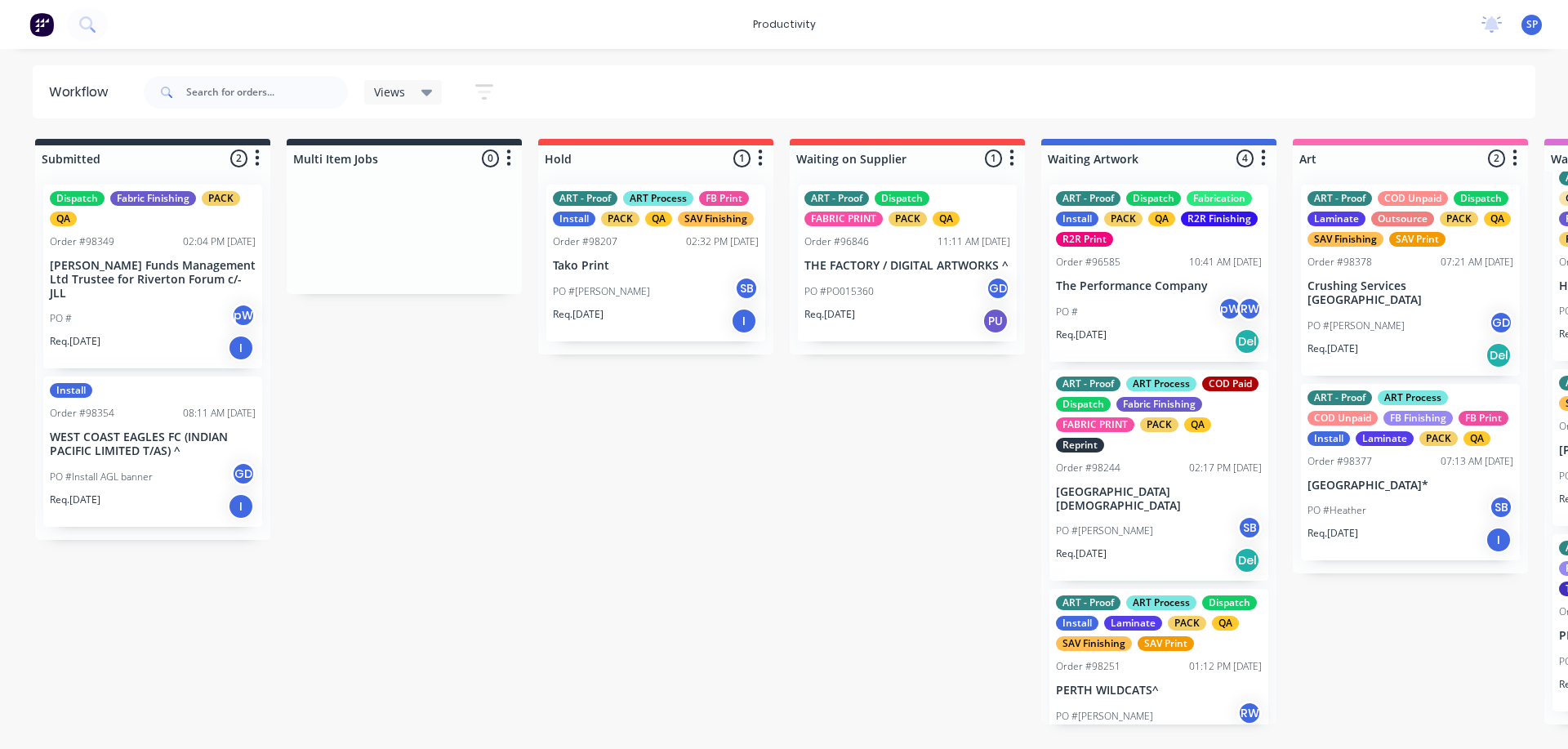
click at [82, 430] on p "WEST COAST EAGLES FC (INDIAN PACIFIC LIMITED T/AS) ^" at bounding box center [153, 444] width 206 height 28
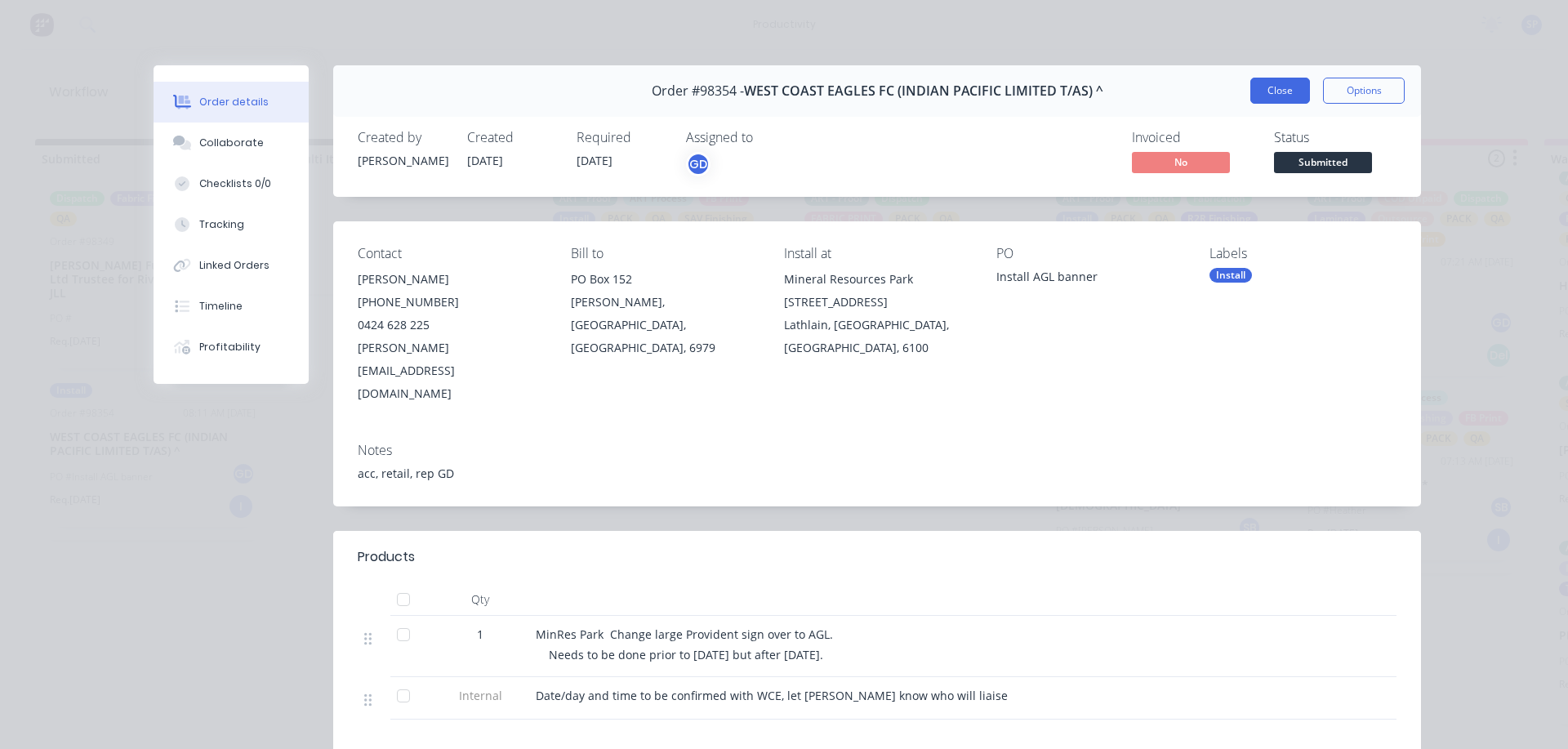
click at [1276, 92] on button "Close" at bounding box center [1280, 91] width 60 height 26
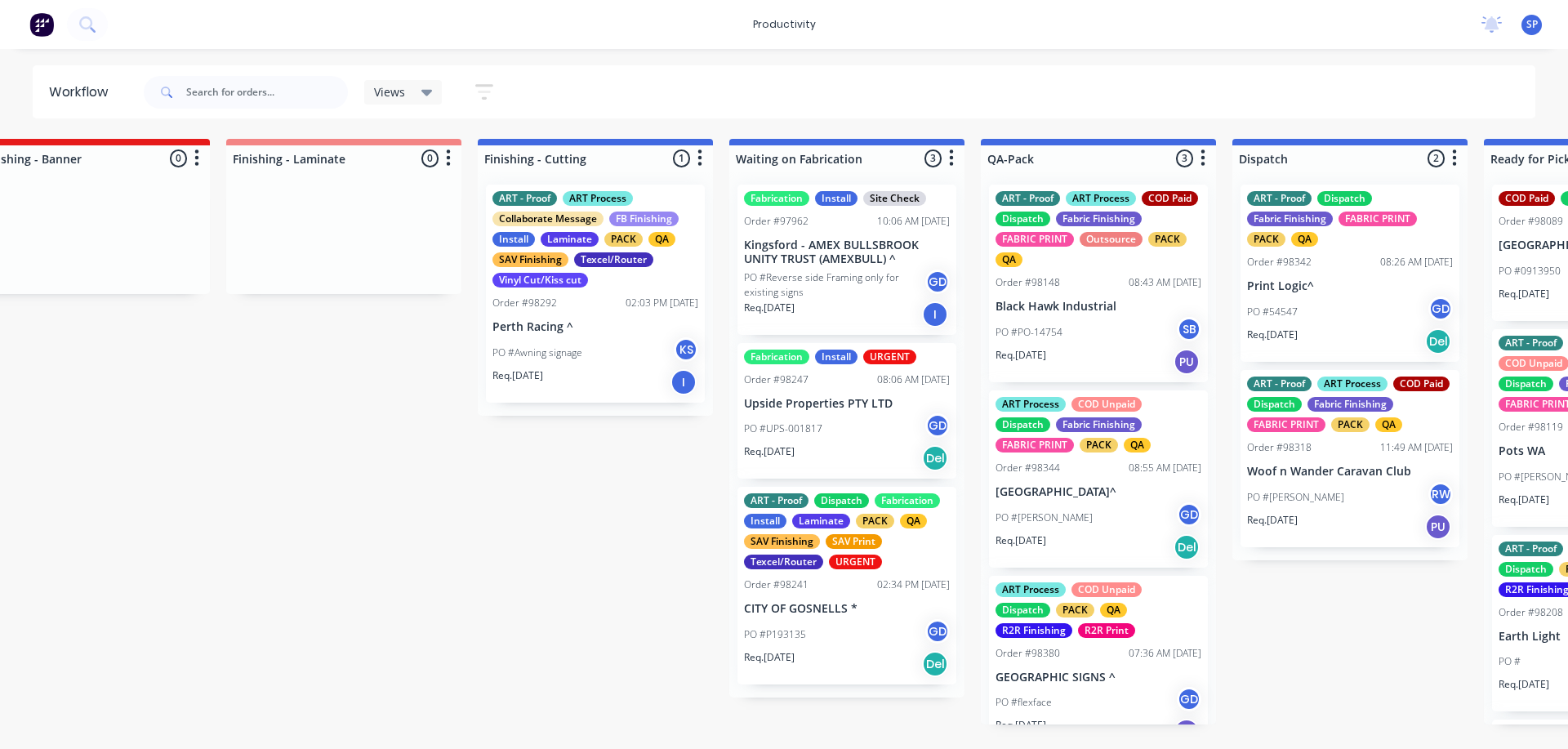
scroll to position [0, 3373]
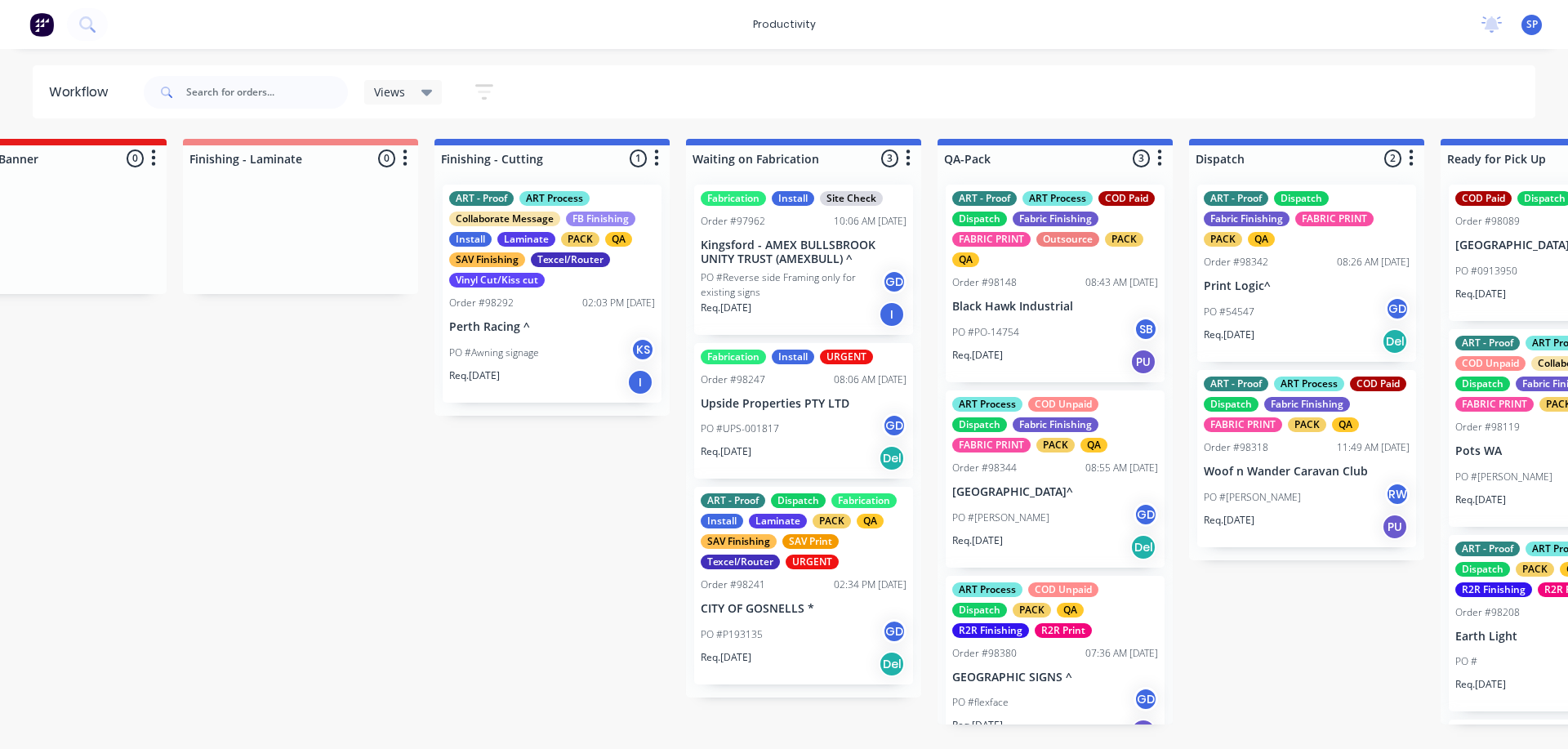
click at [793, 623] on div "PO #P193135 GD" at bounding box center [804, 634] width 206 height 31
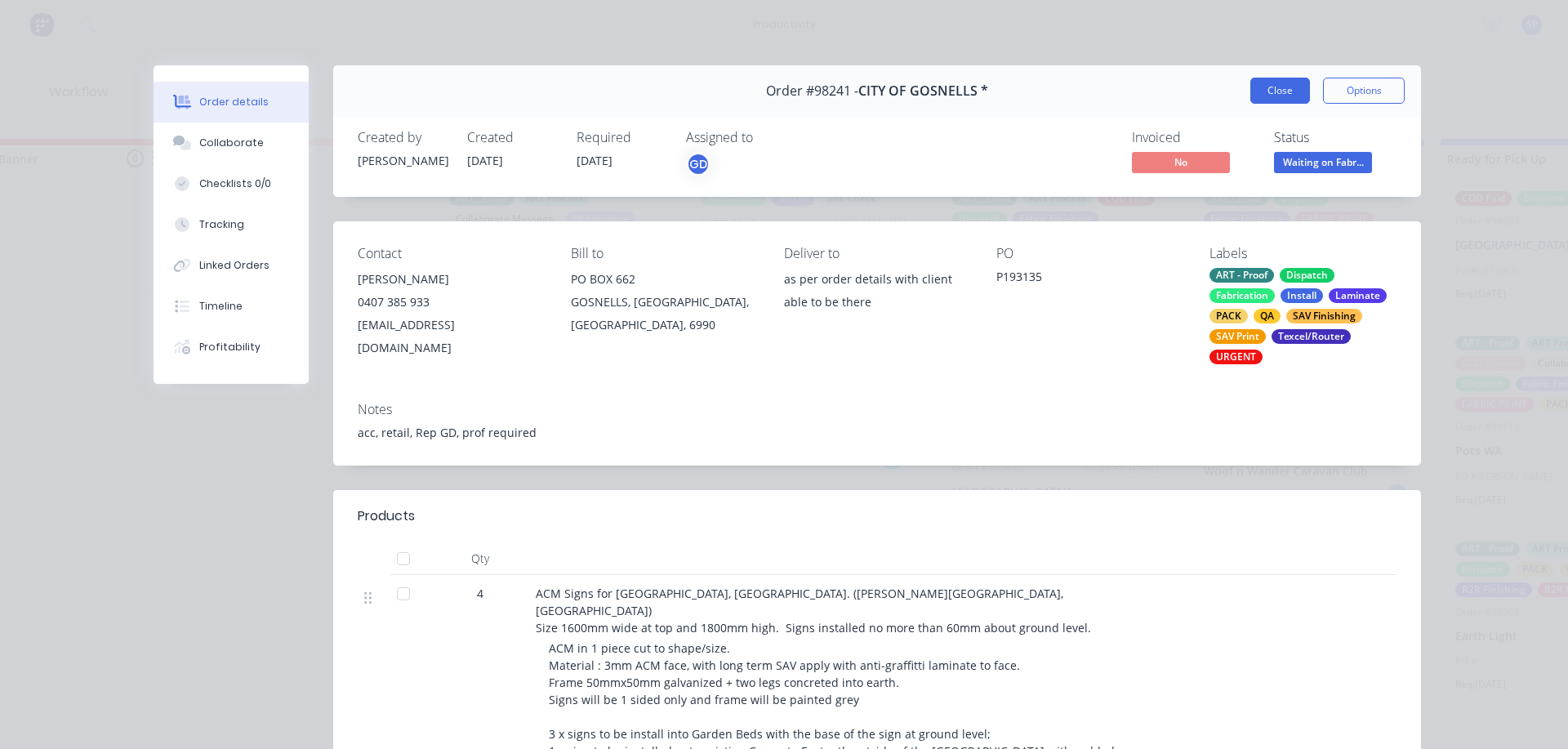
click at [1266, 80] on button "Close" at bounding box center [1280, 91] width 60 height 26
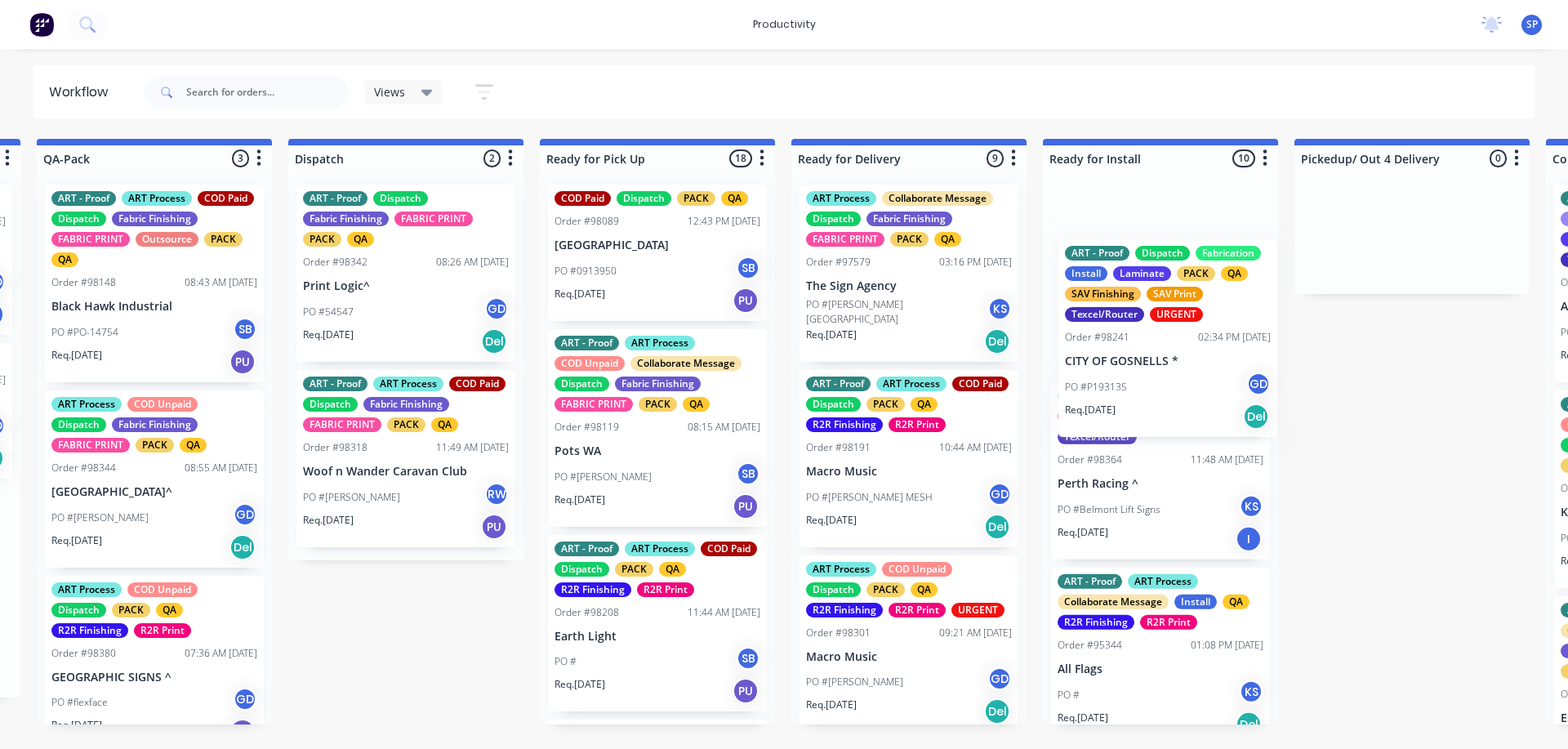
scroll to position [0, 4278]
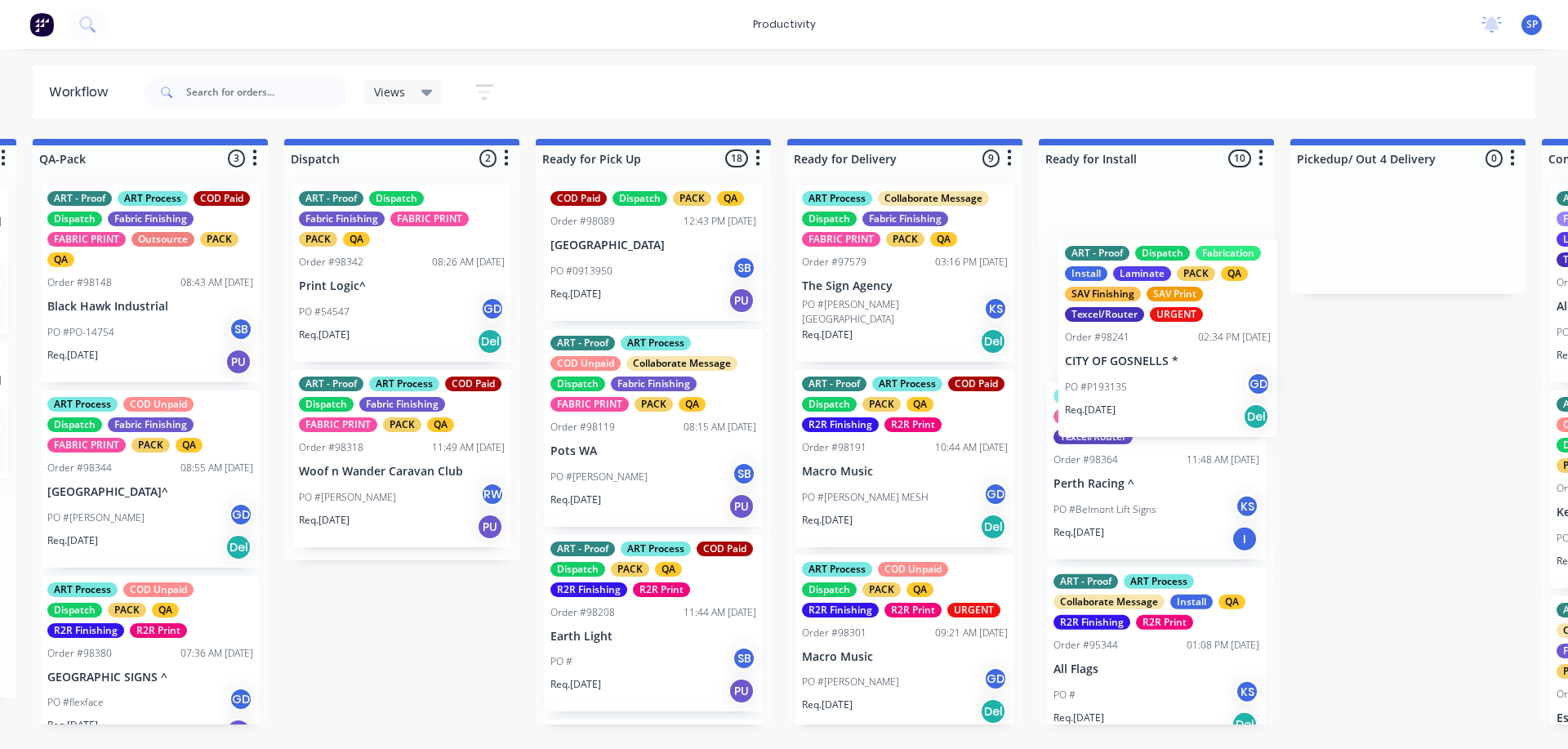
drag, startPoint x: 765, startPoint y: 628, endPoint x: 1134, endPoint y: 380, distance: 444.6
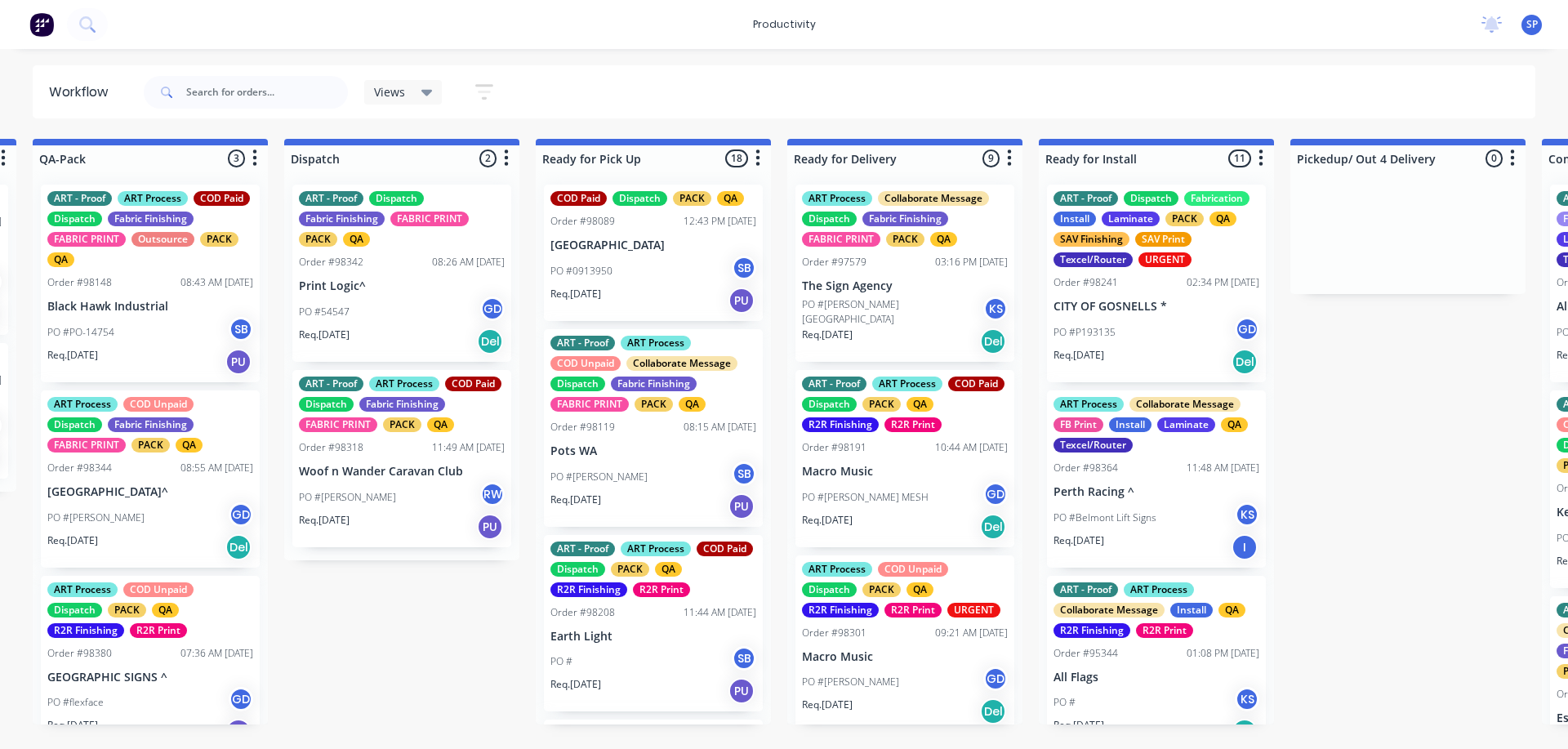
click at [384, 460] on div "ART - Proof ART Process COD Paid Dispatch Fabric Finishing FABRIC PRINT PACK QA…" at bounding box center [402, 458] width 219 height 177
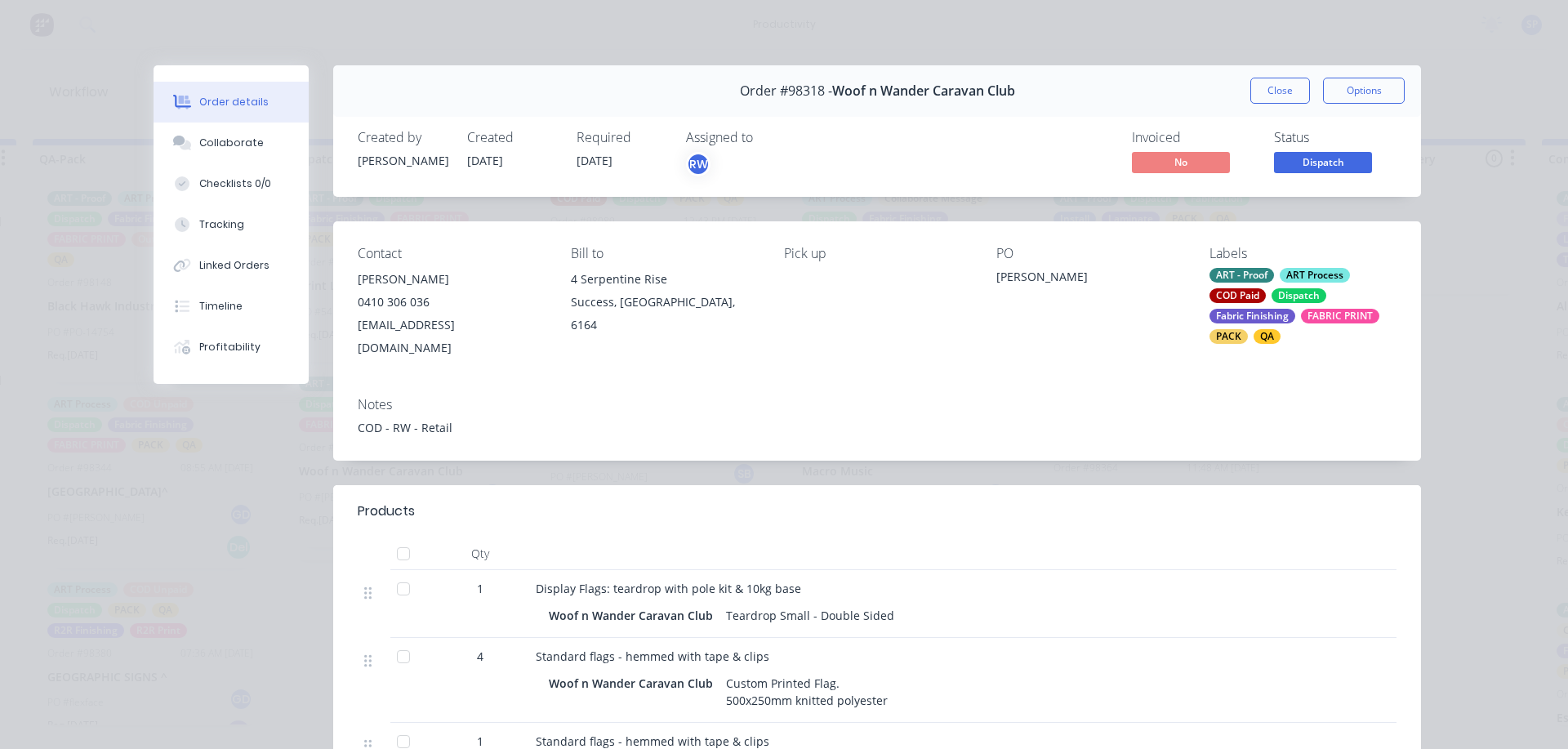
drag, startPoint x: 1283, startPoint y: 92, endPoint x: 1063, endPoint y: 261, distance: 277.4
click at [1283, 91] on button "Close" at bounding box center [1280, 91] width 60 height 26
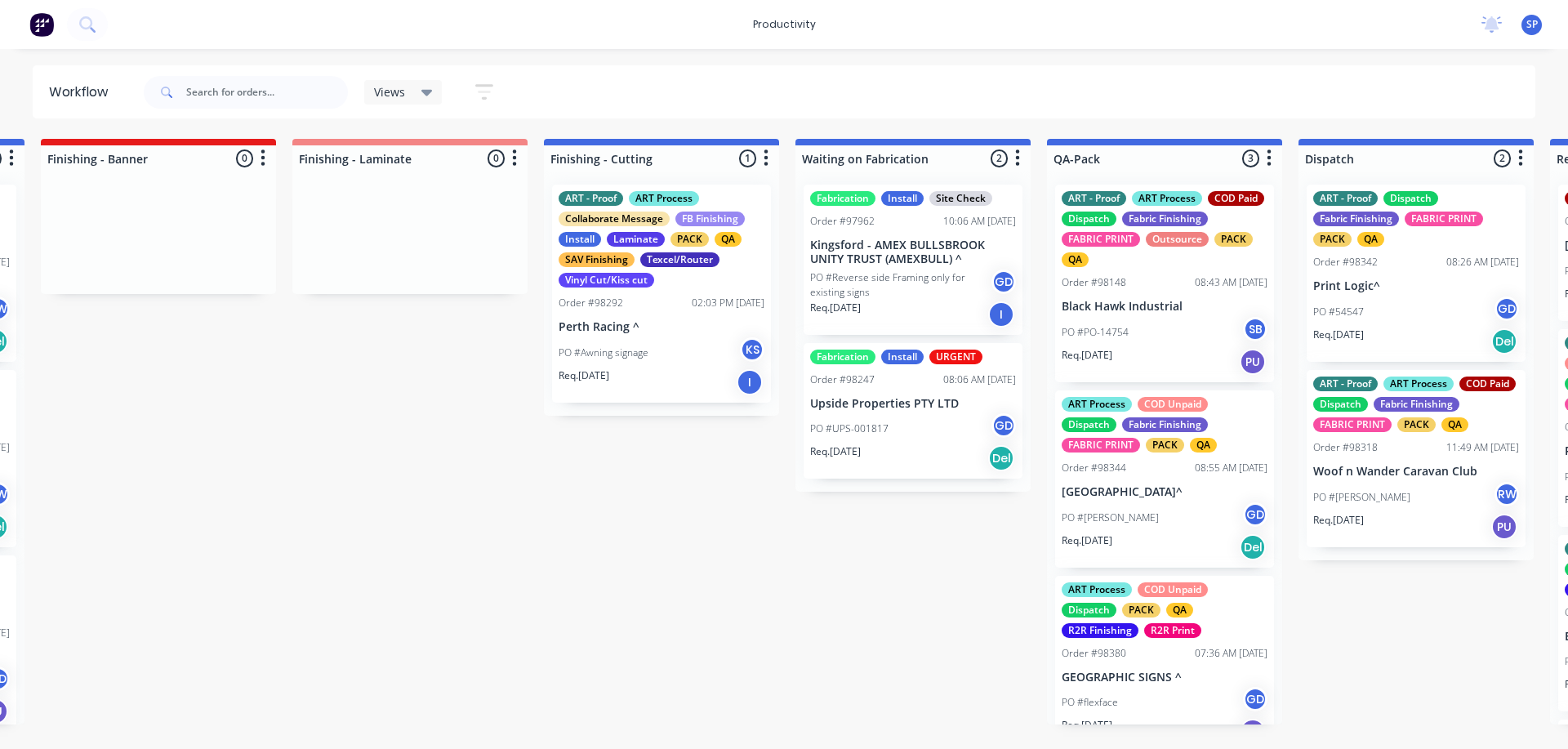
scroll to position [0, 3261]
